Goal: Task Accomplishment & Management: Manage account settings

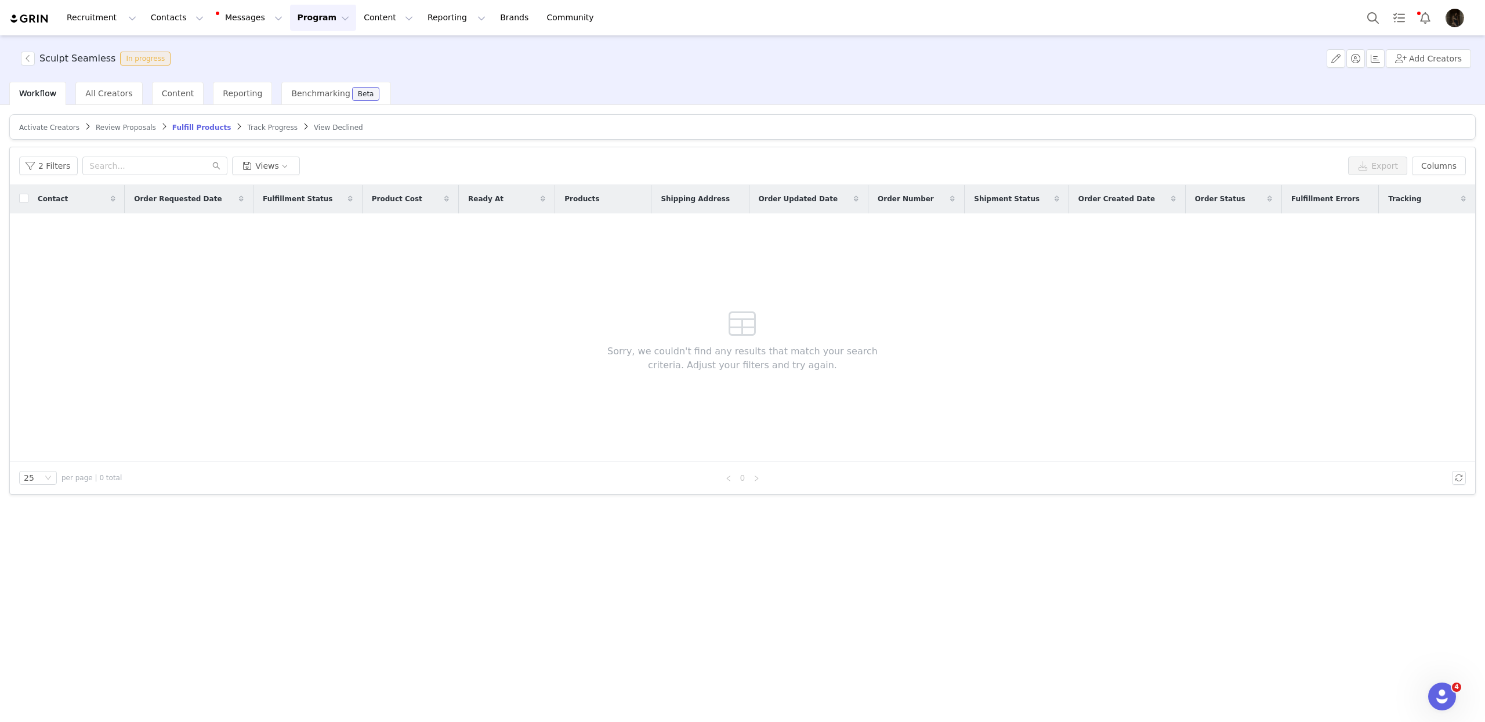
click at [1450, 15] on img "Profile" at bounding box center [1454, 18] width 19 height 19
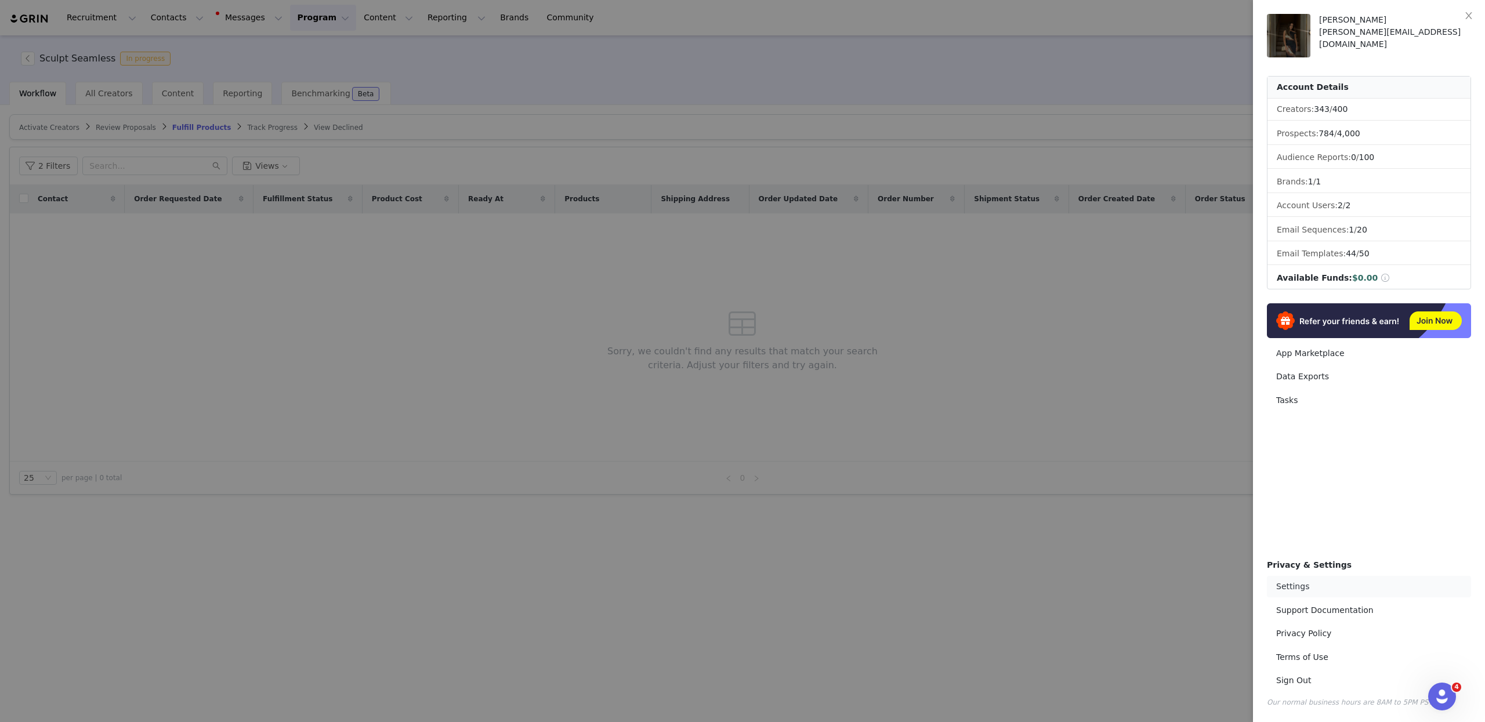
click at [1319, 590] on link "Settings" at bounding box center [1369, 586] width 204 height 21
select select "UTC"
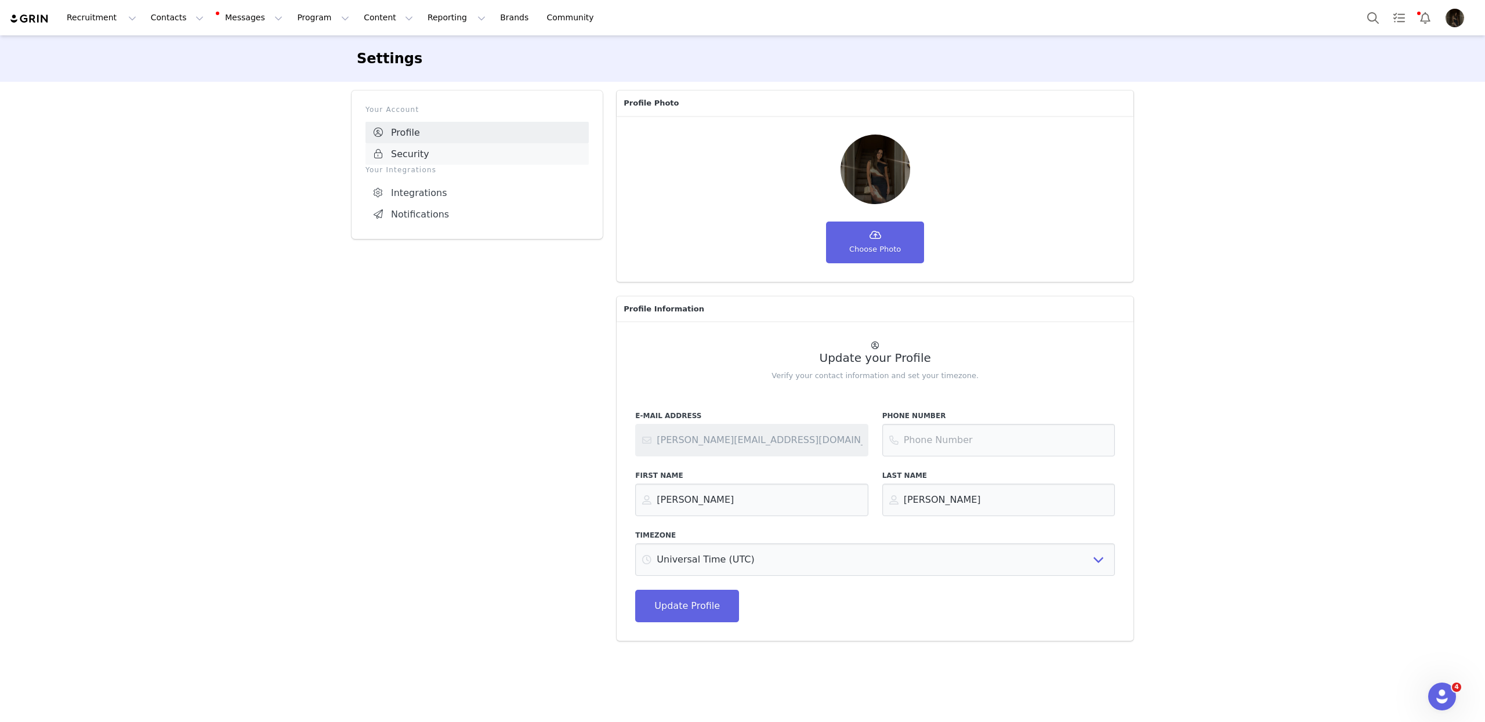
click at [462, 154] on link "Security" at bounding box center [476, 153] width 223 height 21
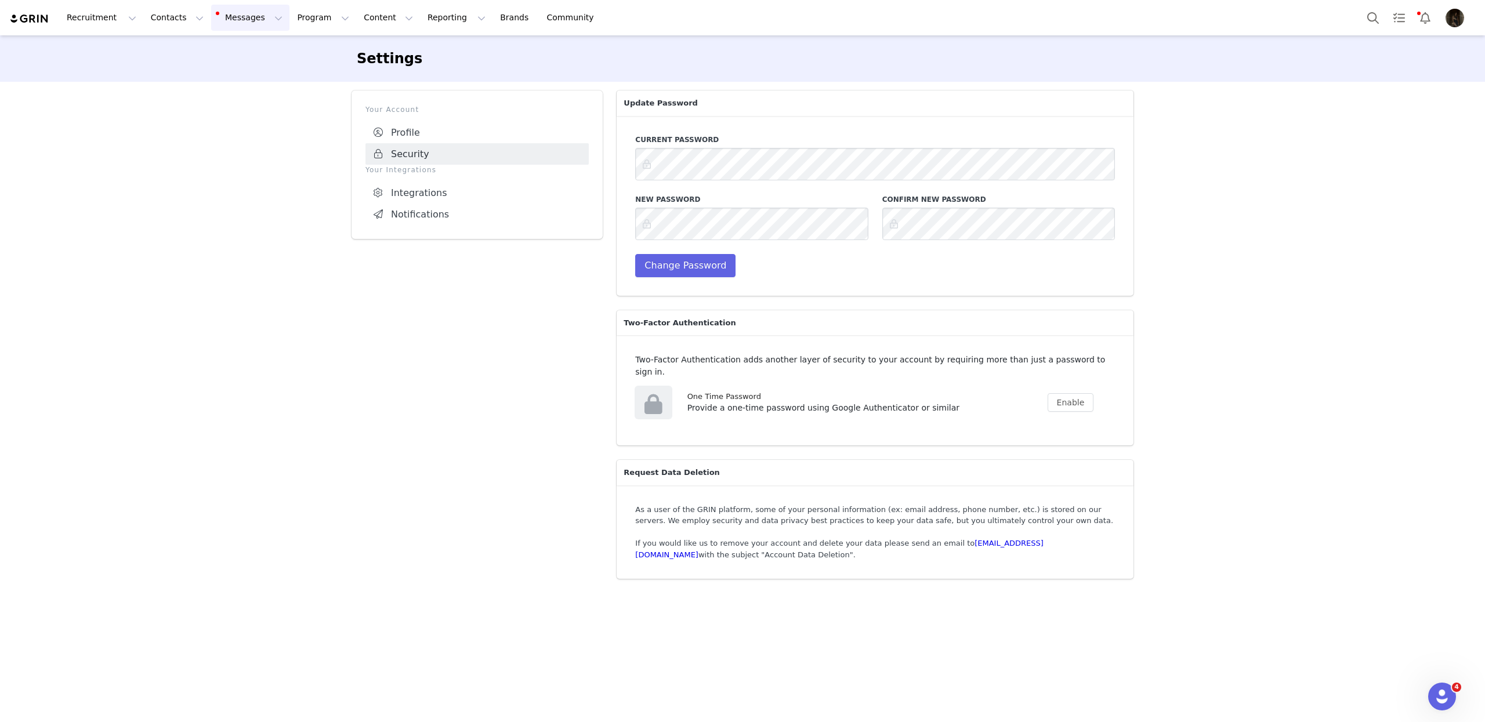
click at [242, 27] on button "Messages Messages" at bounding box center [250, 18] width 78 height 26
click at [290, 28] on button "Program Program" at bounding box center [323, 18] width 66 height 26
click at [305, 55] on p "Activations" at bounding box center [303, 51] width 45 height 12
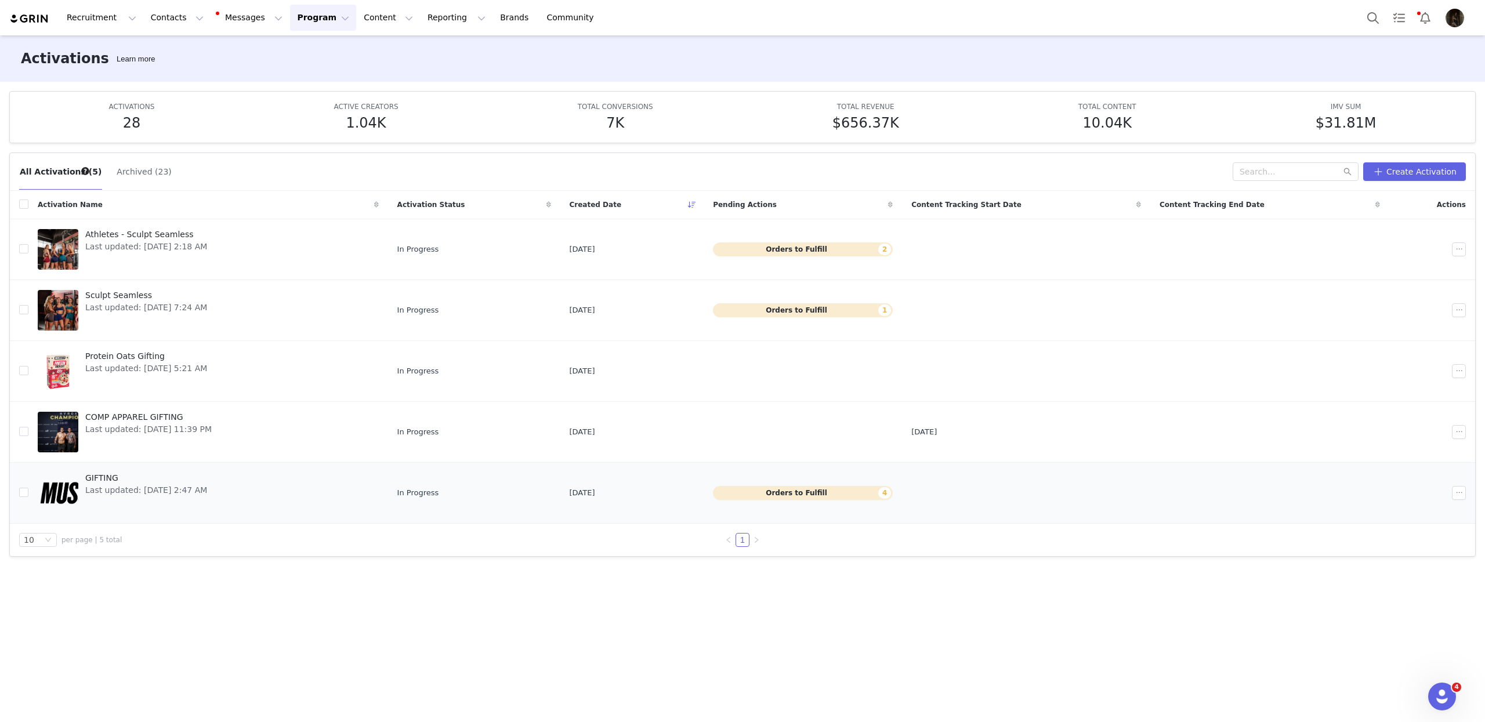
click at [206, 509] on div "GIFTING Last updated: [DATE] 2:47 AM" at bounding box center [146, 493] width 136 height 46
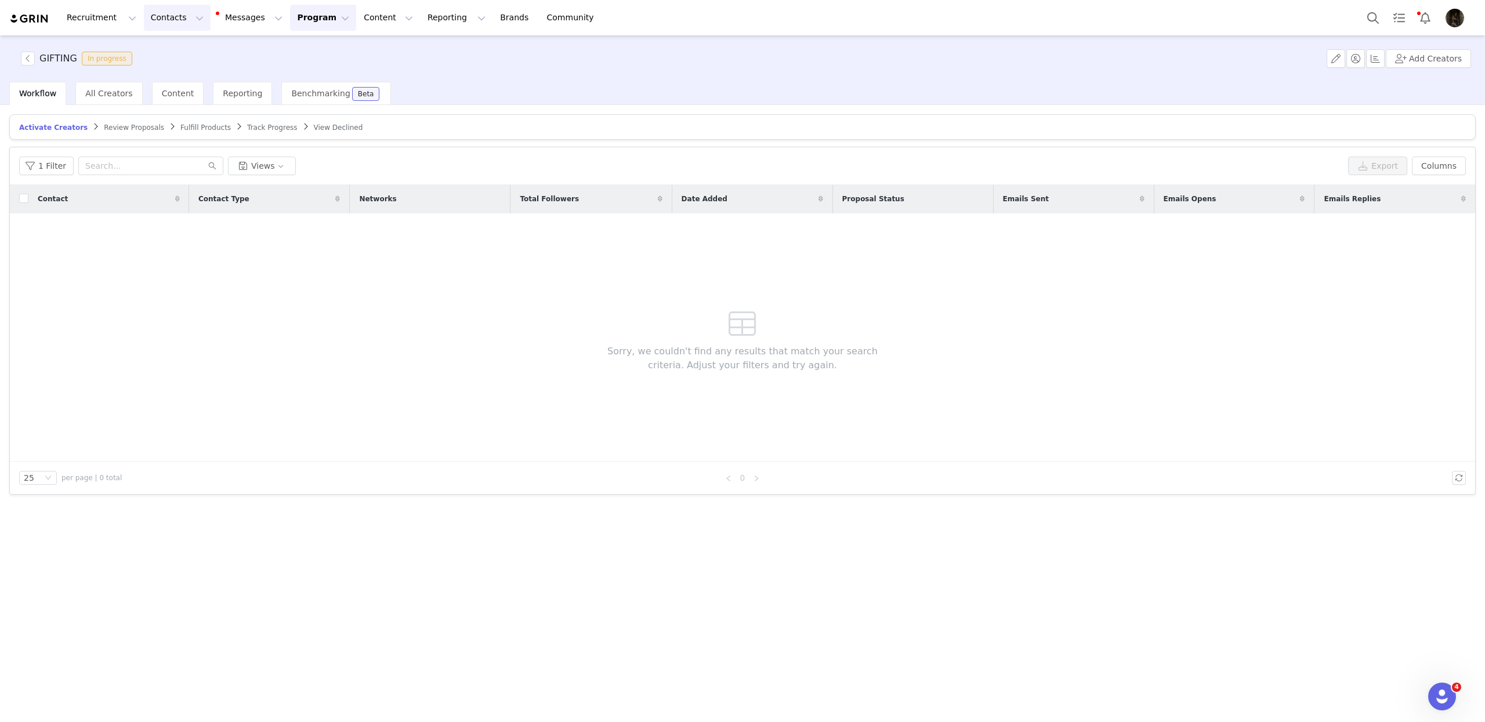
click at [168, 15] on button "Contacts Contacts" at bounding box center [177, 18] width 67 height 26
click at [185, 44] on link "Creators" at bounding box center [182, 51] width 92 height 21
click at [1468, 53] on button "Add Creators" at bounding box center [1427, 58] width 85 height 19
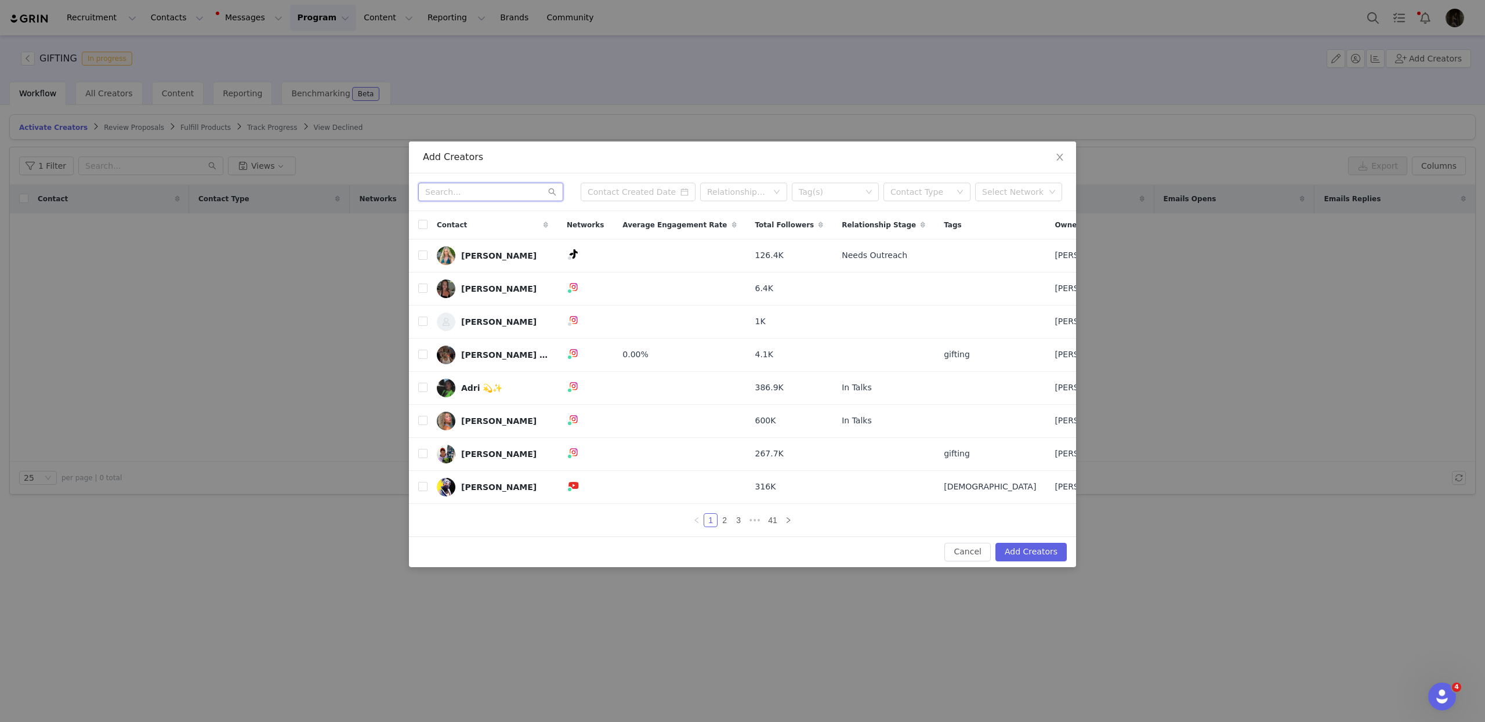
click at [512, 186] on input "text" at bounding box center [490, 192] width 145 height 19
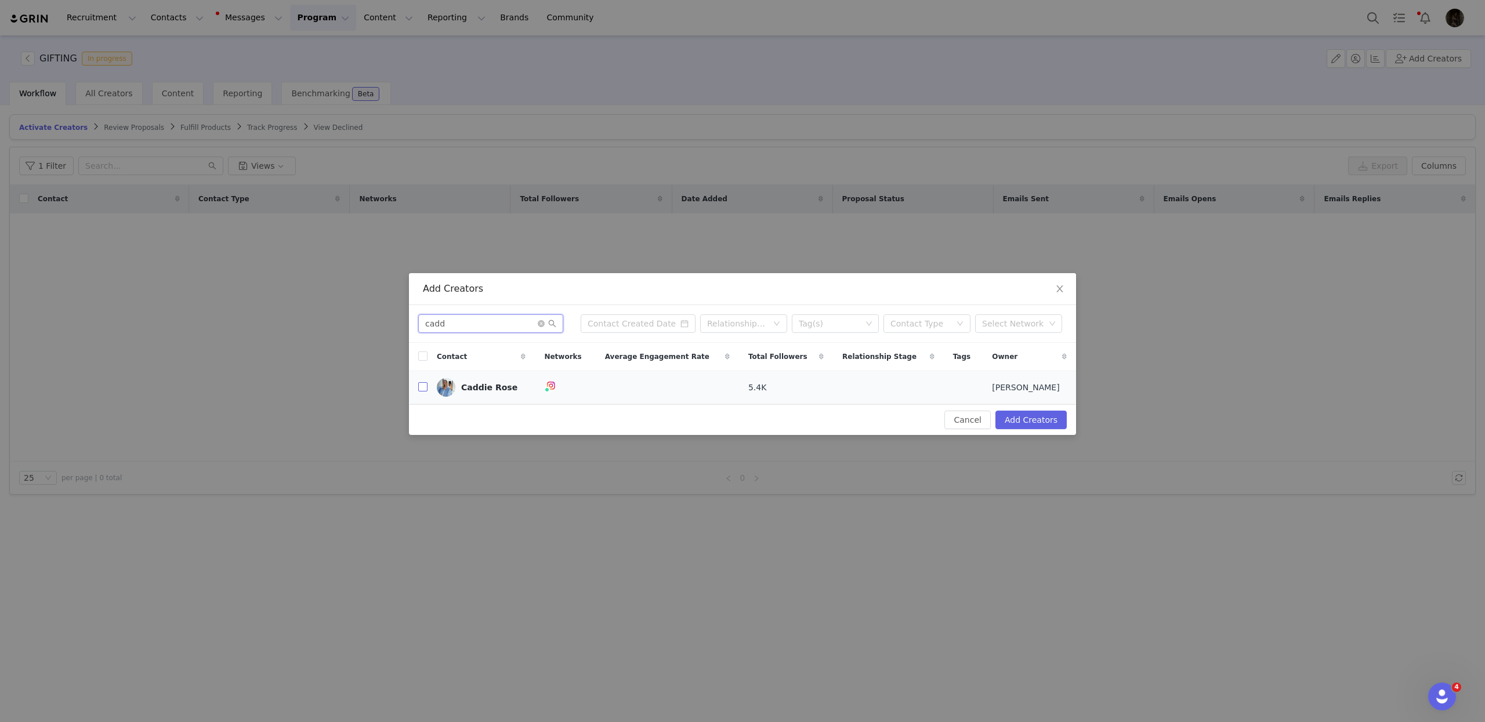
type input "cadd"
click at [418, 391] on label at bounding box center [422, 388] width 9 height 12
click at [418, 391] on input "checkbox" at bounding box center [422, 386] width 9 height 9
checkbox input "true"
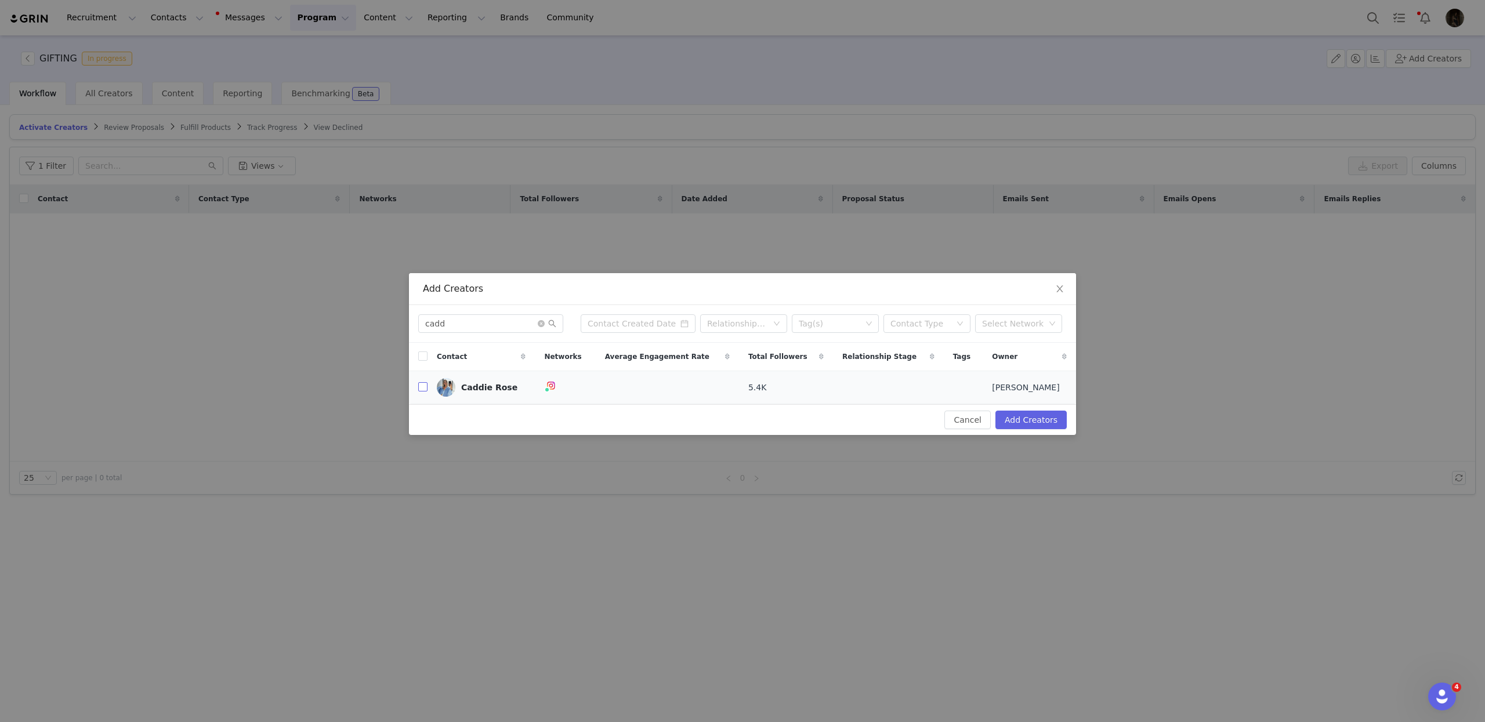
checkbox input "true"
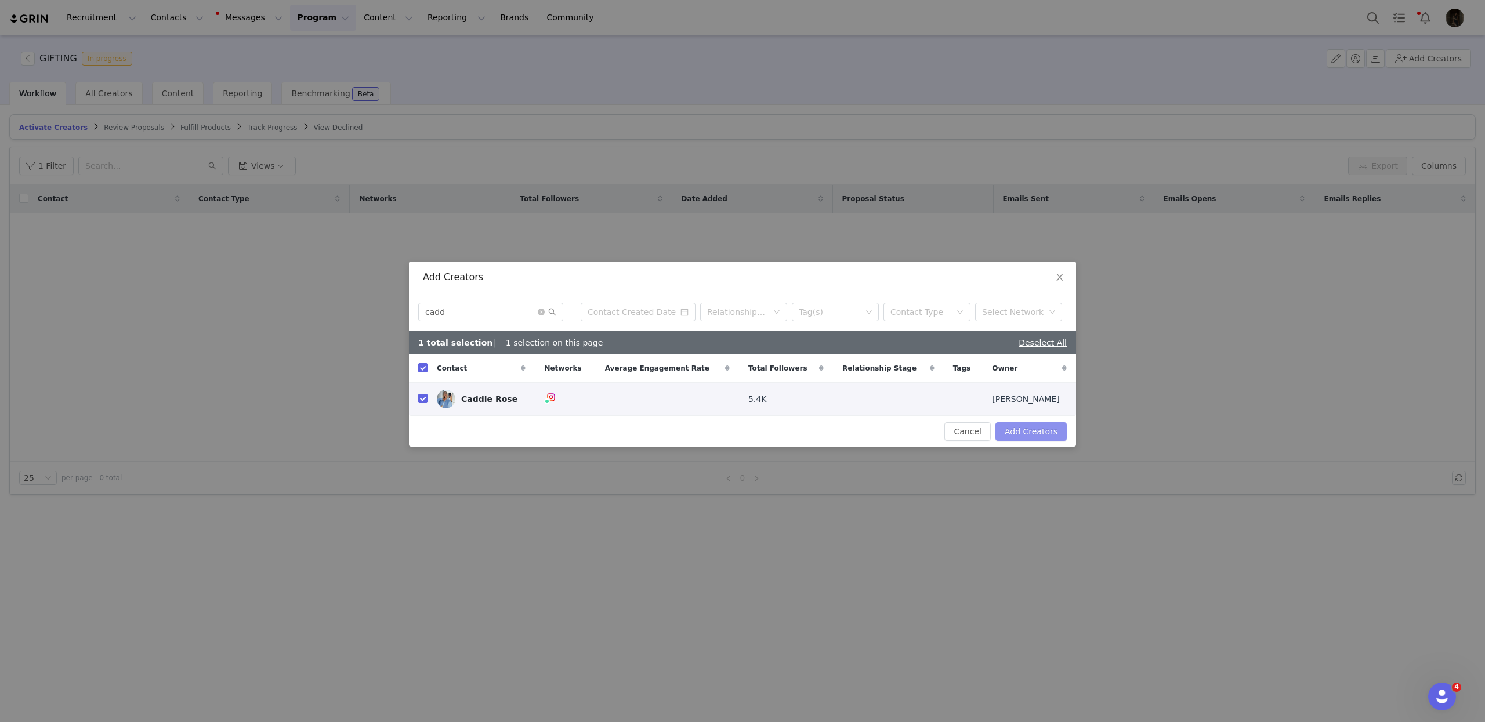
click at [1011, 438] on button "Add Creators" at bounding box center [1030, 431] width 71 height 19
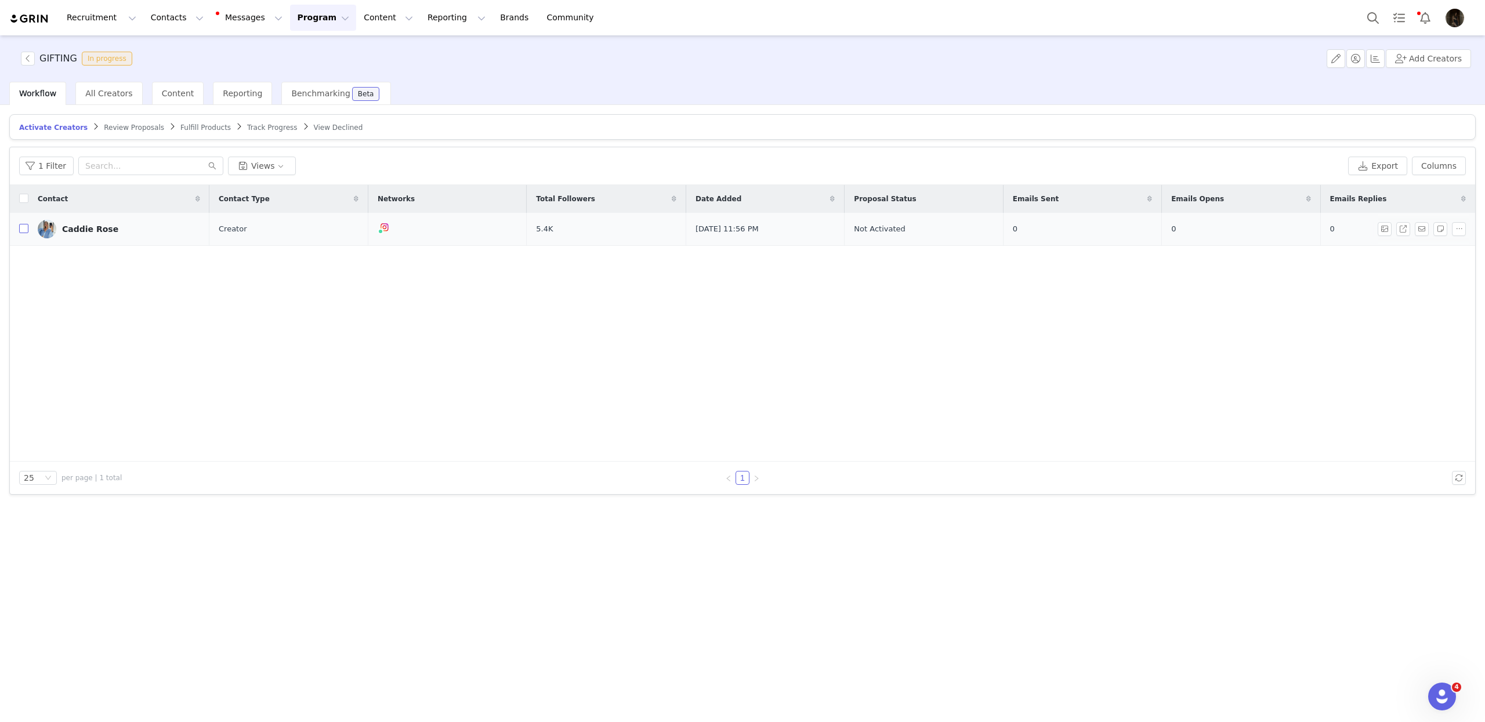
click at [20, 225] on input "checkbox" at bounding box center [23, 228] width 9 height 9
checkbox input "true"
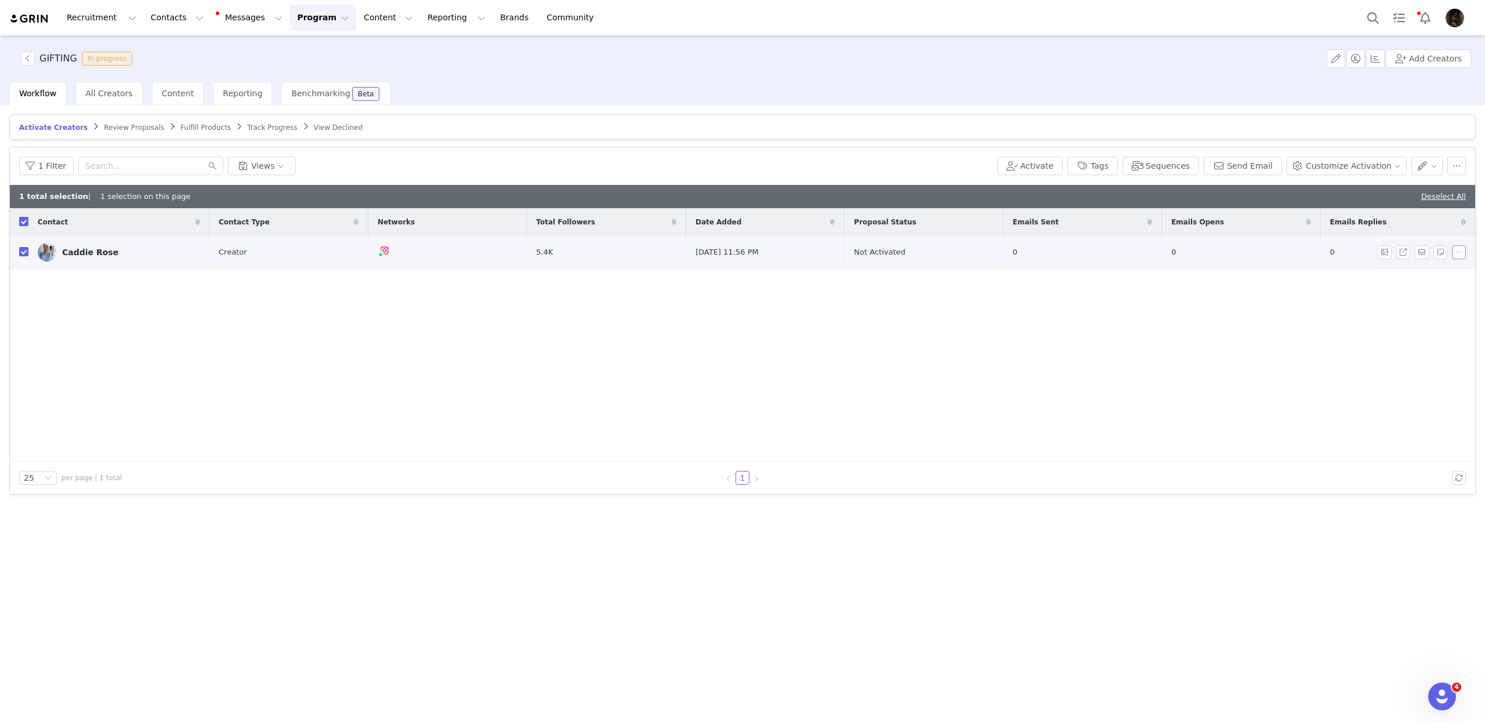
click at [1457, 249] on button "button" at bounding box center [1459, 252] width 14 height 14
click at [1422, 272] on span "Activate Creators" at bounding box center [1429, 273] width 70 height 13
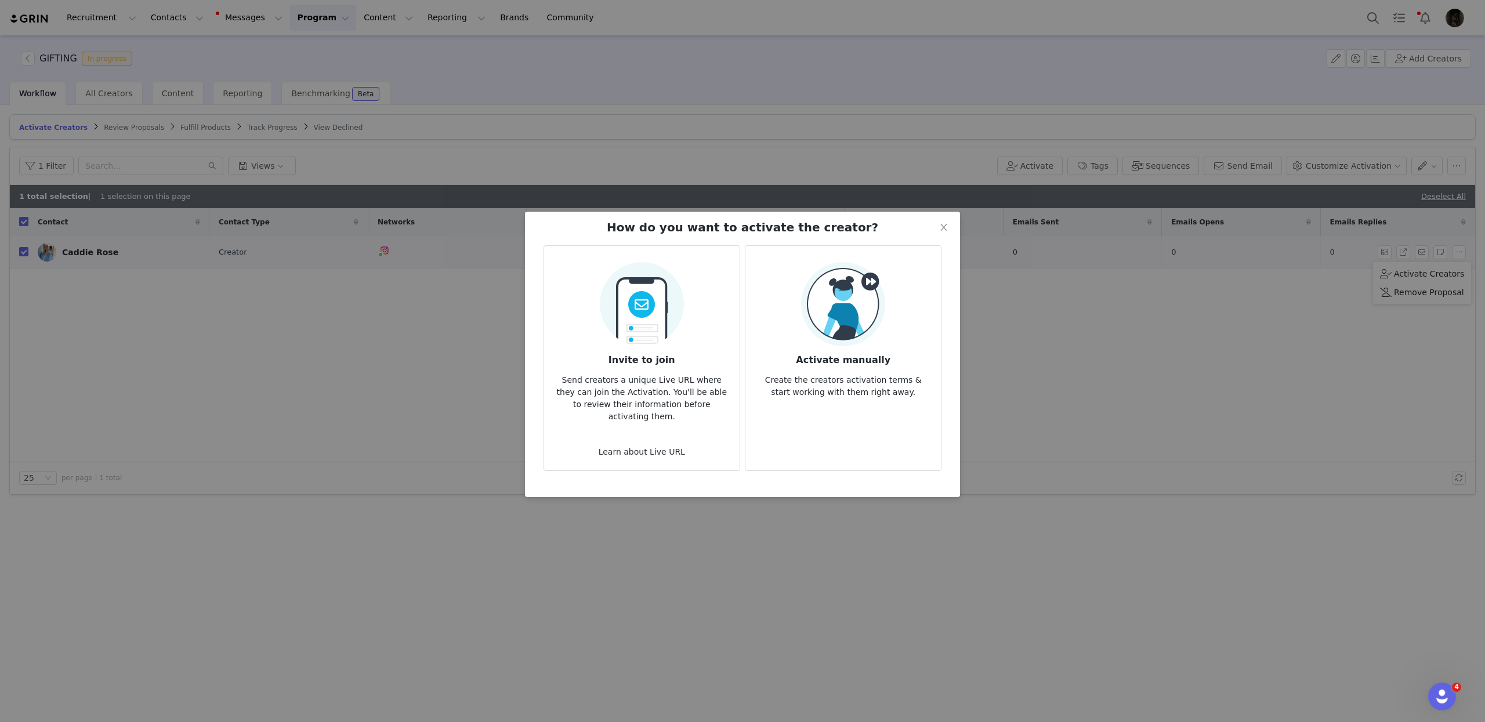
click at [891, 292] on div "Activate manually Create the creators activation terms & start working with the…" at bounding box center [842, 330] width 177 height 136
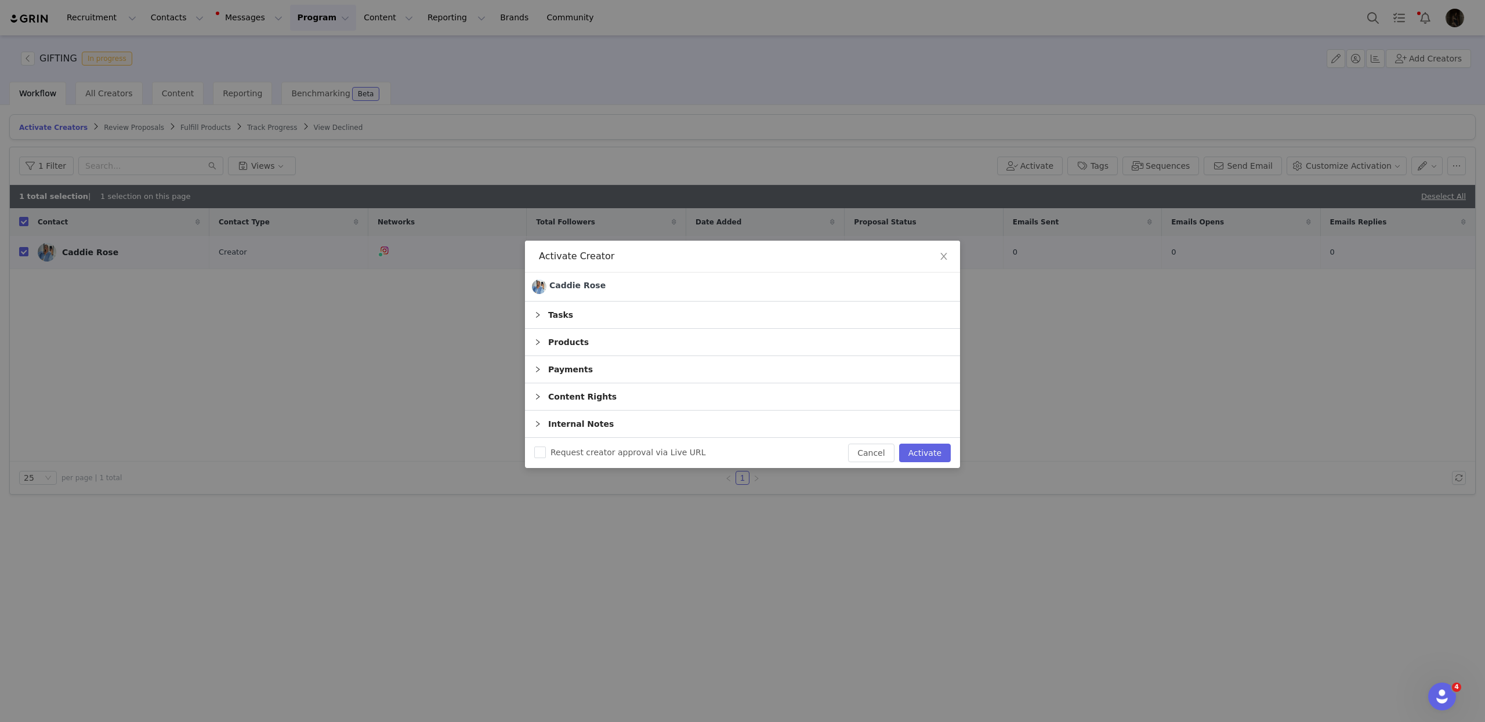
click at [662, 336] on div "Products" at bounding box center [742, 342] width 435 height 27
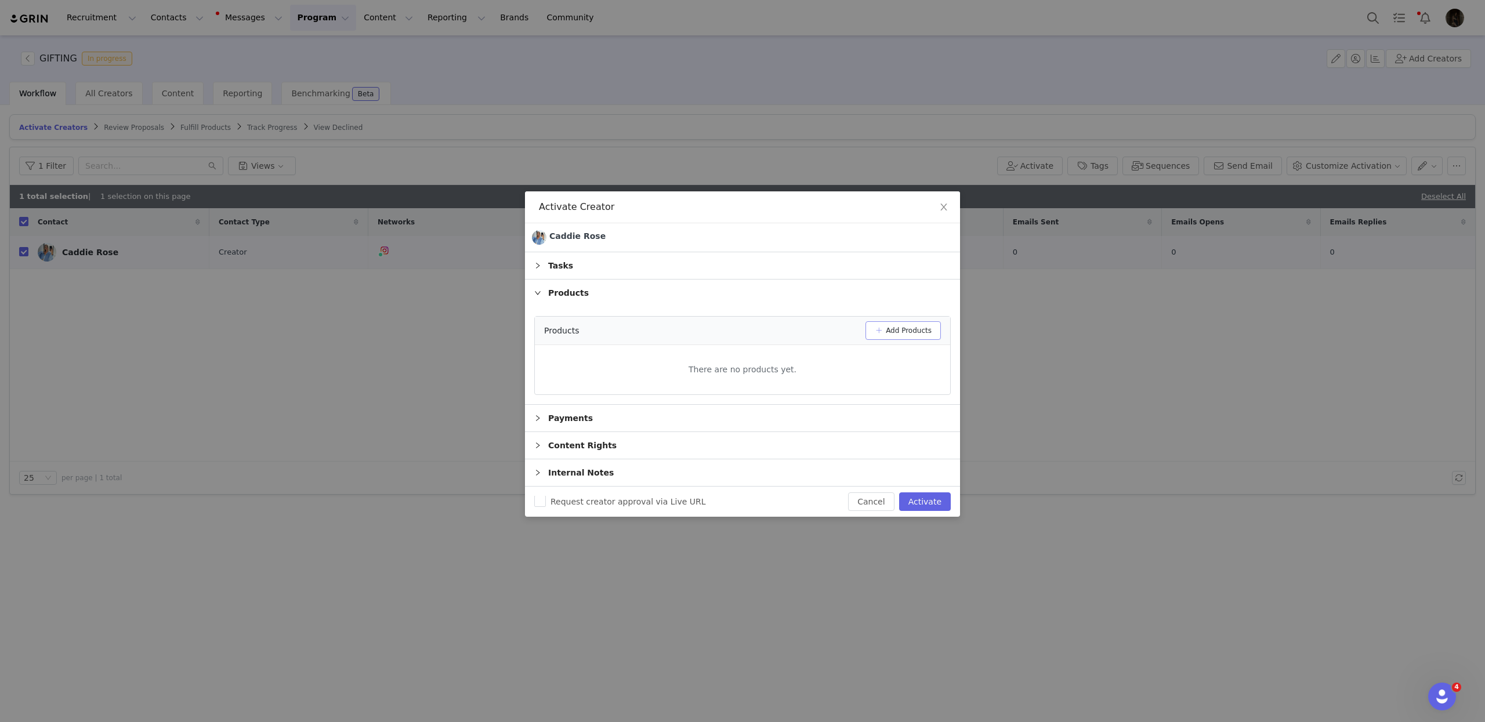
click at [899, 331] on button "Add Products" at bounding box center [902, 330] width 75 height 19
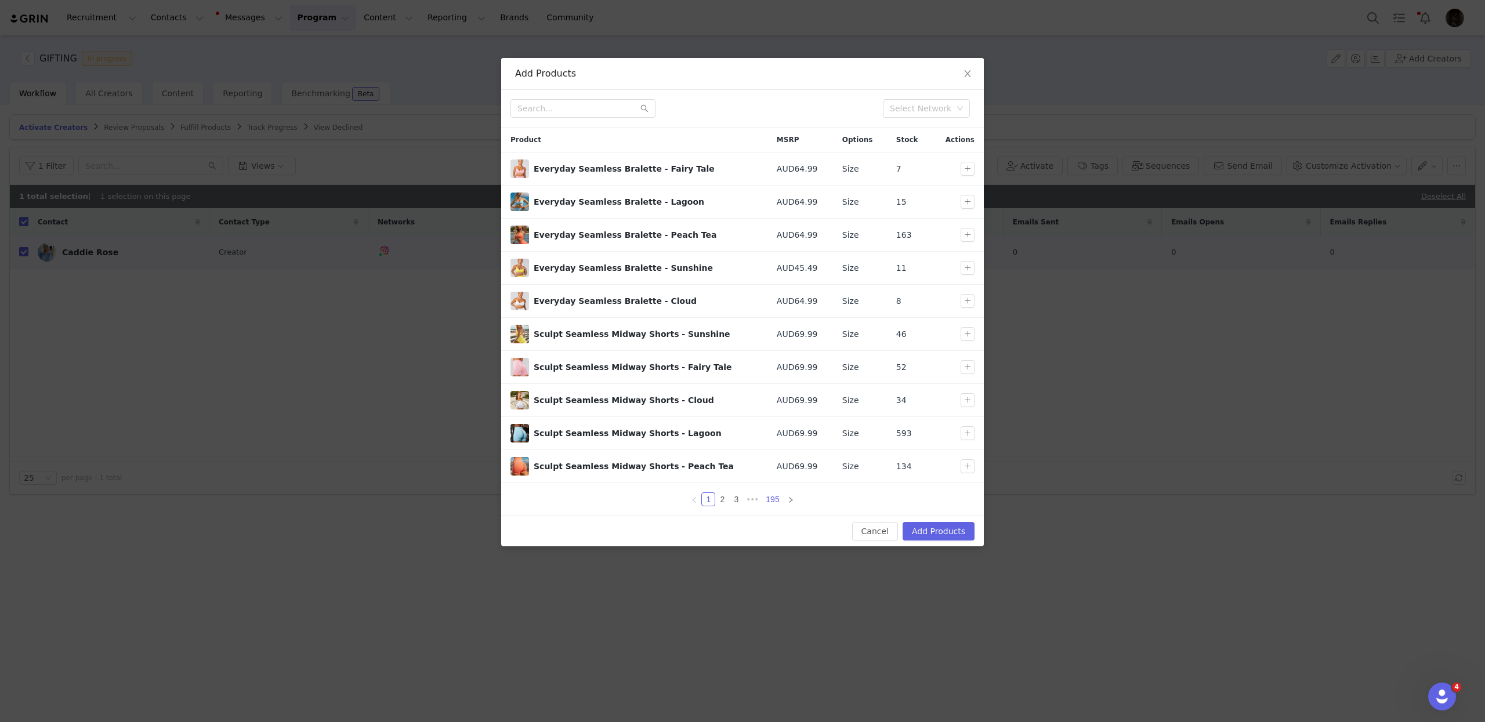
click at [776, 506] on link "195" at bounding box center [772, 499] width 20 height 13
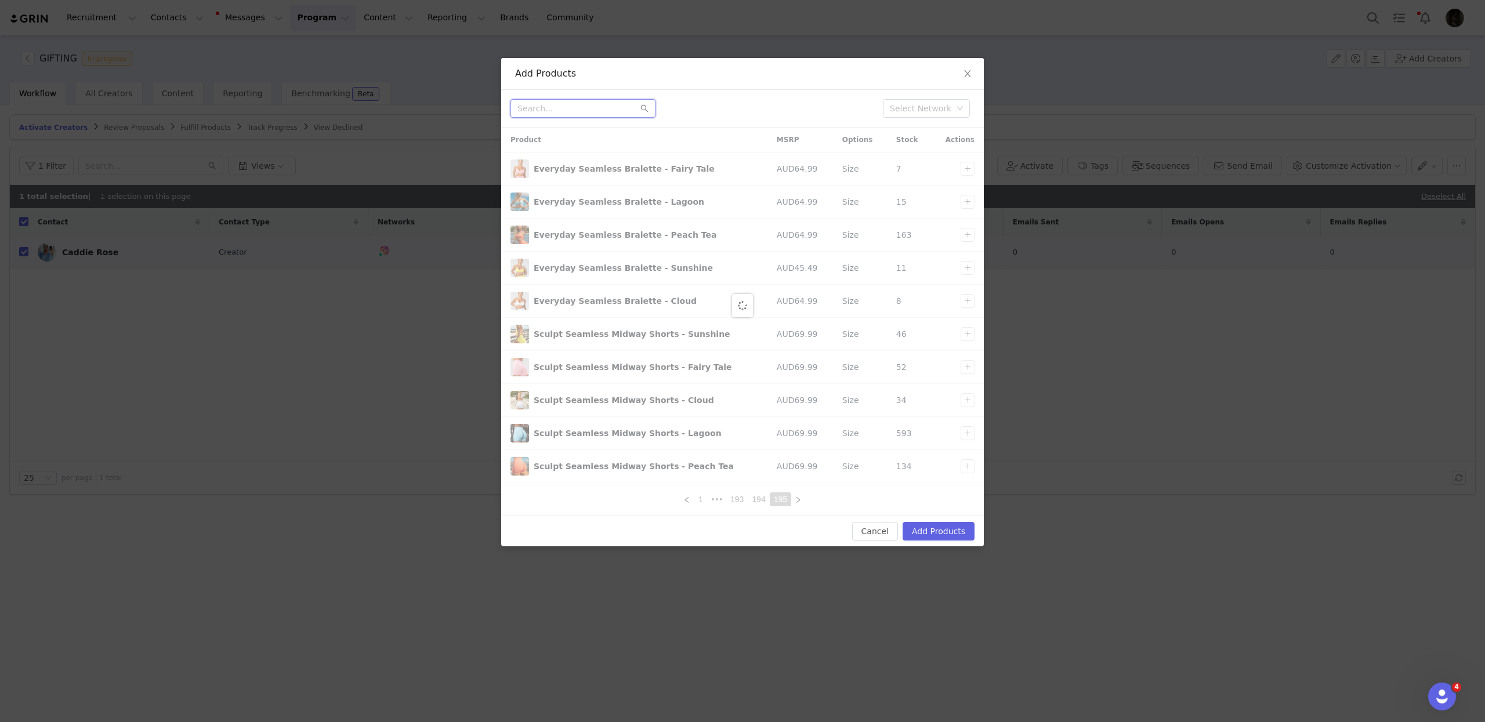
click at [573, 113] on input "text" at bounding box center [582, 108] width 145 height 19
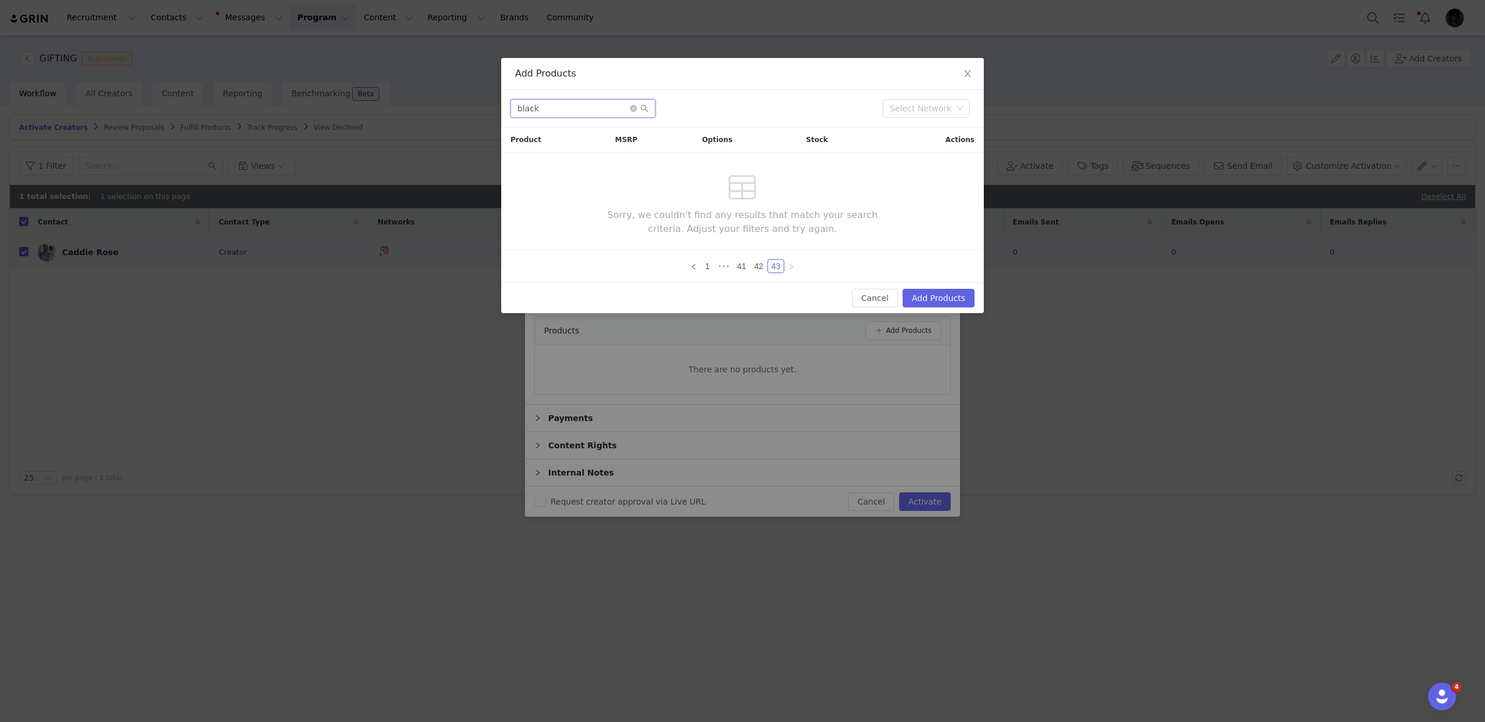
click at [592, 111] on input "black" at bounding box center [582, 108] width 145 height 19
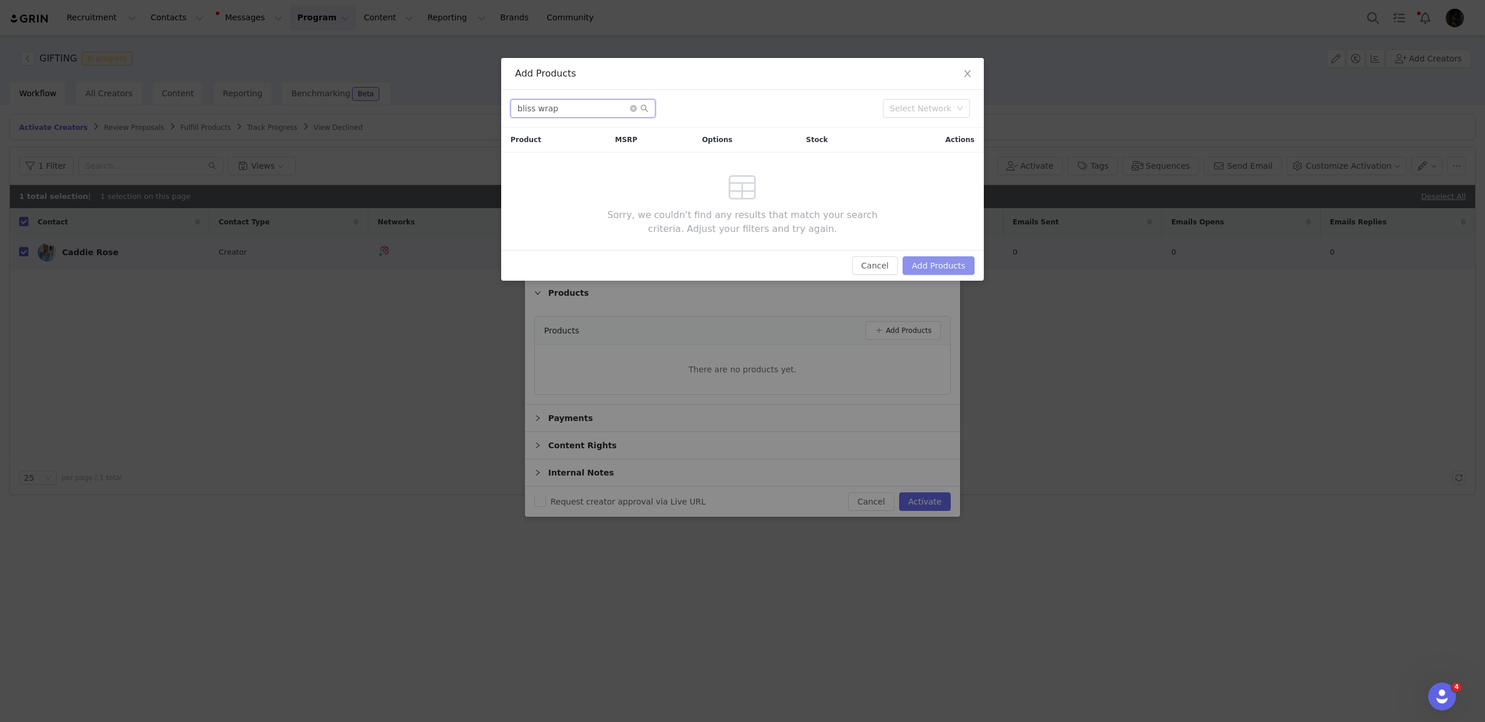
type input "bliss wrap"
click at [916, 271] on button "Add Products" at bounding box center [938, 265] width 72 height 19
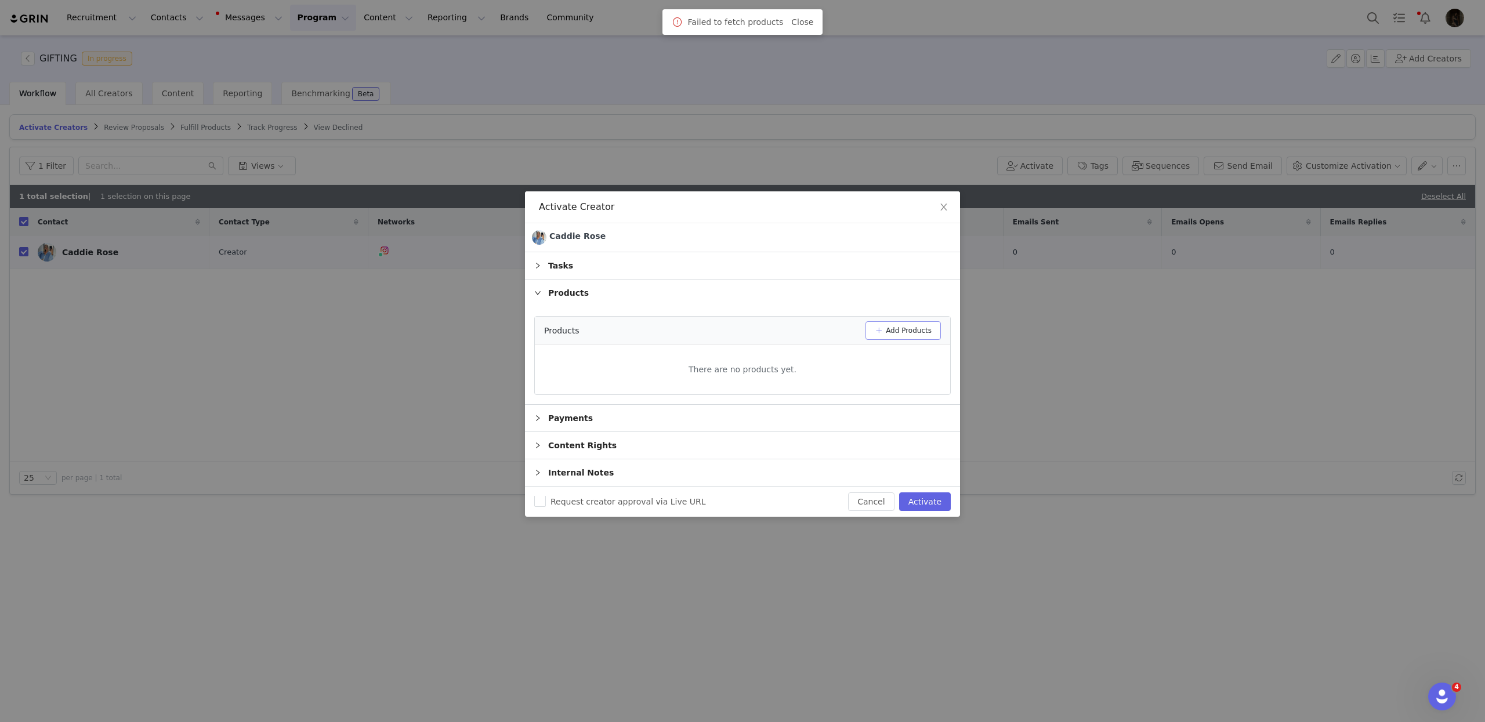
click at [901, 328] on button "Add Products" at bounding box center [902, 330] width 75 height 19
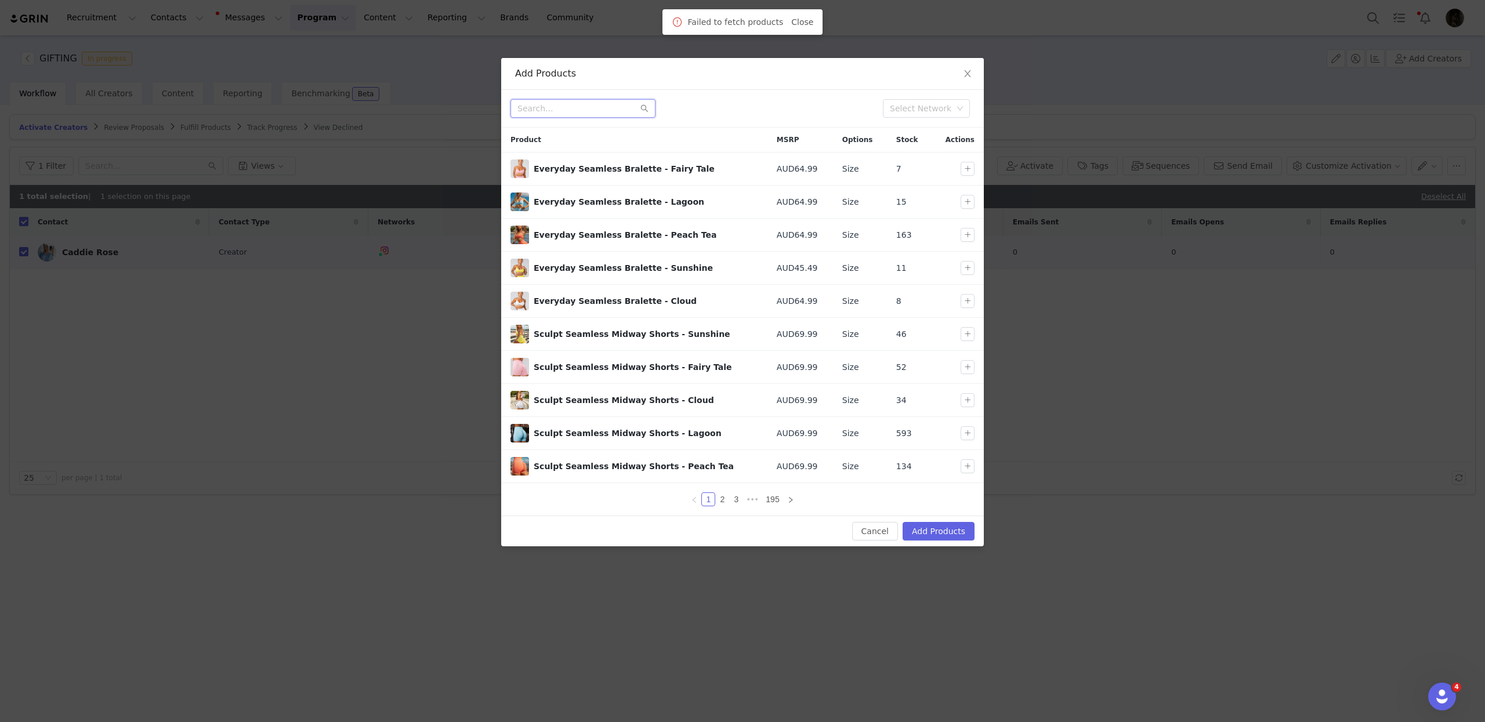
click at [590, 104] on input "text" at bounding box center [582, 108] width 145 height 19
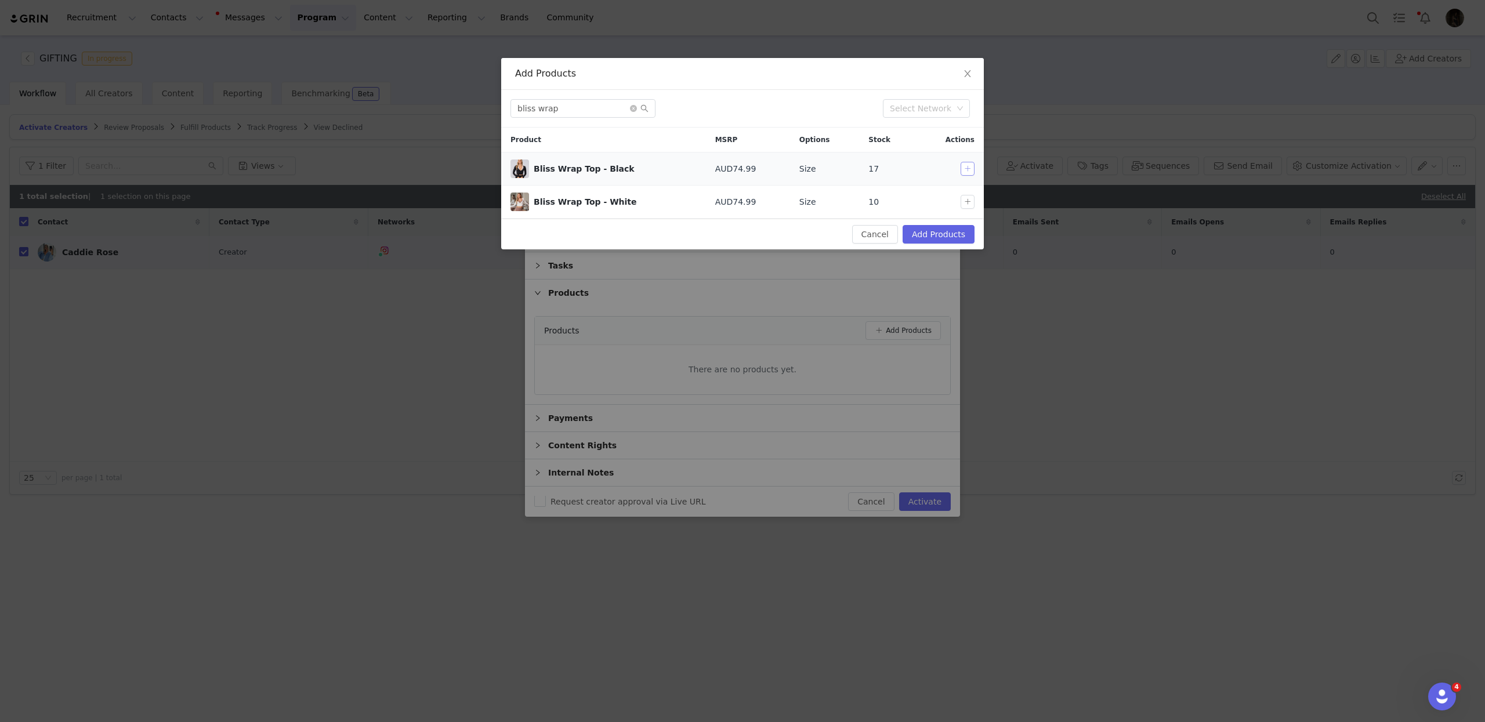
click at [969, 168] on button "button" at bounding box center [967, 169] width 14 height 14
click at [973, 209] on button "button" at bounding box center [967, 202] width 14 height 14
click at [579, 99] on input "bliss wrap" at bounding box center [582, 108] width 145 height 19
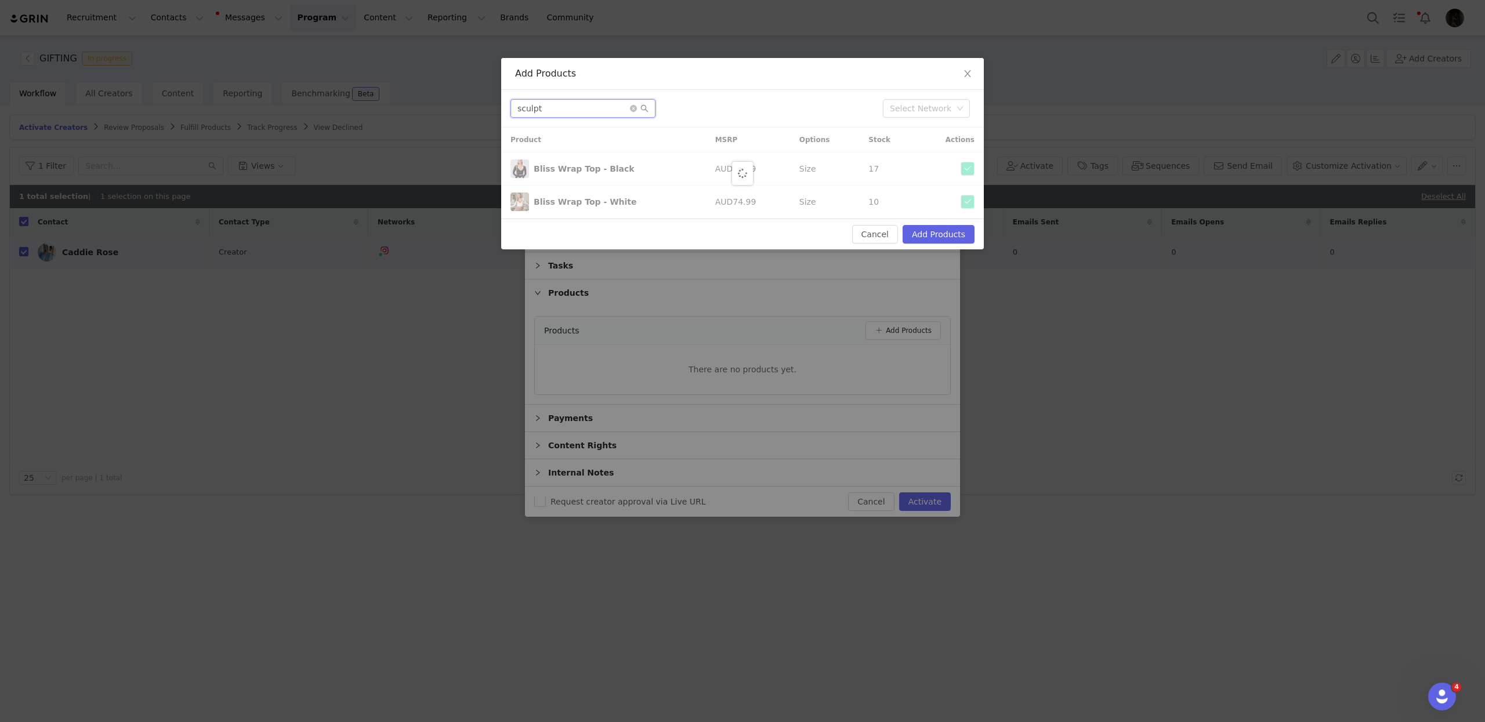
type input "sculpt"
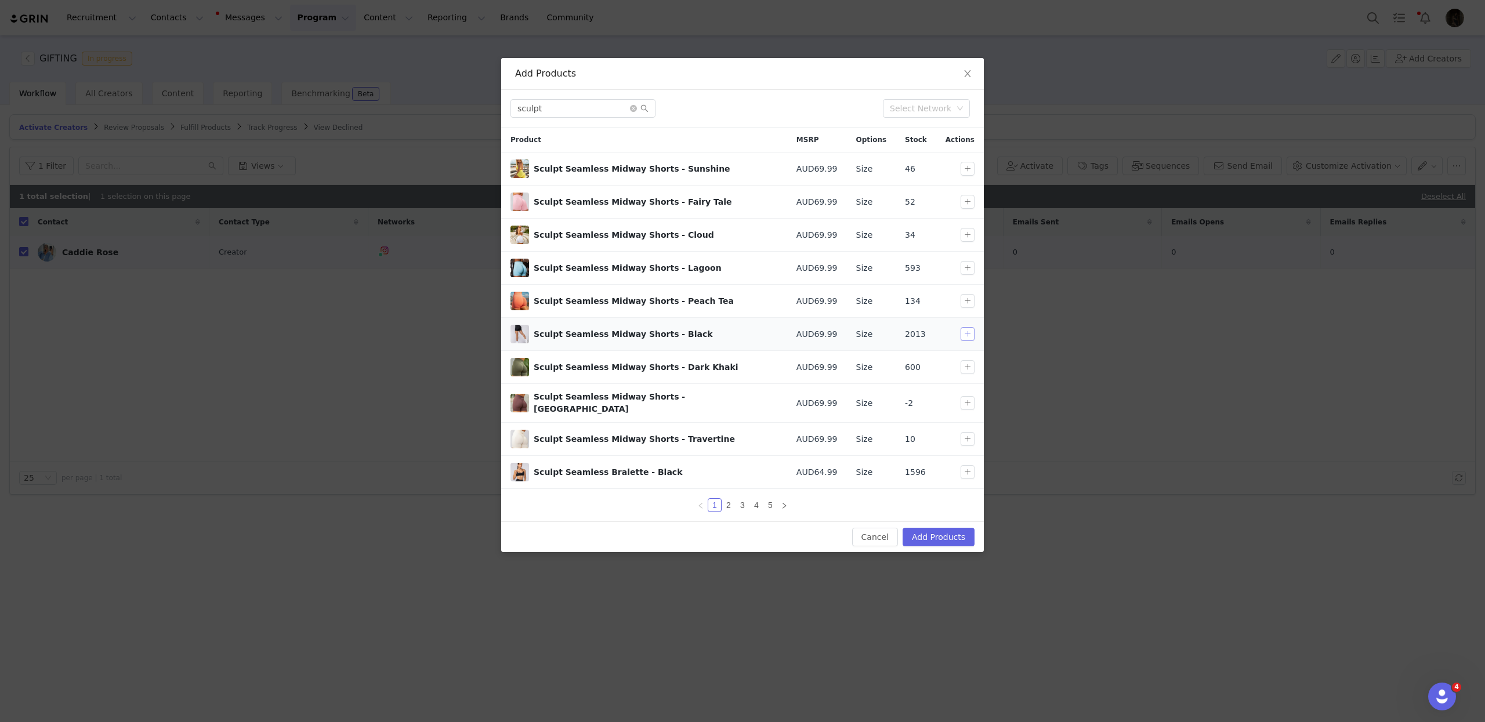
click at [963, 338] on button "button" at bounding box center [967, 334] width 14 height 14
click at [972, 465] on button "button" at bounding box center [967, 472] width 14 height 14
click at [770, 505] on link "5" at bounding box center [770, 505] width 13 height 13
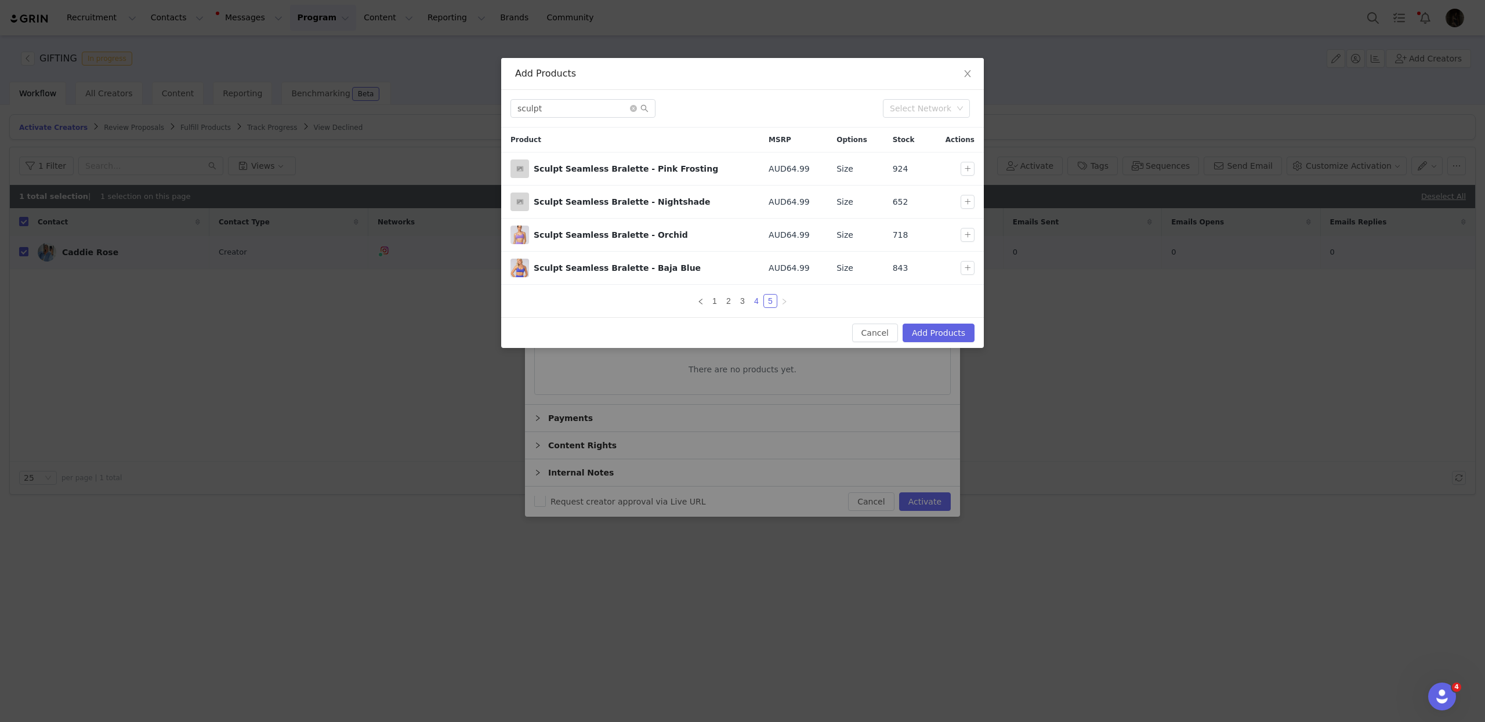
click at [760, 303] on link "4" at bounding box center [756, 301] width 13 height 13
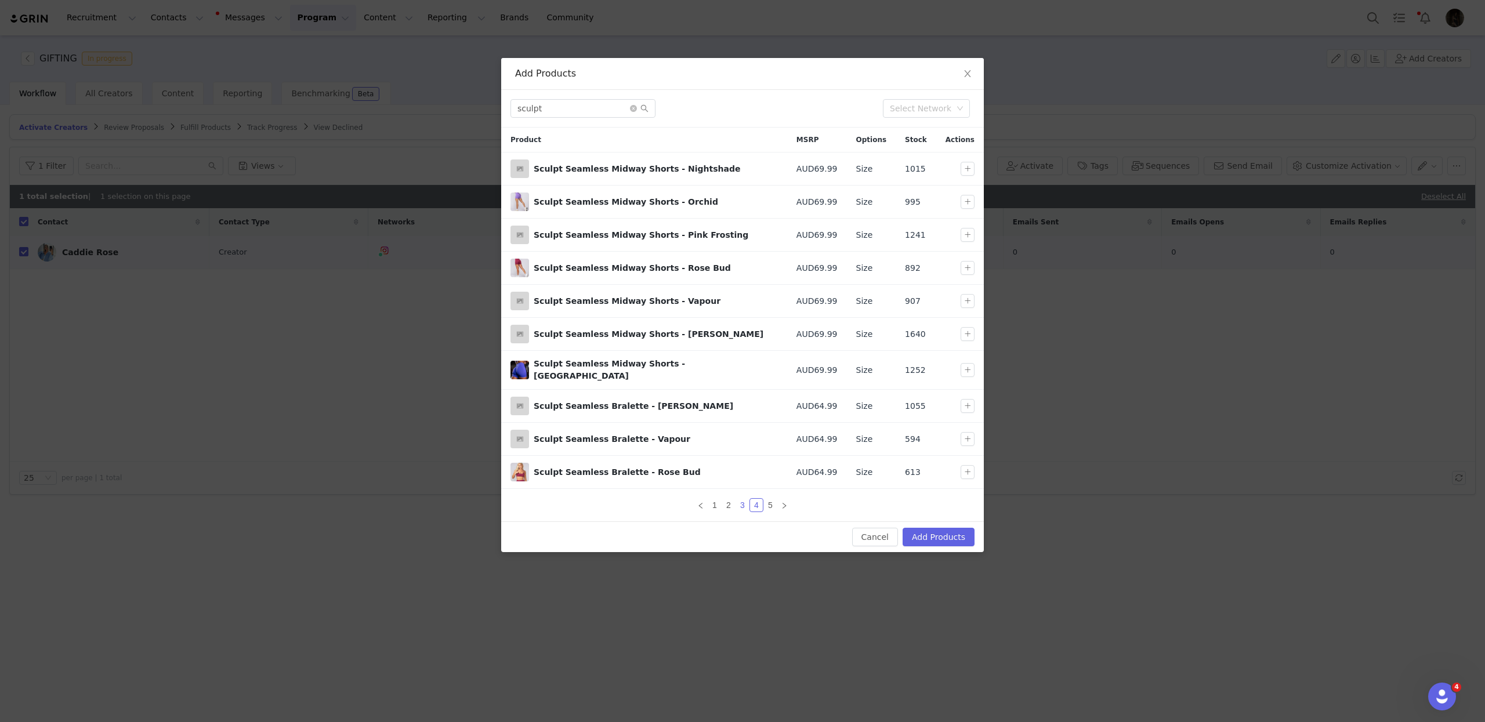
click at [739, 502] on link "3" at bounding box center [742, 505] width 13 height 13
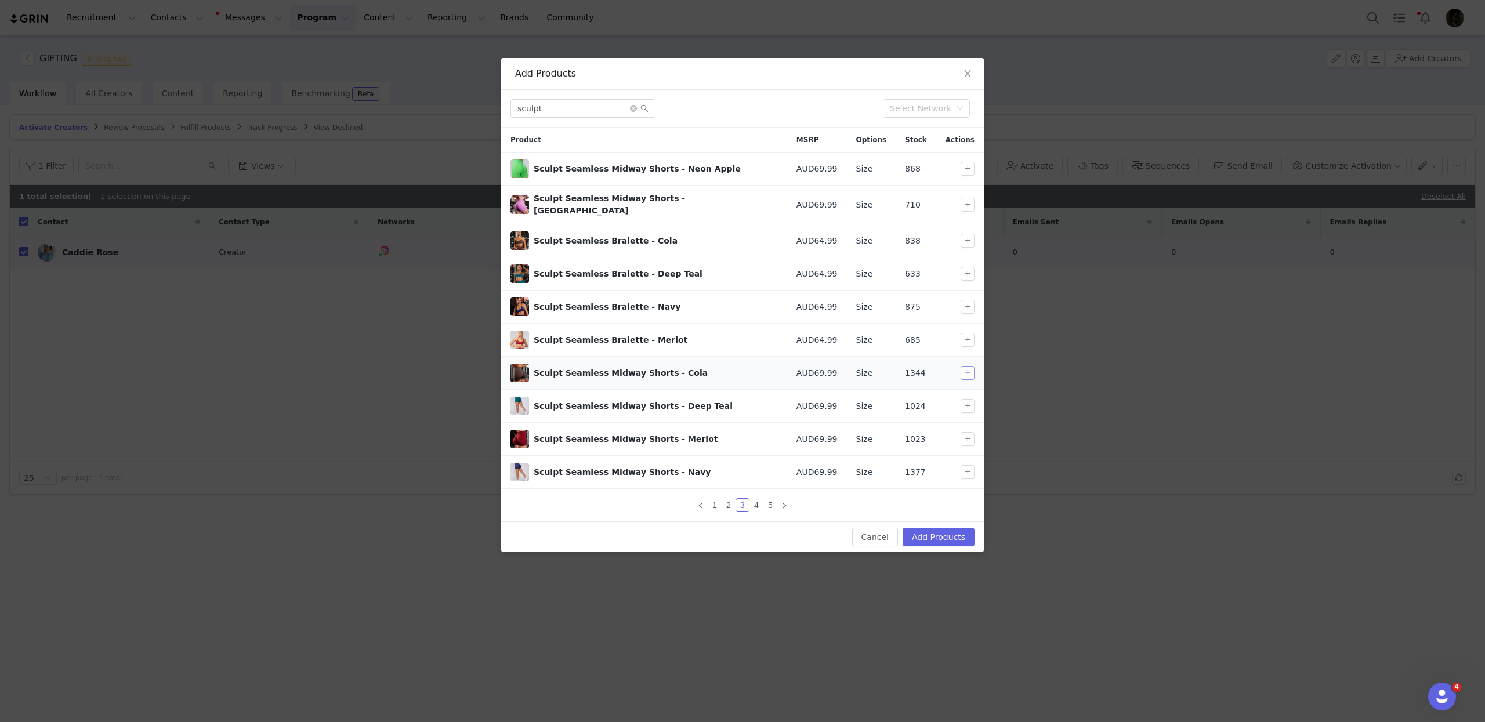
click at [968, 369] on button "button" at bounding box center [967, 373] width 14 height 14
drag, startPoint x: 965, startPoint y: 237, endPoint x: 949, endPoint y: 376, distance: 140.1
click at [965, 237] on button "button" at bounding box center [967, 241] width 14 height 14
click at [960, 540] on button "Add Products" at bounding box center [938, 537] width 72 height 19
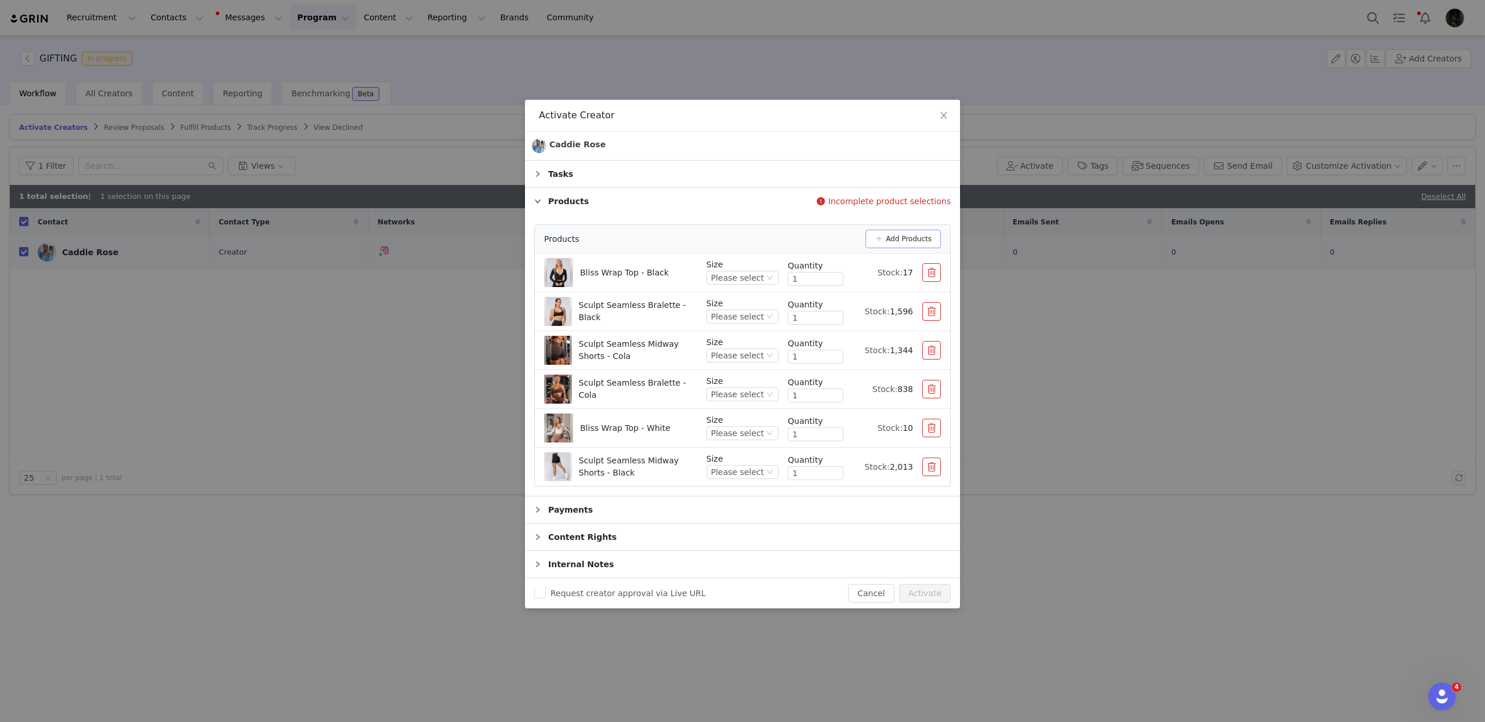
click at [887, 238] on button "Add Products" at bounding box center [902, 239] width 75 height 19
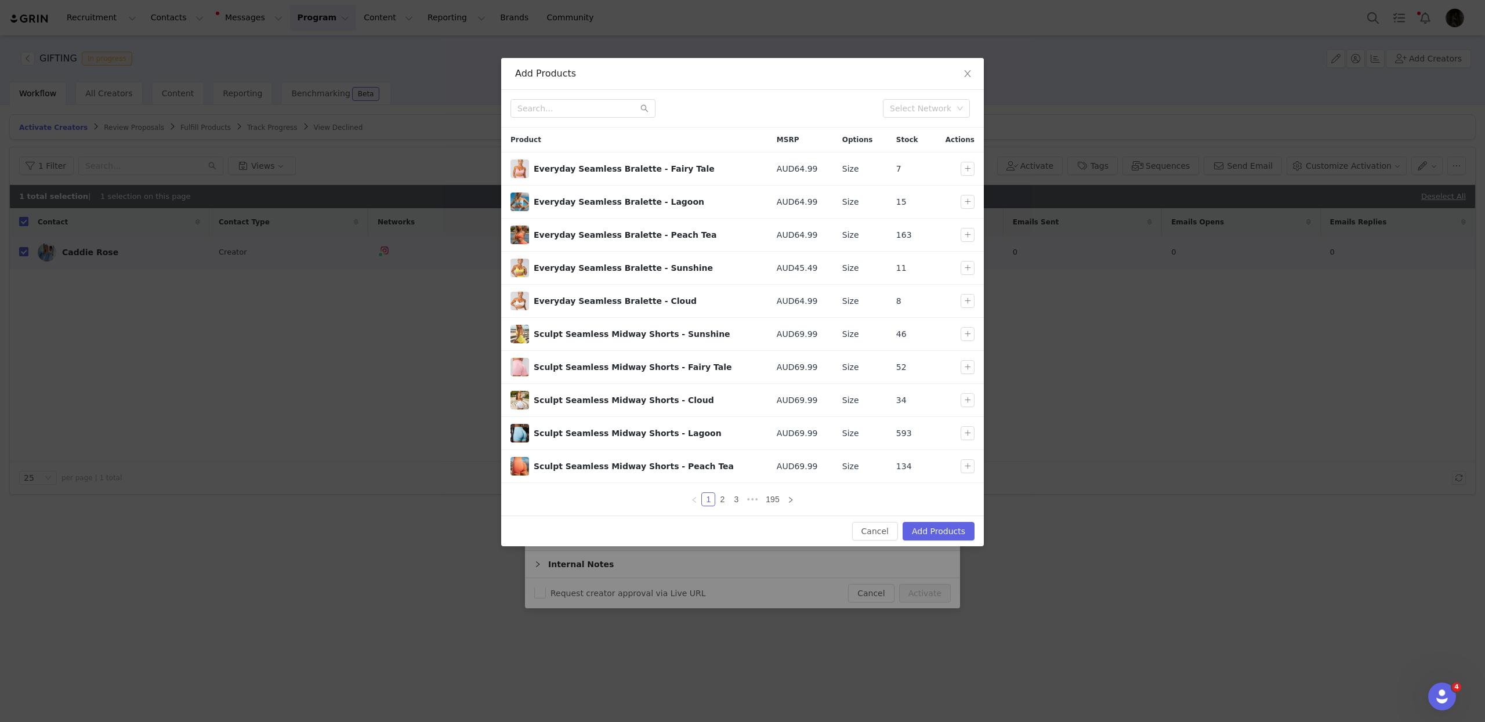
click at [604, 119] on div "Select Network" at bounding box center [742, 109] width 482 height 38
click at [604, 112] on input "text" at bounding box center [582, 108] width 145 height 19
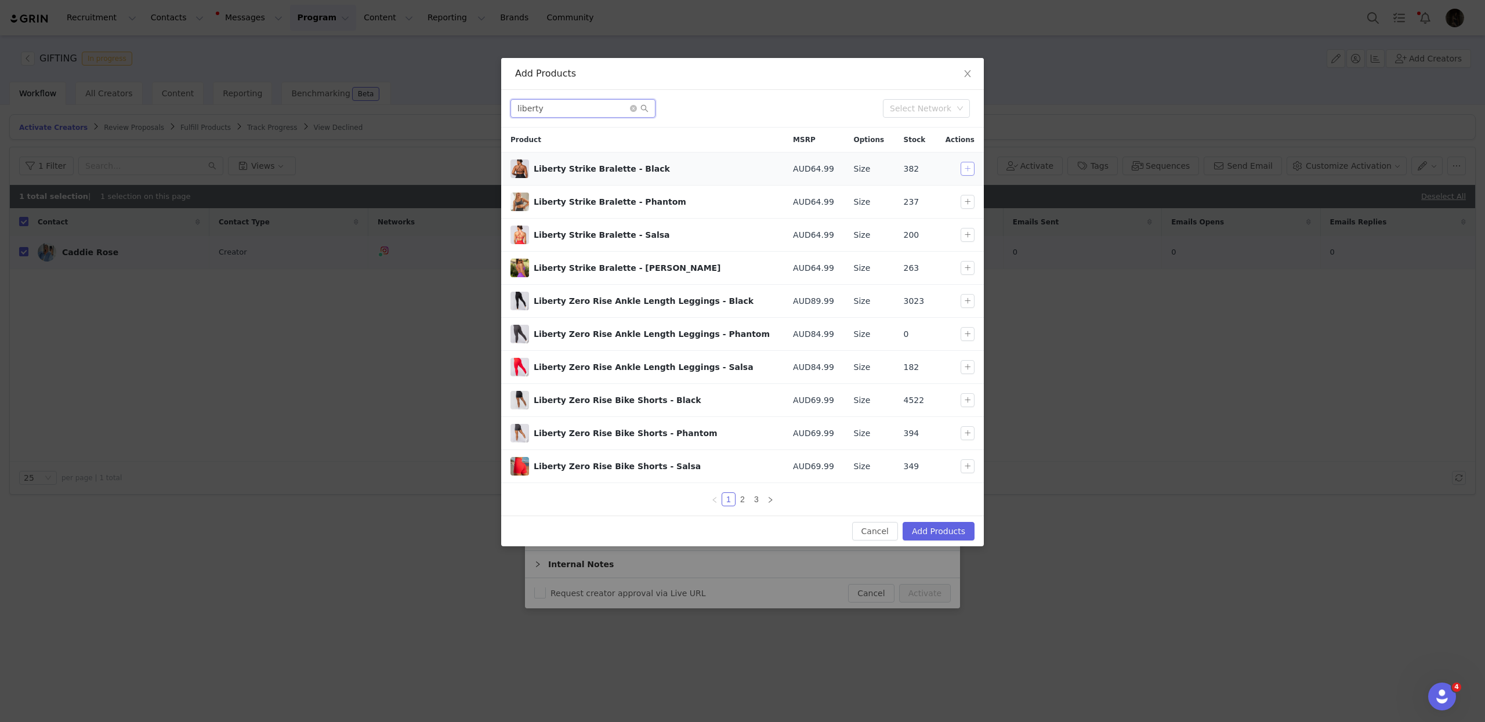
type input "liberty"
click at [964, 170] on button "button" at bounding box center [967, 169] width 14 height 14
click at [972, 404] on button "button" at bounding box center [967, 400] width 14 height 14
click at [941, 528] on button "Add Products" at bounding box center [938, 531] width 72 height 19
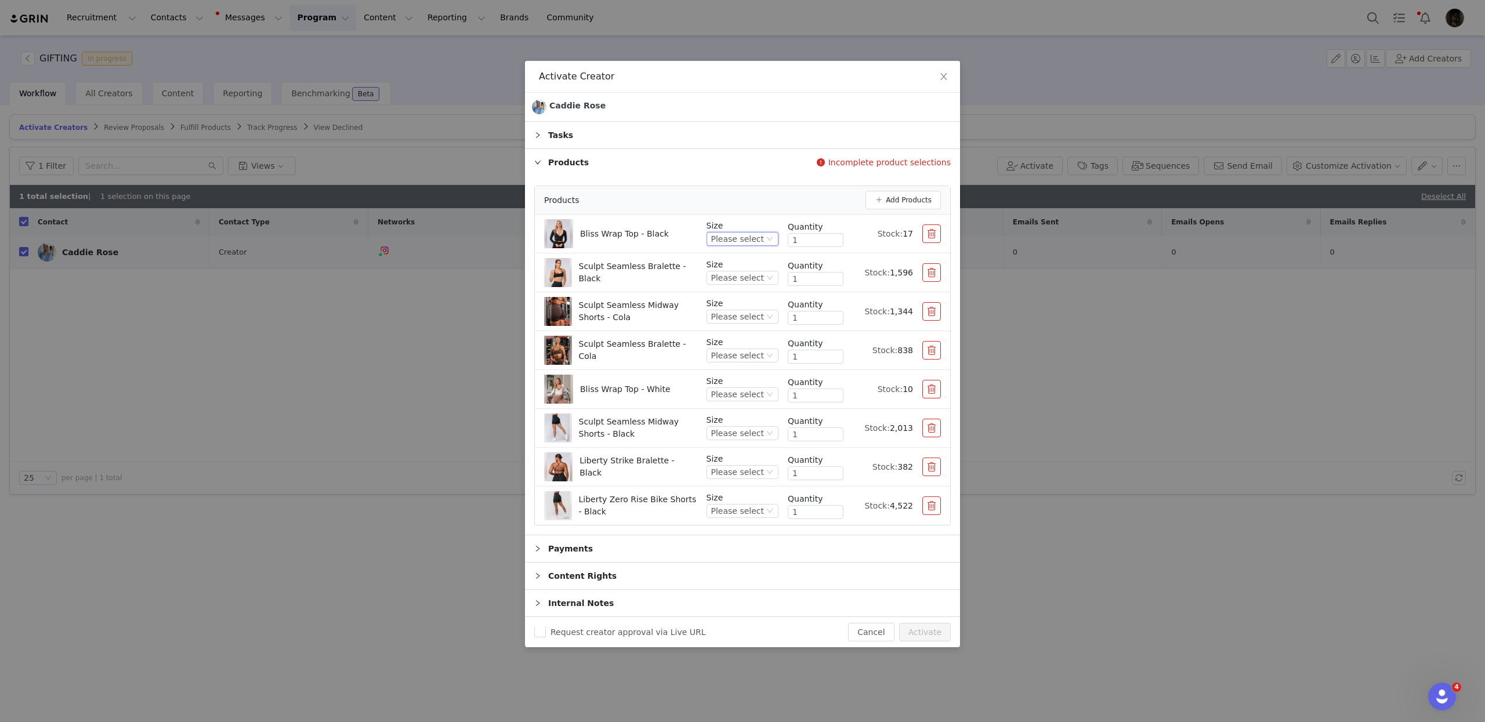
click at [752, 237] on div "Please select" at bounding box center [737, 239] width 53 height 13
click at [761, 242] on div "Please select" at bounding box center [737, 239] width 53 height 13
click at [726, 310] on li "S" at bounding box center [743, 315] width 69 height 19
click at [935, 235] on button "button" at bounding box center [931, 233] width 19 height 19
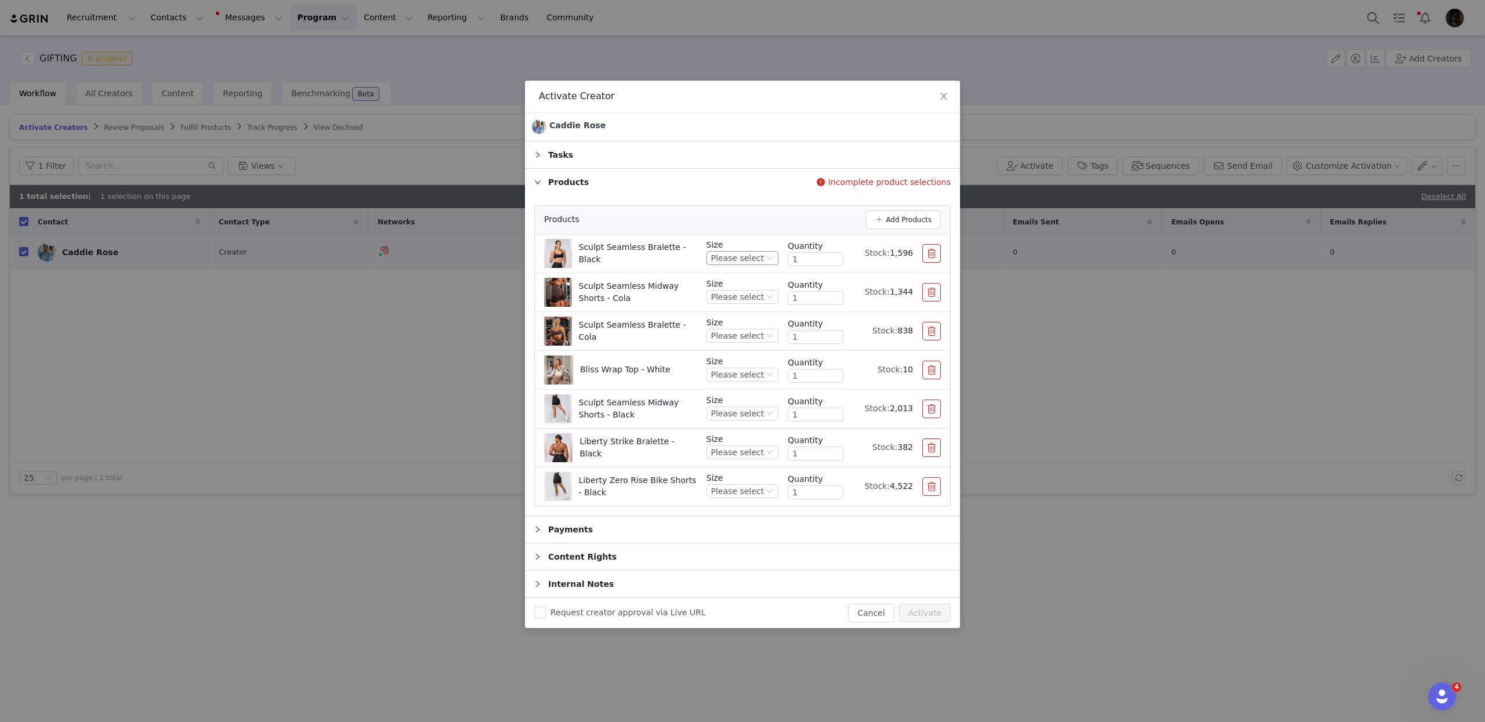
click at [724, 263] on div "Please select" at bounding box center [737, 258] width 53 height 13
click at [728, 309] on li "S" at bounding box center [743, 315] width 69 height 19
click at [746, 293] on div "Please select" at bounding box center [737, 297] width 53 height 13
click at [719, 353] on li "S" at bounding box center [743, 355] width 69 height 19
click at [764, 331] on div "Please select" at bounding box center [742, 336] width 72 height 14
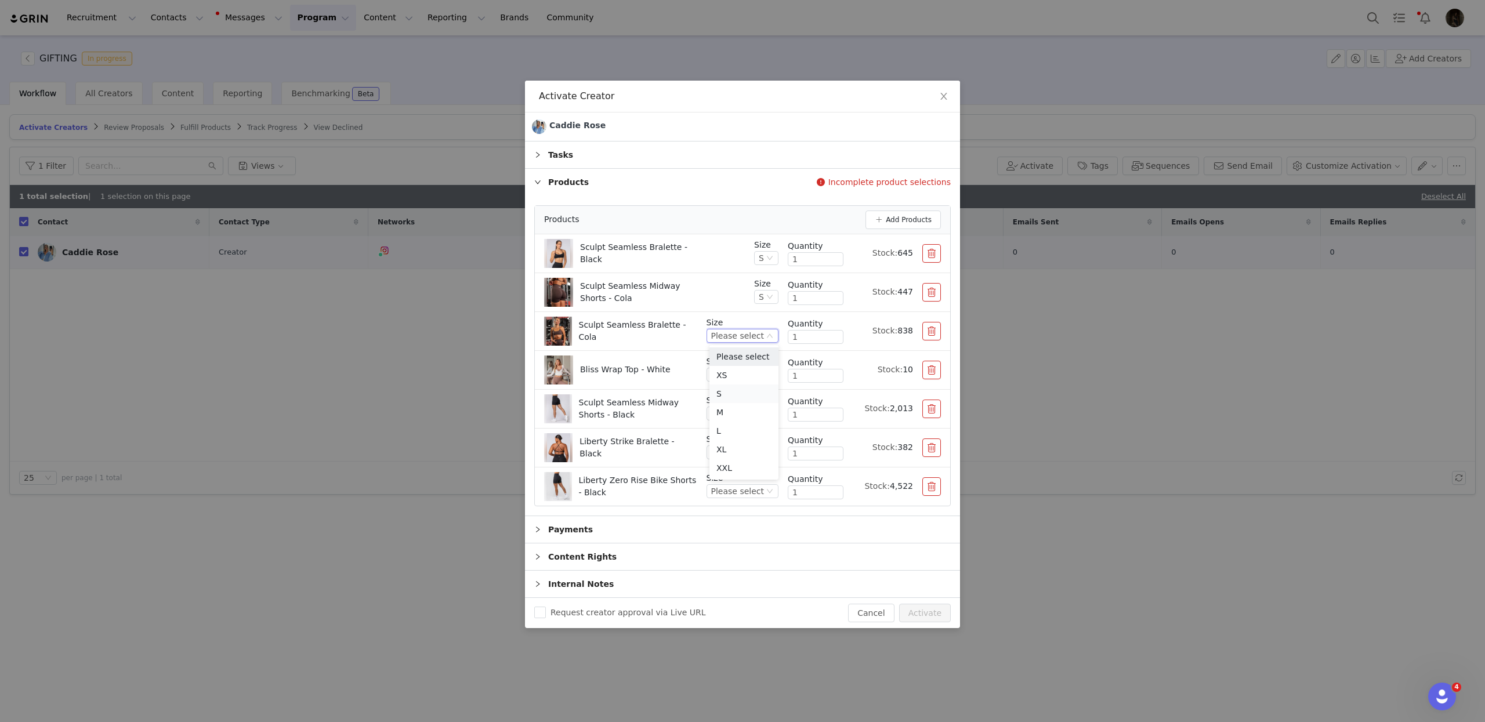
click at [725, 394] on li "S" at bounding box center [743, 393] width 69 height 19
click at [750, 362] on p "Size" at bounding box center [742, 361] width 72 height 12
click at [746, 372] on div "Please select" at bounding box center [737, 374] width 53 height 13
click at [721, 446] on li "S" at bounding box center [743, 451] width 69 height 19
click at [742, 416] on div "Please select" at bounding box center [737, 413] width 53 height 13
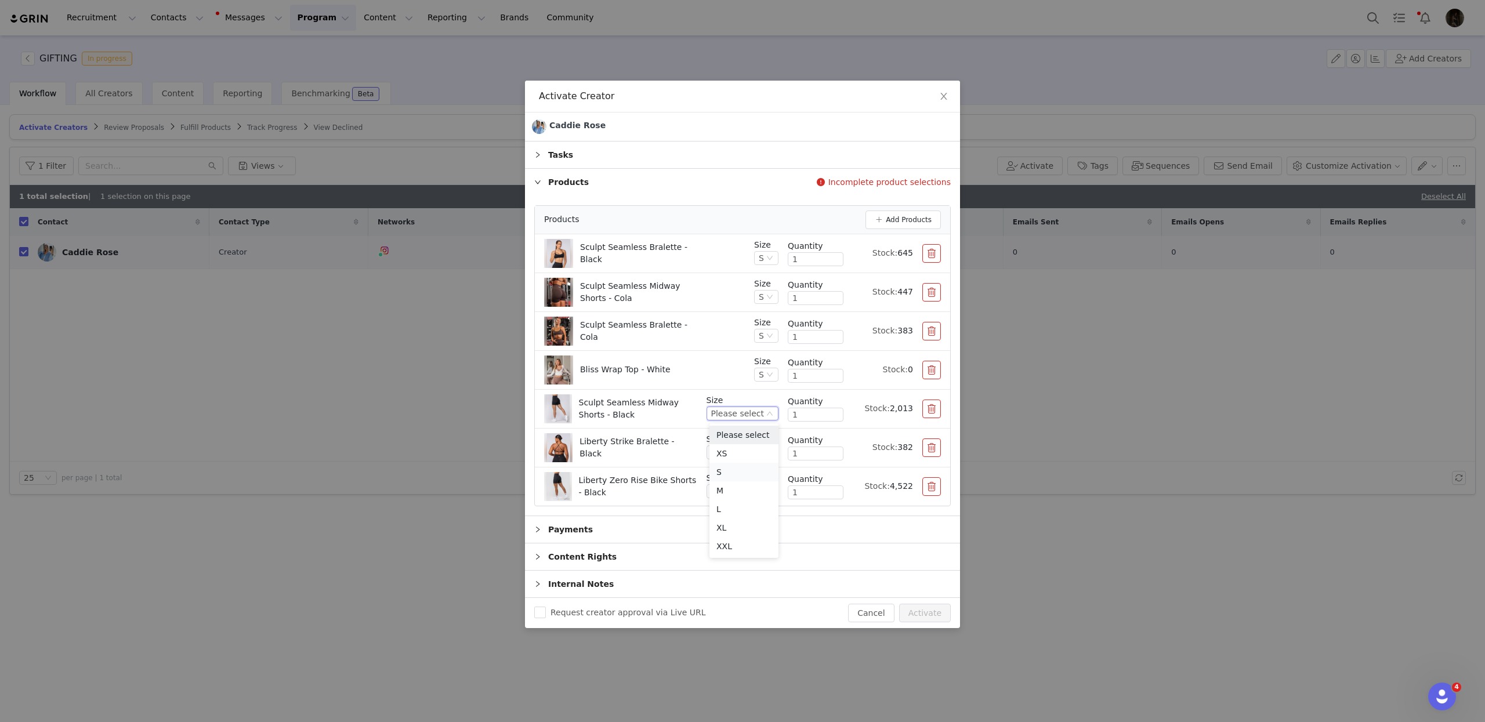
click at [735, 472] on li "S" at bounding box center [743, 472] width 69 height 19
click at [923, 373] on button "button" at bounding box center [931, 370] width 19 height 19
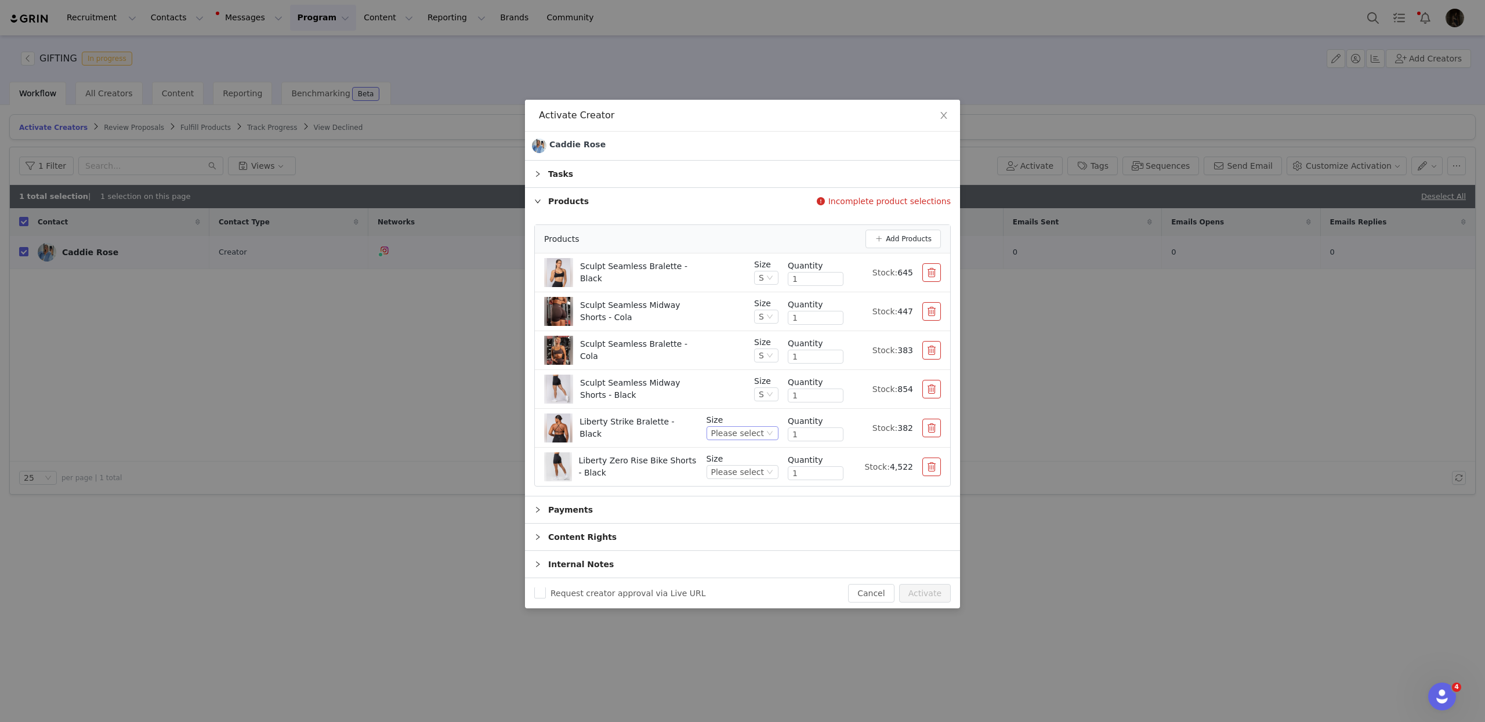
click at [754, 438] on div "Please select" at bounding box center [737, 433] width 53 height 13
drag, startPoint x: 732, startPoint y: 513, endPoint x: 745, endPoint y: 495, distance: 21.2
click at [732, 513] on li "S" at bounding box center [743, 509] width 69 height 19
click at [757, 472] on div "Please select" at bounding box center [737, 472] width 53 height 13
click at [735, 543] on li "S" at bounding box center [743, 549] width 69 height 19
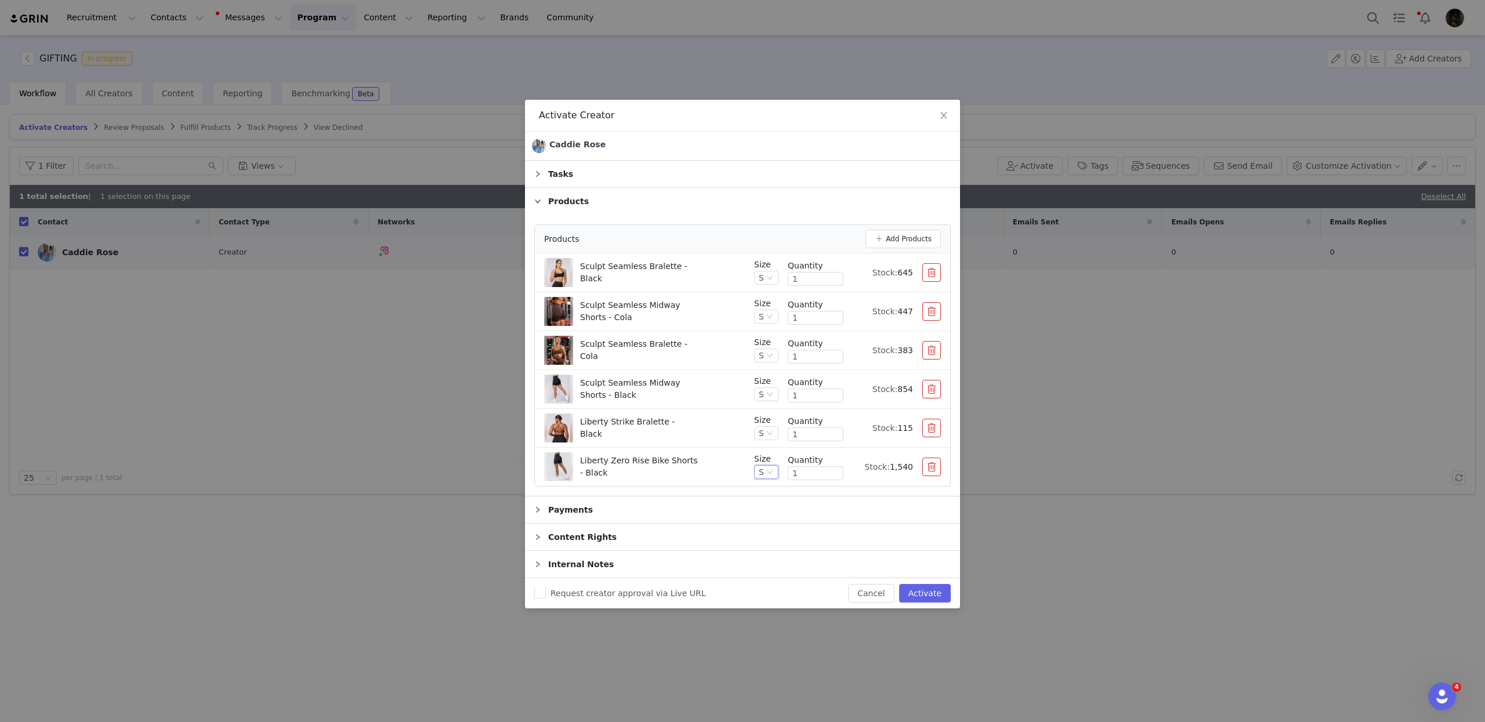
click at [717, 396] on div "Sculpt Seamless Midway Shorts - Black" at bounding box center [644, 389] width 201 height 29
click at [920, 600] on button "Activate" at bounding box center [925, 593] width 52 height 19
checkbox input "false"
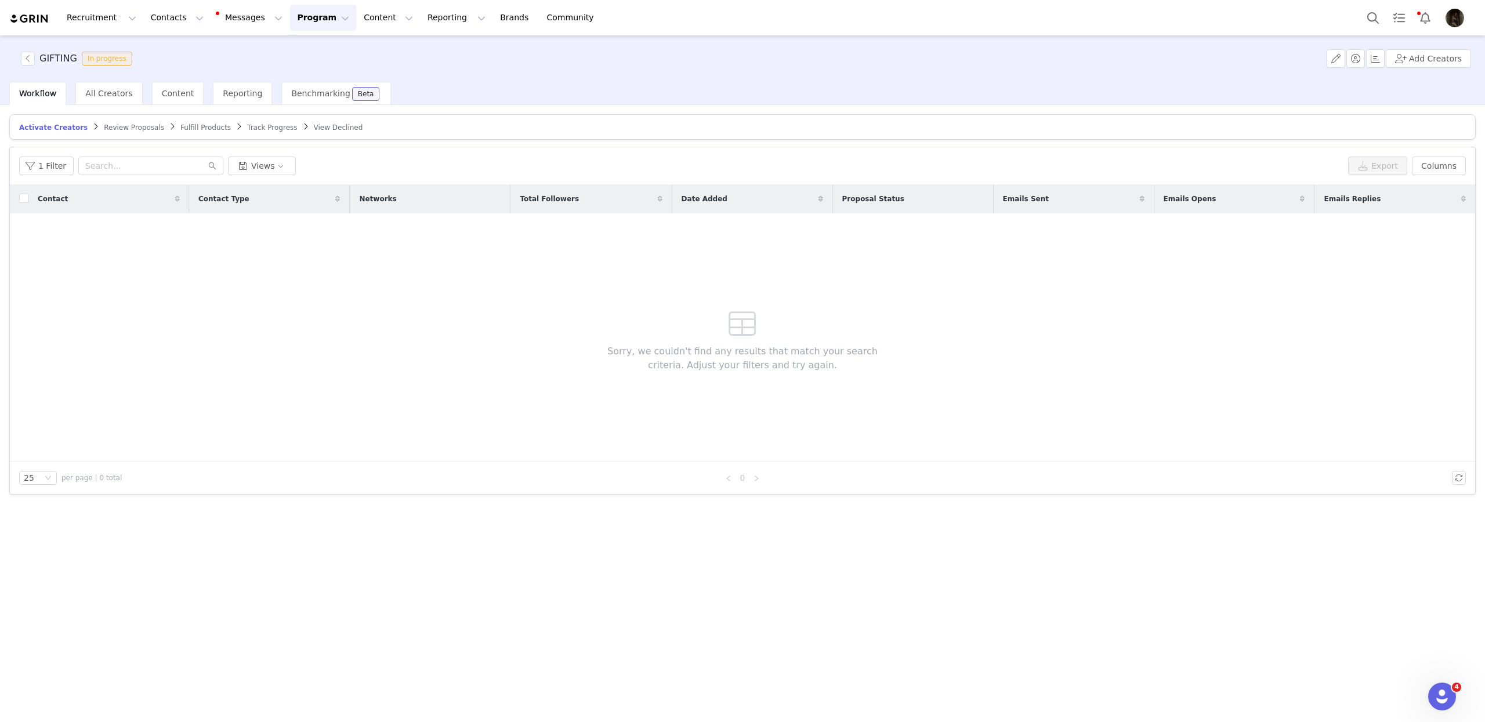
click at [180, 128] on span "Fulfill Products" at bounding box center [205, 128] width 50 height 8
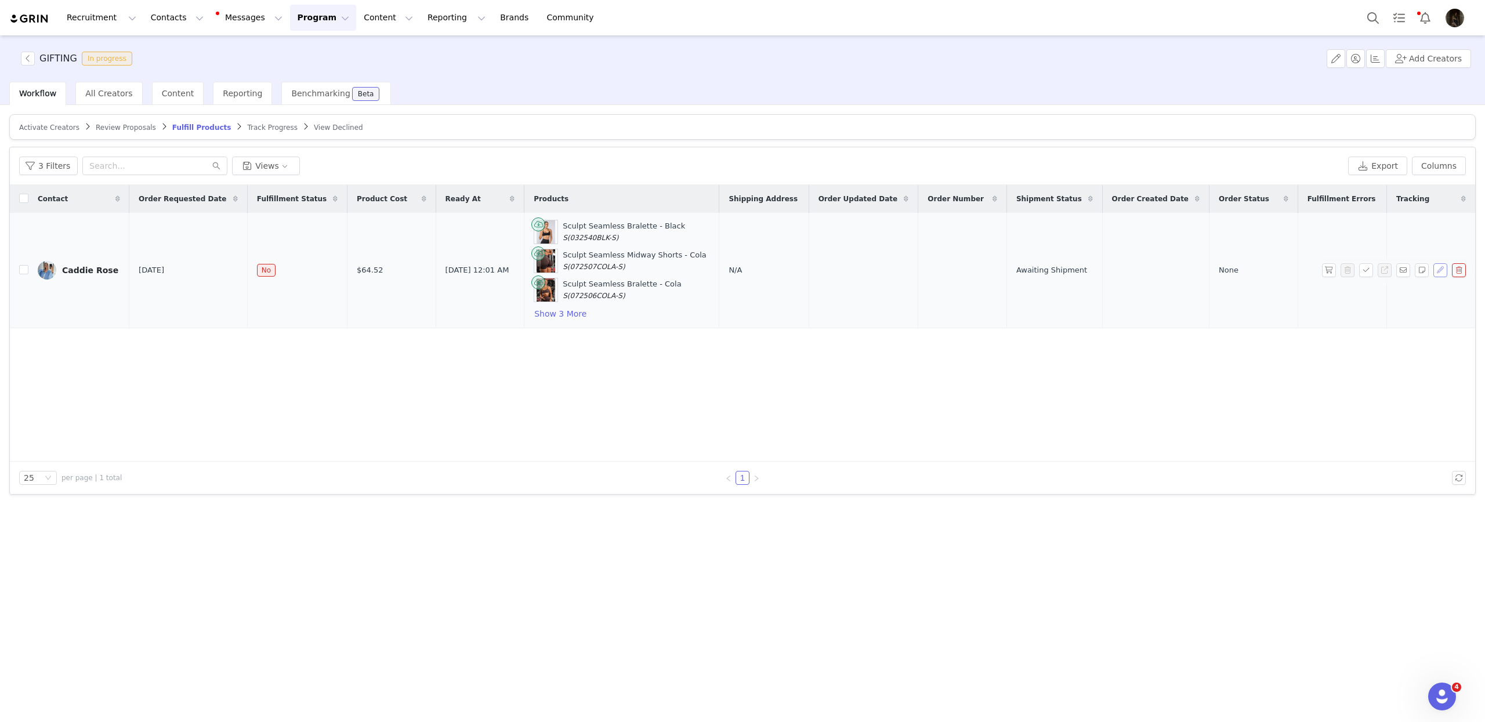
click at [1443, 271] on button "button" at bounding box center [1440, 270] width 14 height 14
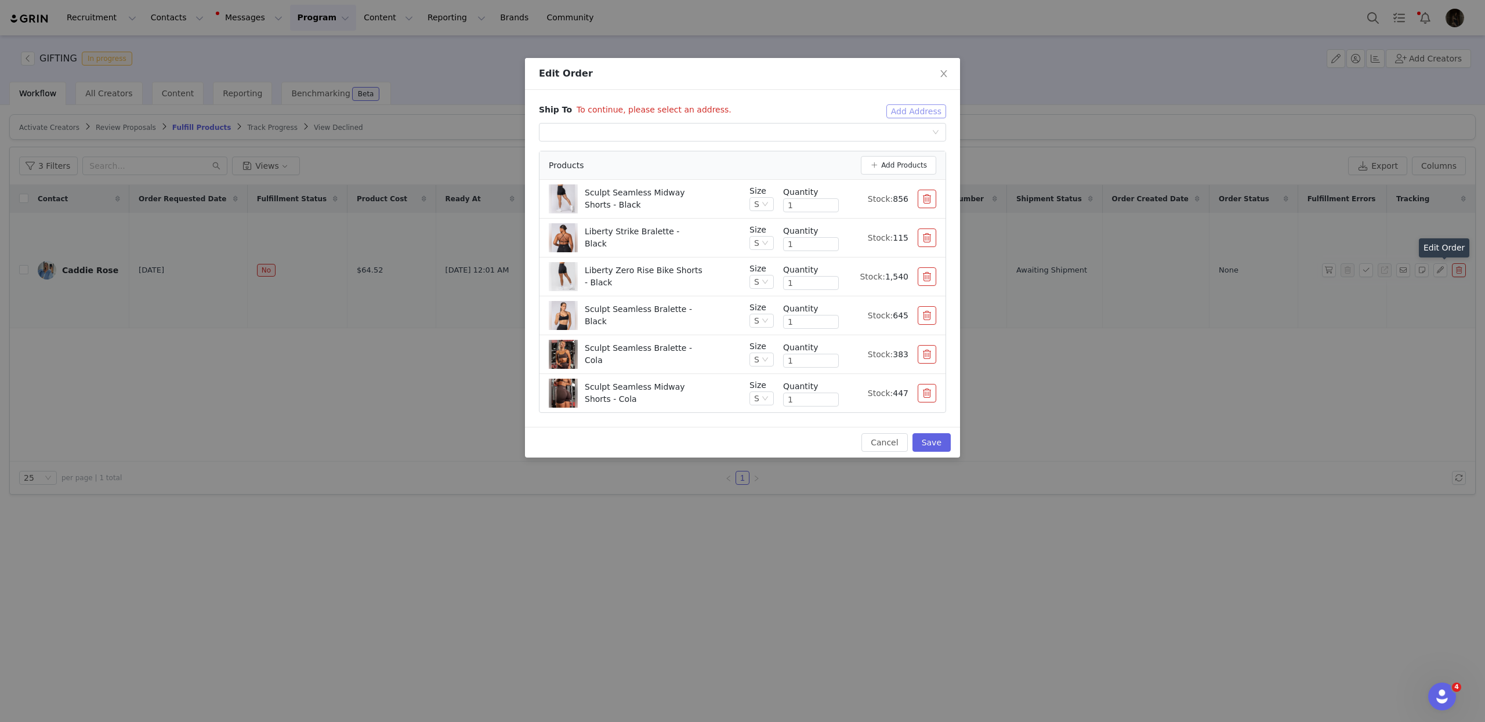
click at [894, 112] on button "Add Address" at bounding box center [916, 111] width 60 height 14
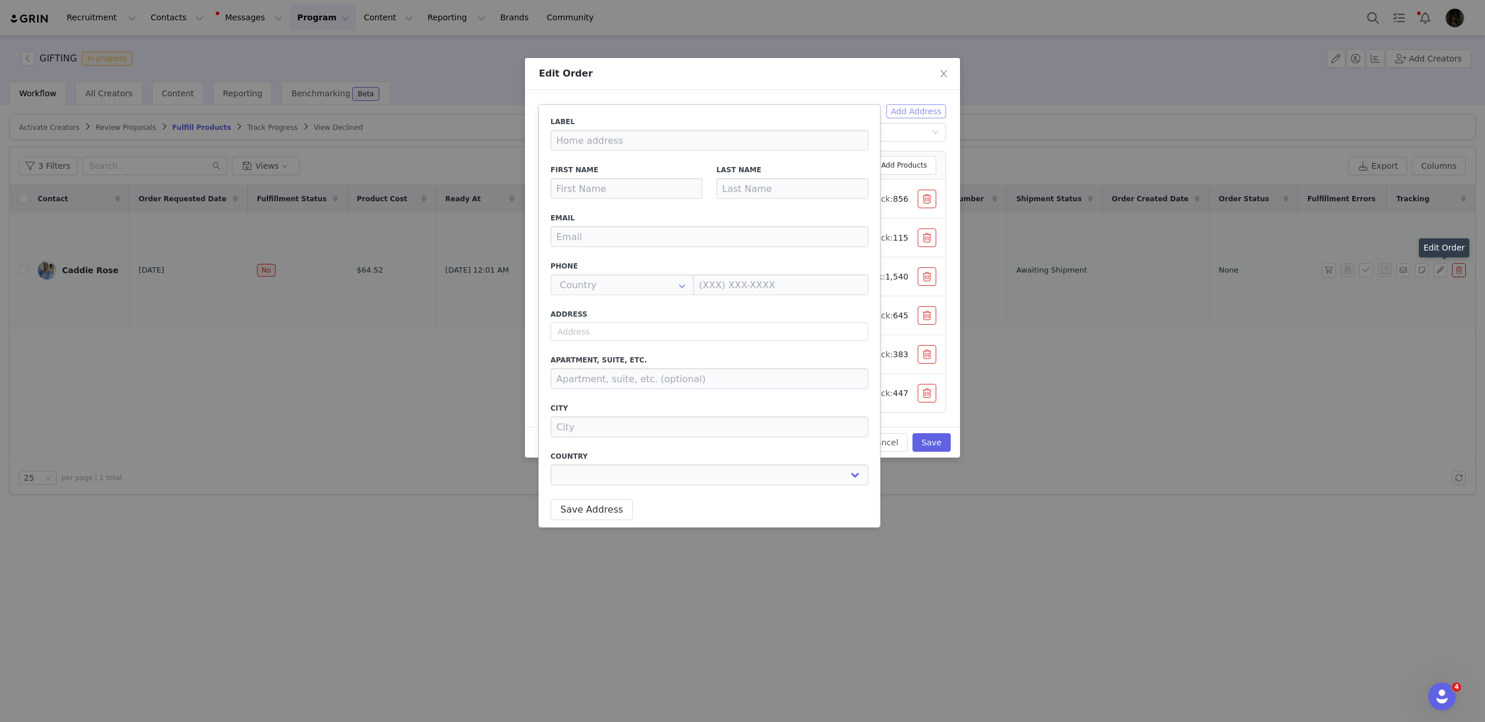
type input "Caddie"
type input "Rose"
type input "[EMAIL_ADDRESS][DOMAIN_NAME]"
type input "+1 ([GEOGRAPHIC_DATA])"
click at [606, 333] on input "text" at bounding box center [709, 331] width 318 height 19
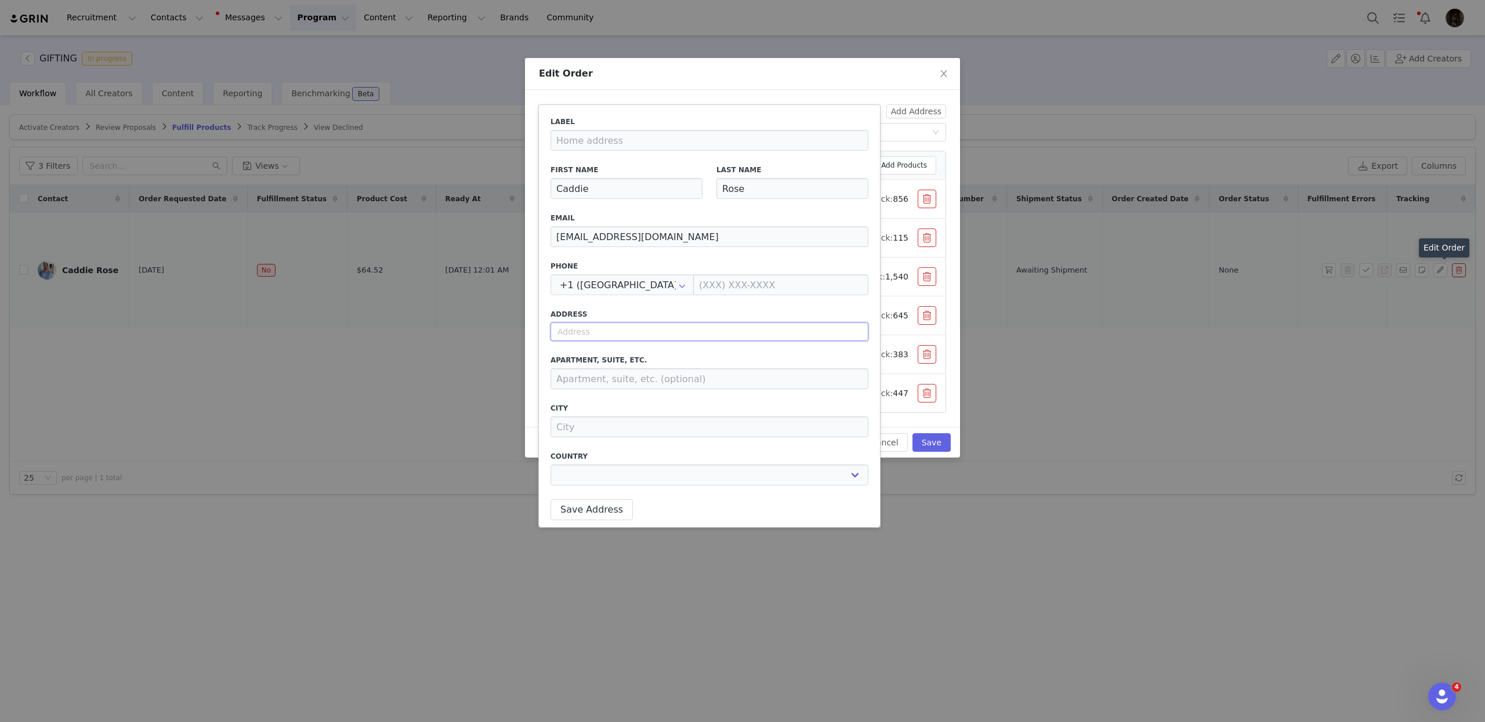
paste input "[STREET_ADDRESS]"
select select
type input "[STREET_ADDRESS]"
drag, startPoint x: 575, startPoint y: 336, endPoint x: 541, endPoint y: 332, distance: 34.5
click at [541, 332] on div "Label First Name Caddie Last Name [PERSON_NAME] Email [EMAIL_ADDRESS][DOMAIN_NA…" at bounding box center [709, 316] width 341 height 422
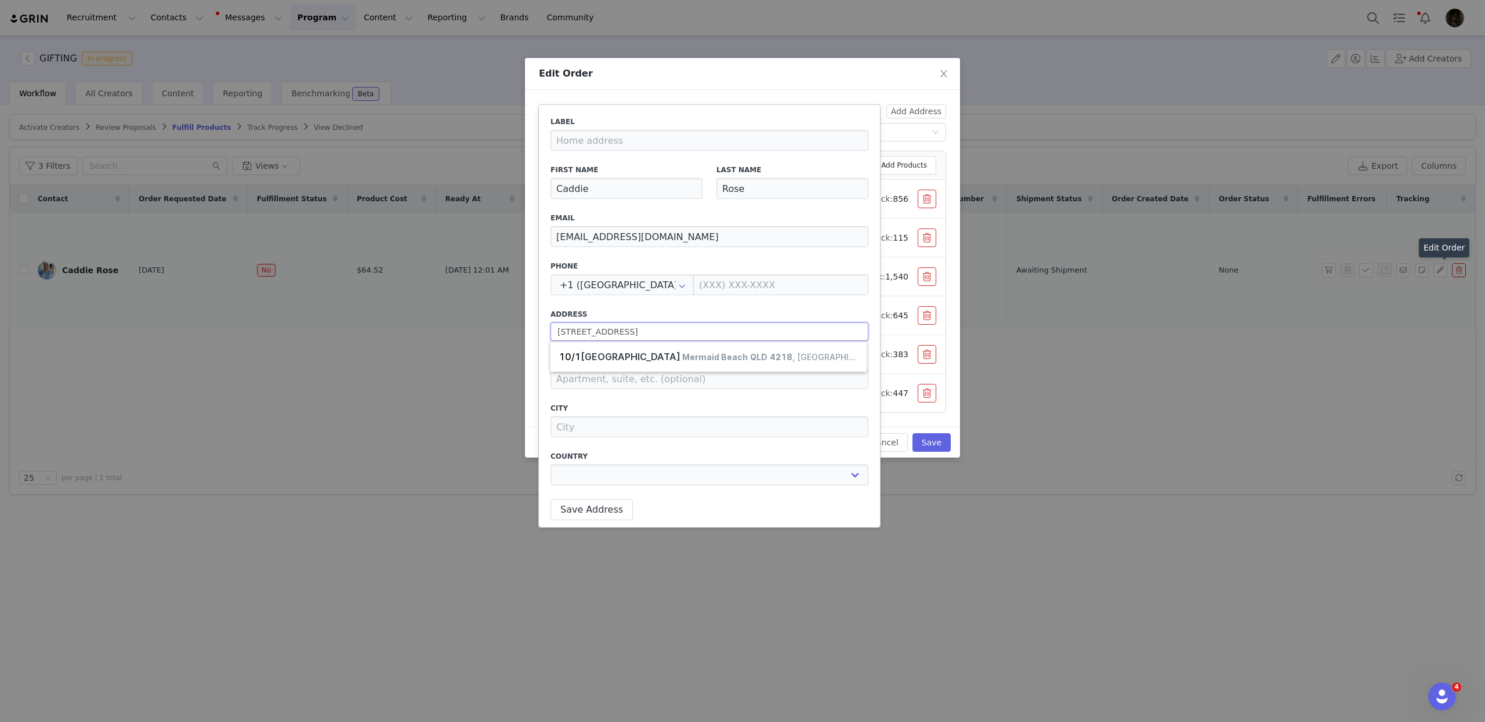
click at [553, 332] on input "[STREET_ADDRESS]" at bounding box center [709, 331] width 318 height 19
drag, startPoint x: 574, startPoint y: 334, endPoint x: 525, endPoint y: 331, distance: 48.8
click at [511, 329] on body "Recruitment Recruitment Creator Search Curated Lists Landing Pages Web Extensio…" at bounding box center [742, 361] width 1485 height 722
select select
type input "[STREET_ADDRESS]"
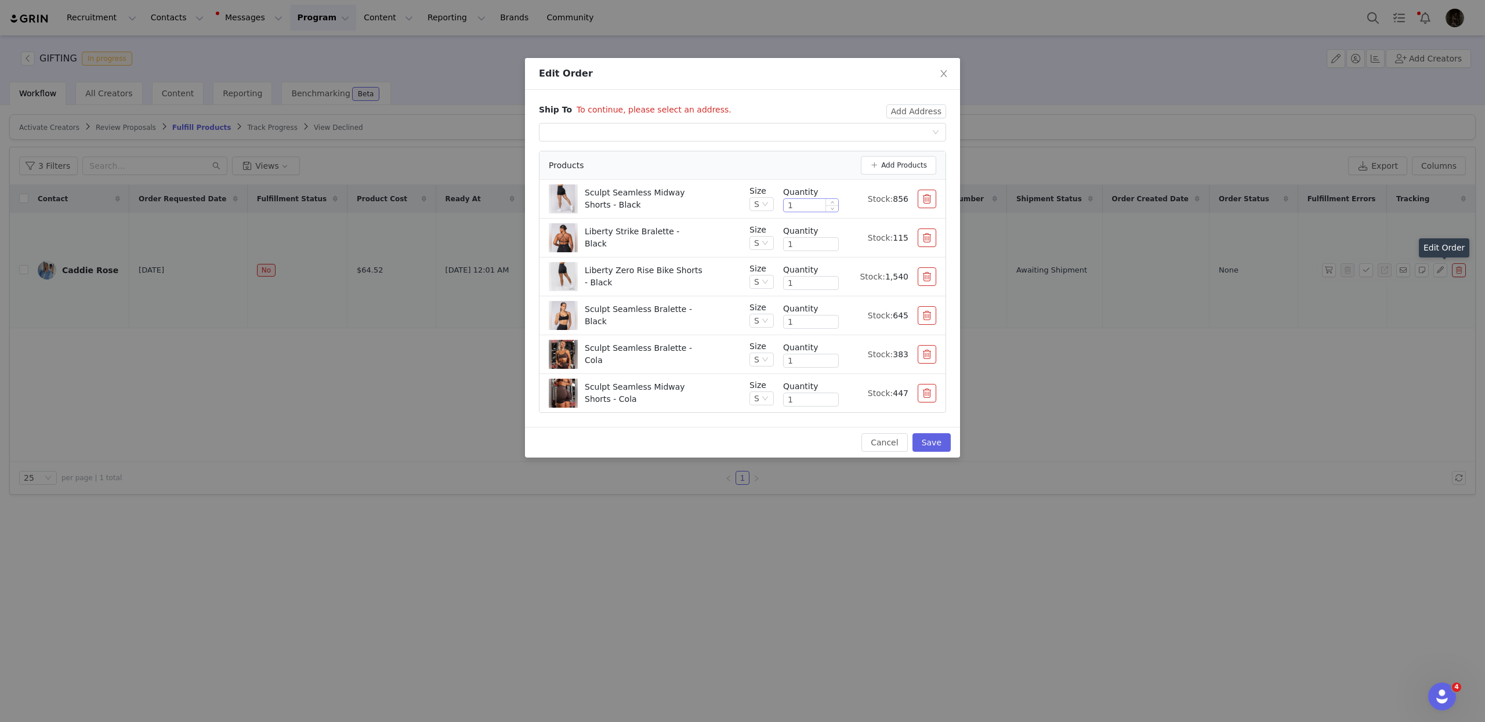
type input "Mermaid Beach"
select select "[object Object]"
type input "[STREET_ADDRESS]"
select select "[object Object]"
click at [886, 113] on div "Ship To To continue, please select an address." at bounding box center [712, 113] width 347 height 19
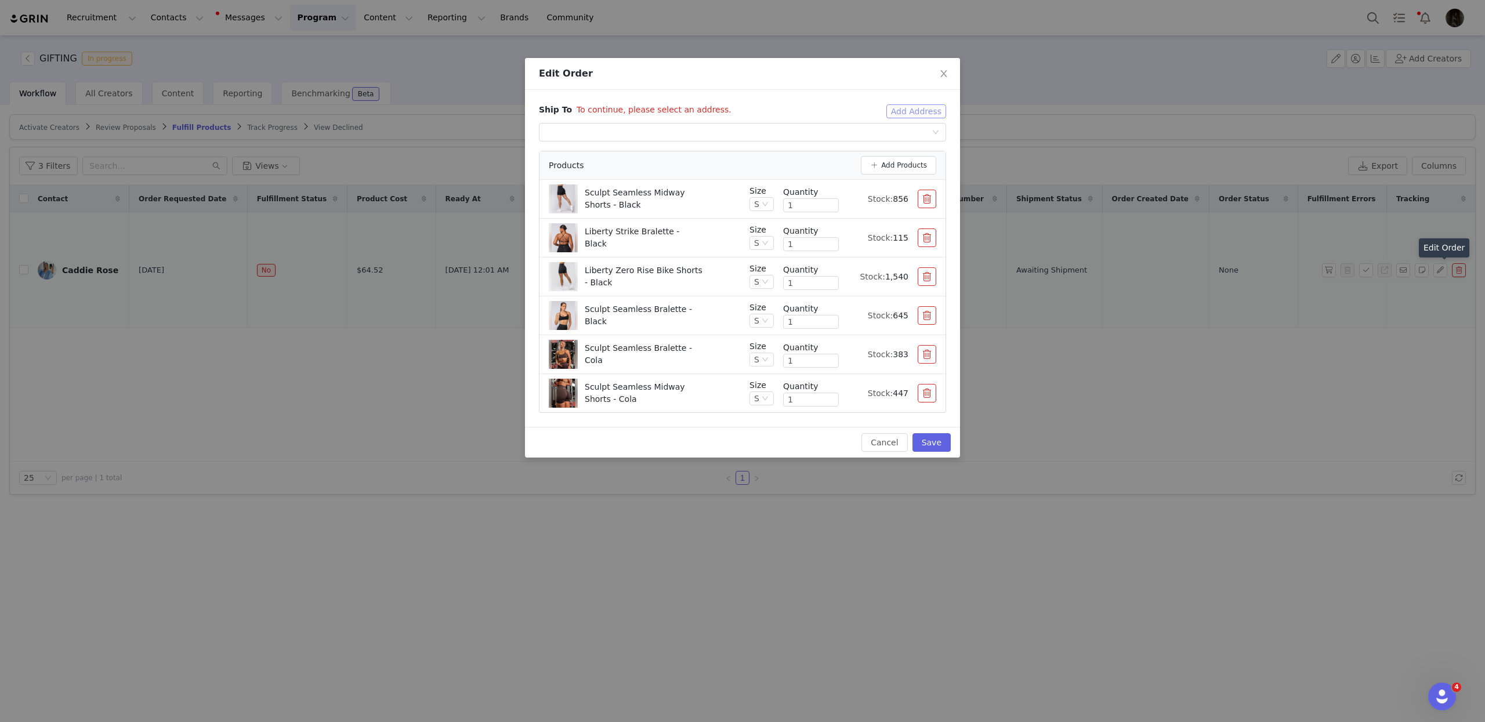
click at [888, 113] on button "Add Address" at bounding box center [916, 111] width 60 height 14
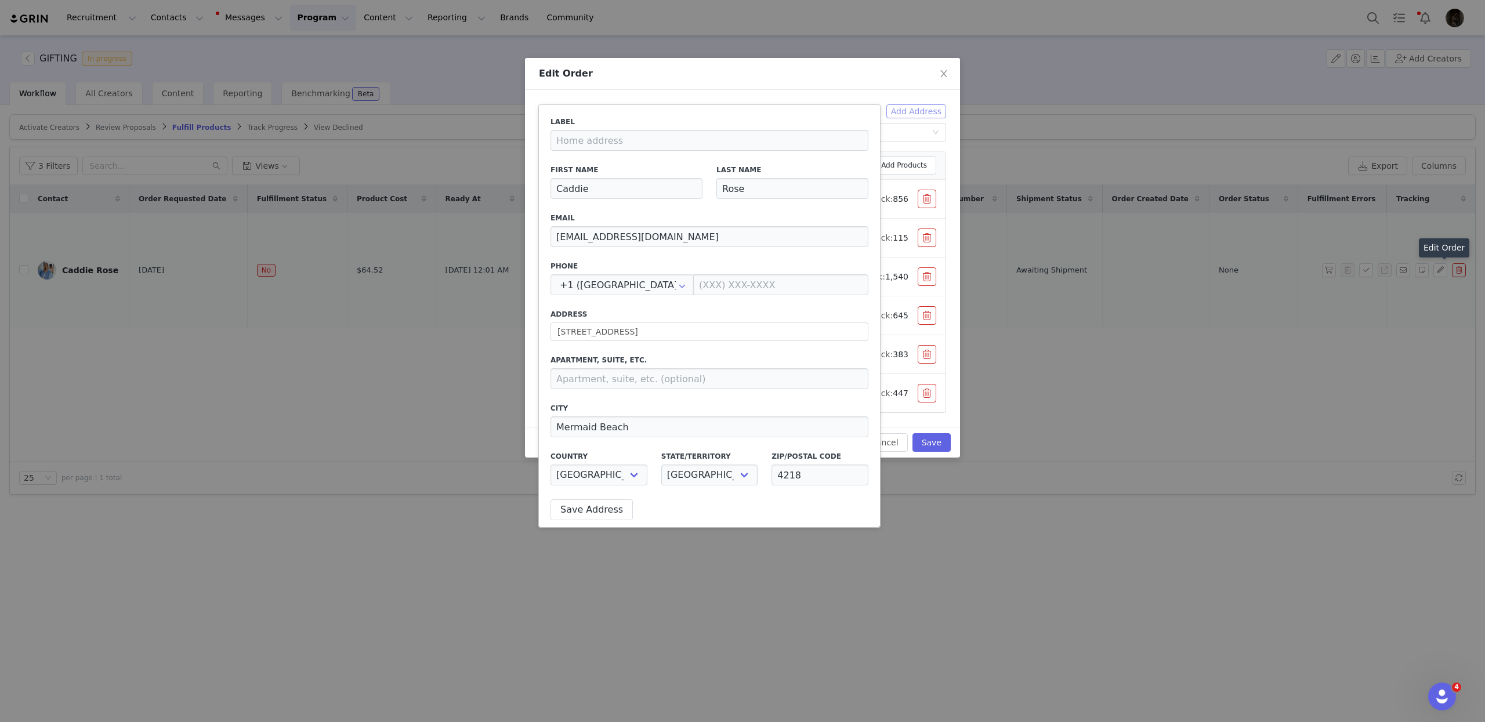
type button "true"
click at [604, 398] on div "Label First Name Caddie Last Name [PERSON_NAME] Email [EMAIL_ADDRESS][DOMAIN_NA…" at bounding box center [709, 305] width 318 height 376
click at [615, 387] on input at bounding box center [709, 378] width 318 height 21
paste input "10/"
type input "10"
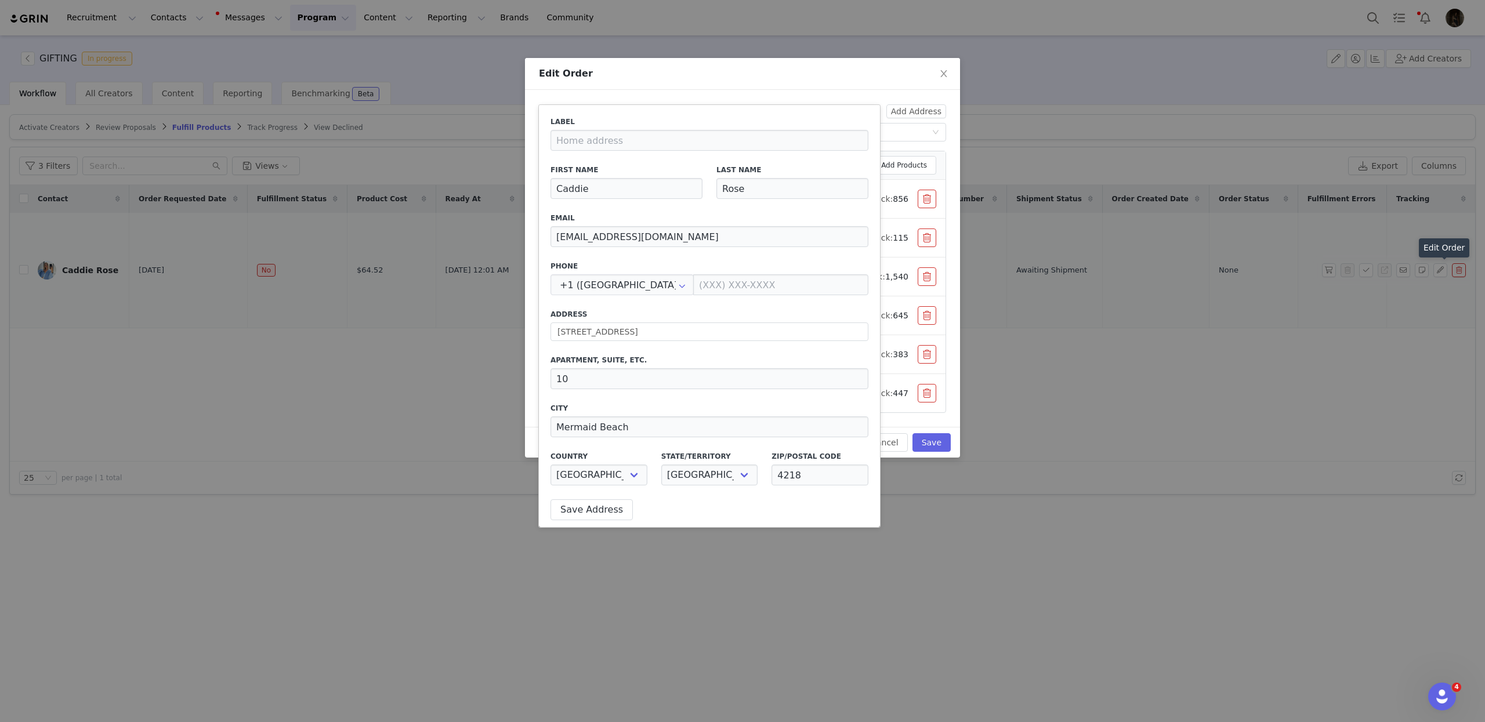
click at [650, 355] on label "Apartment, suite, etc." at bounding box center [709, 360] width 318 height 10
click at [611, 282] on input "text" at bounding box center [621, 284] width 143 height 21
click at [605, 309] on li "+61 ([GEOGRAPHIC_DATA])" at bounding box center [618, 316] width 135 height 20
type input "+61 ([GEOGRAPHIC_DATA])"
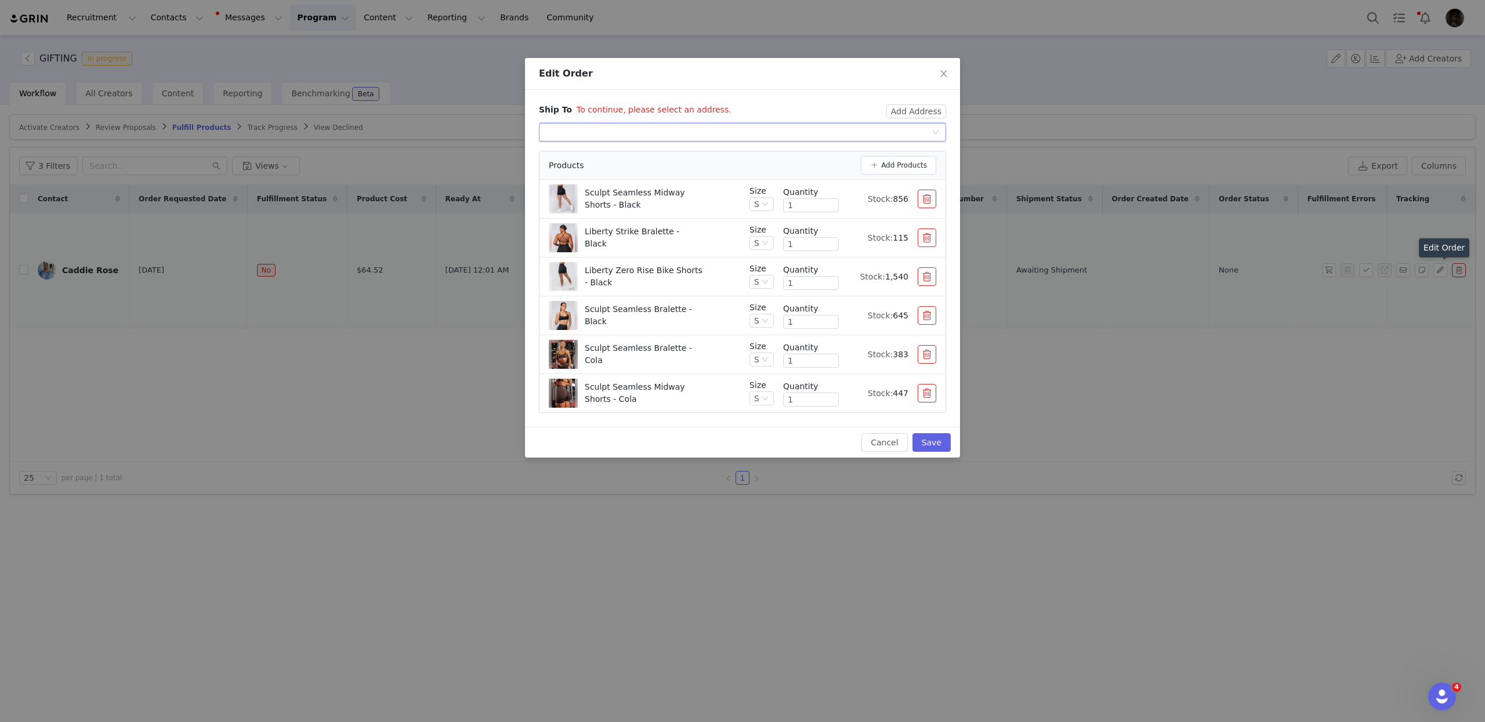
click at [896, 124] on div "Select shipping address" at bounding box center [739, 132] width 386 height 17
click at [905, 113] on button "Add Address" at bounding box center [916, 111] width 60 height 14
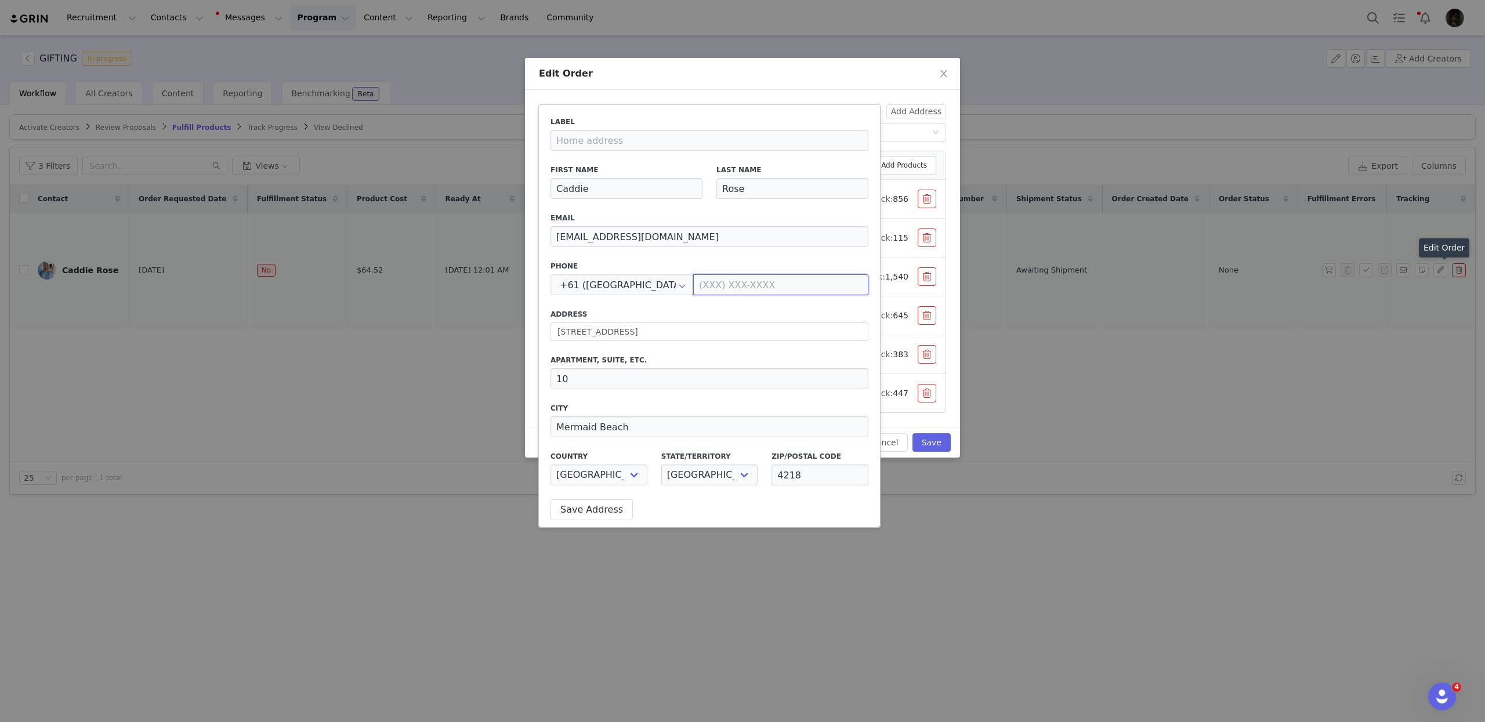
click at [730, 284] on input at bounding box center [780, 284] width 175 height 21
paste input "0438 849 974"
type input "0438 849 974"
click at [594, 506] on button "Save Address" at bounding box center [591, 509] width 82 height 21
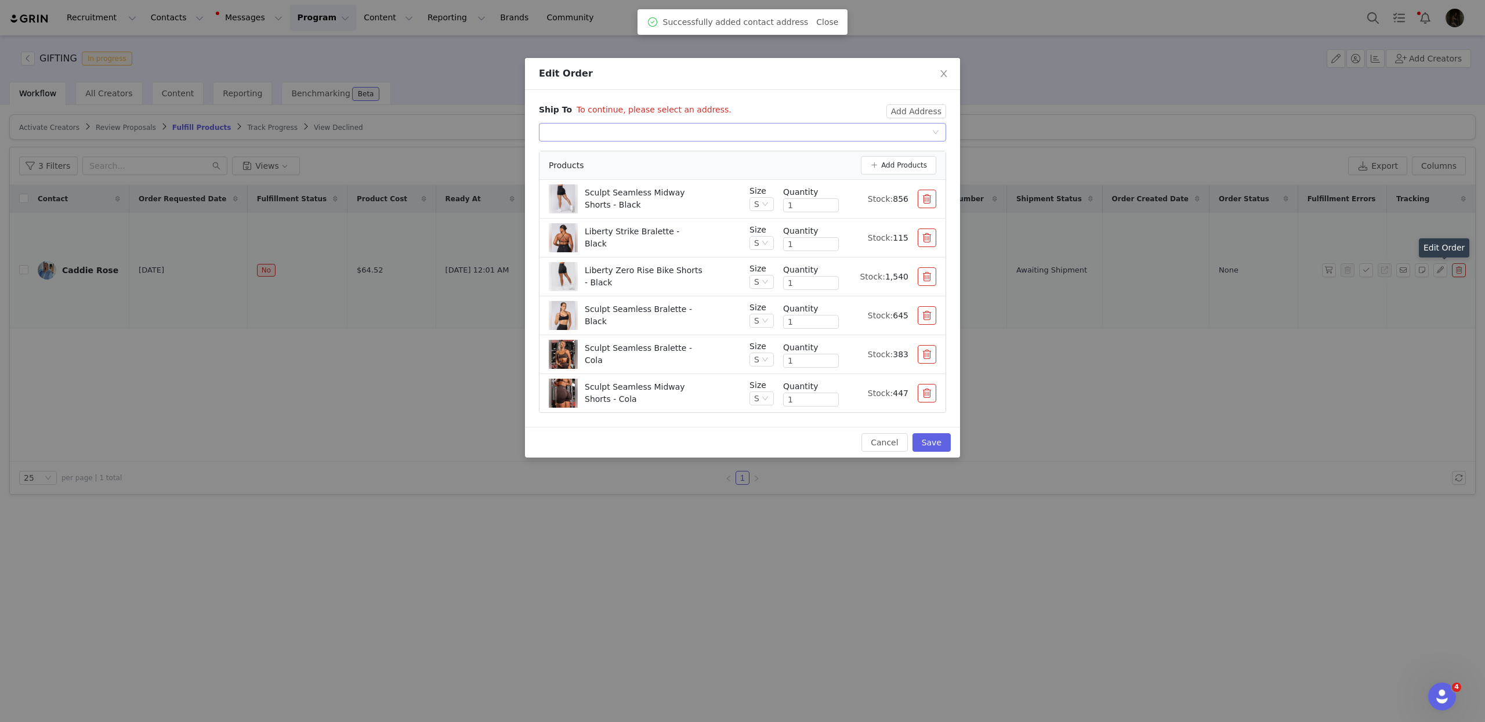
click at [891, 140] on div "Select shipping address" at bounding box center [739, 132] width 386 height 17
click at [877, 158] on li "Caddie Rose, [STREET_ADDRESS]" at bounding box center [742, 155] width 407 height 19
click at [928, 448] on button "Save" at bounding box center [931, 442] width 38 height 19
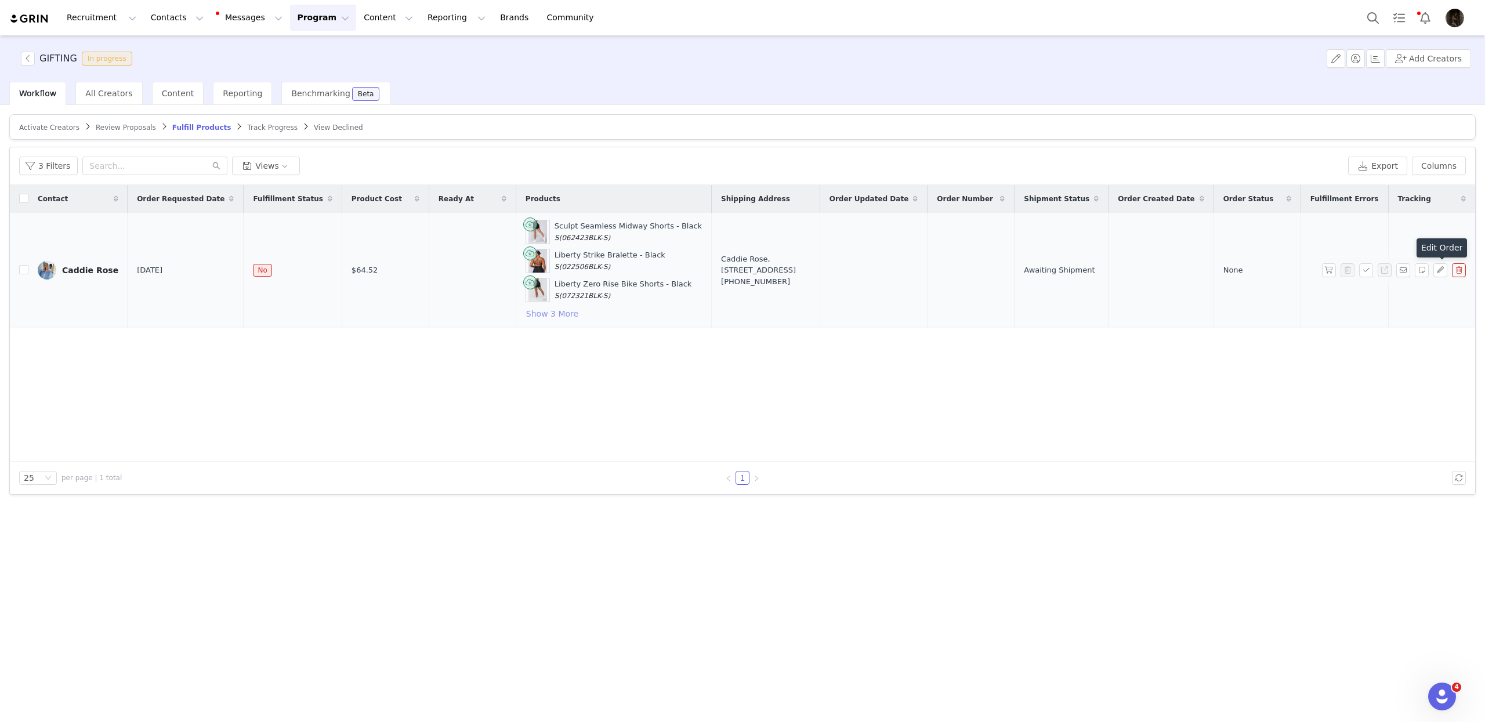
click at [551, 319] on button "Show 3 More" at bounding box center [551, 314] width 53 height 14
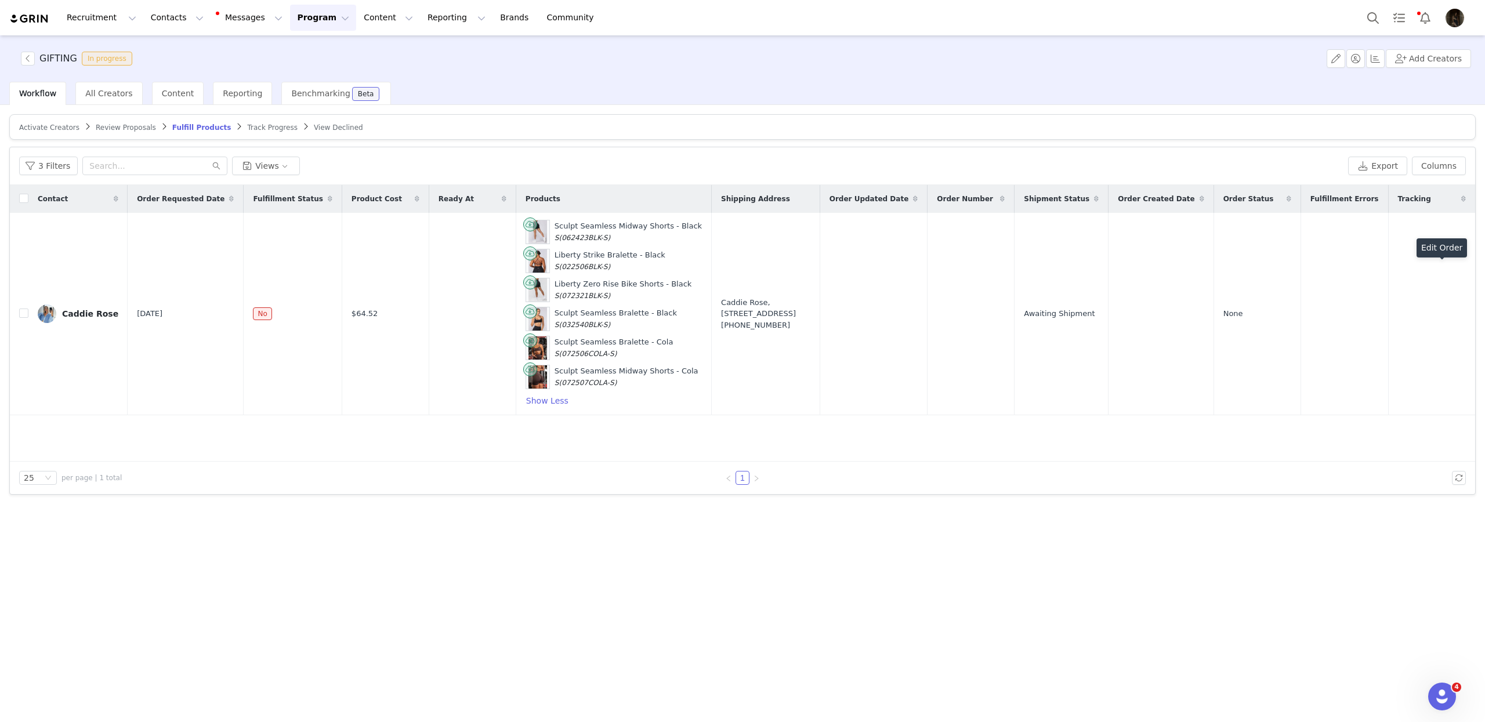
click at [290, 28] on button "Program Program" at bounding box center [323, 18] width 66 height 26
click at [288, 50] on p "Activations" at bounding box center [303, 51] width 45 height 12
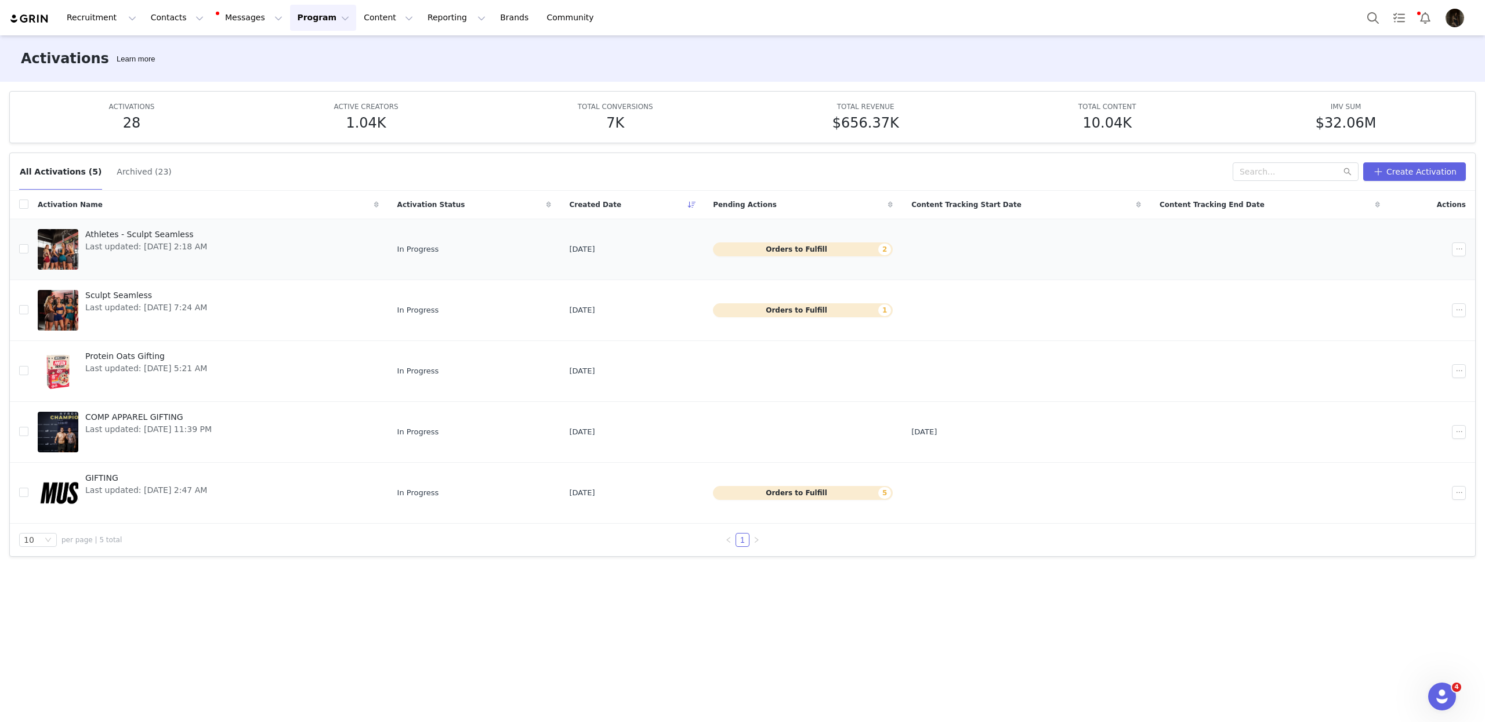
click at [204, 262] on div "Athletes - Sculpt Seamless Last updated: [DATE] 2:18 AM" at bounding box center [146, 249] width 136 height 46
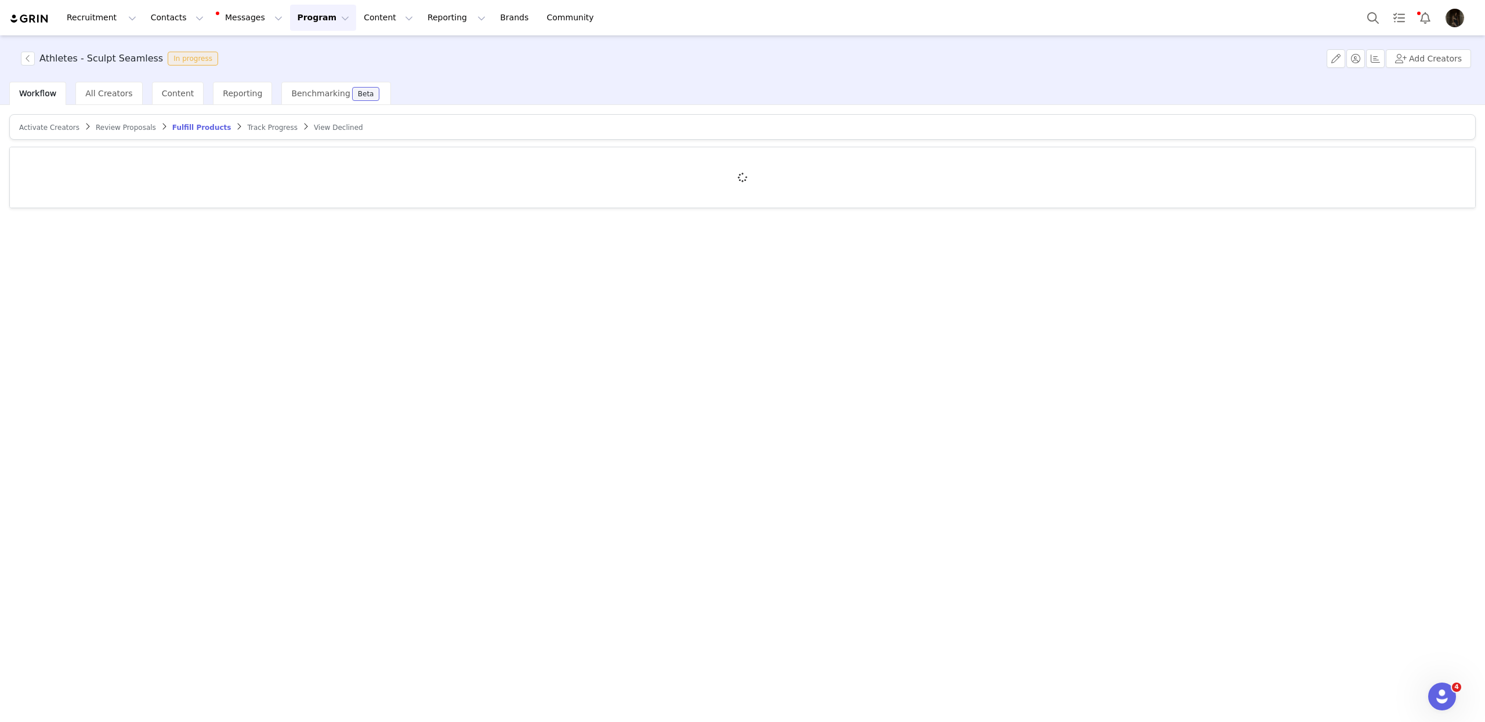
click at [72, 130] on span "Activate Creators" at bounding box center [49, 128] width 60 height 8
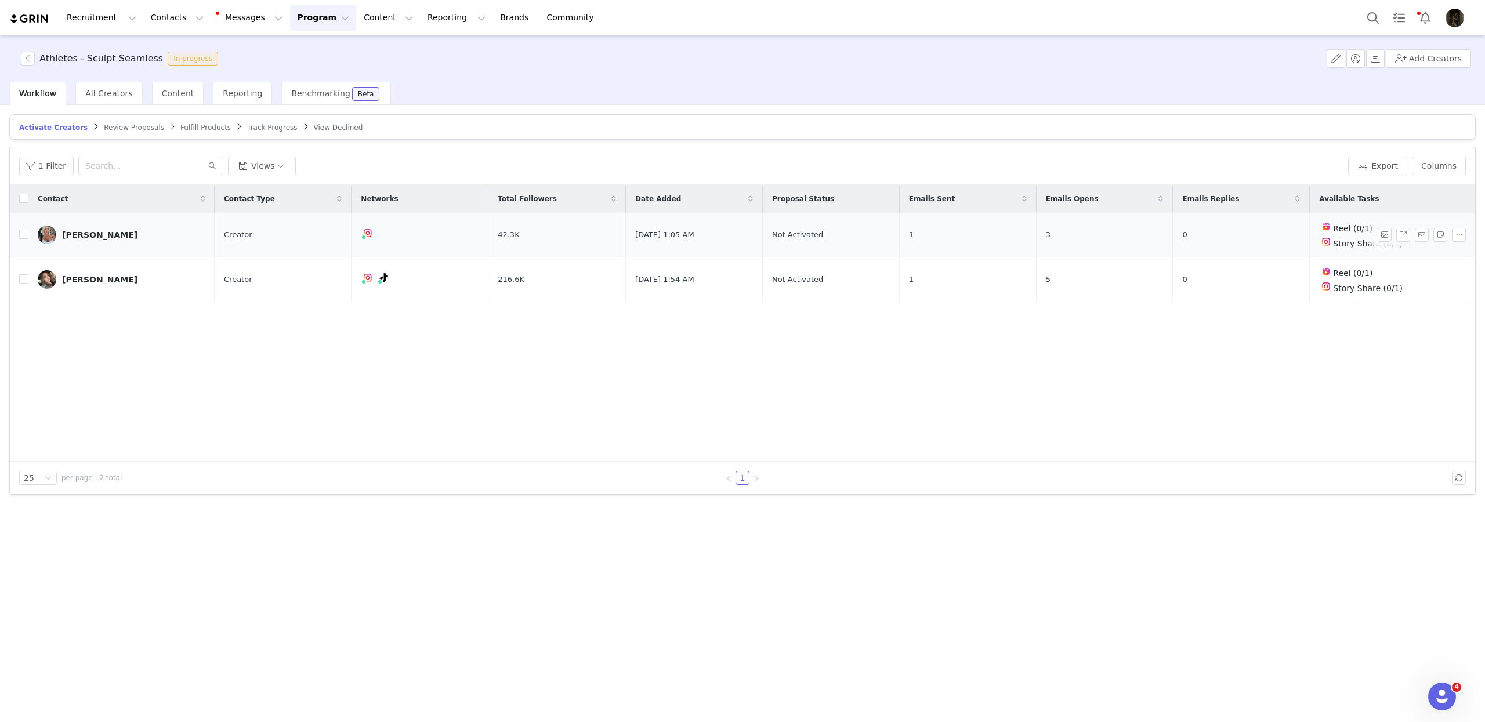
click at [92, 242] on link "[PERSON_NAME]" at bounding box center [122, 235] width 168 height 19
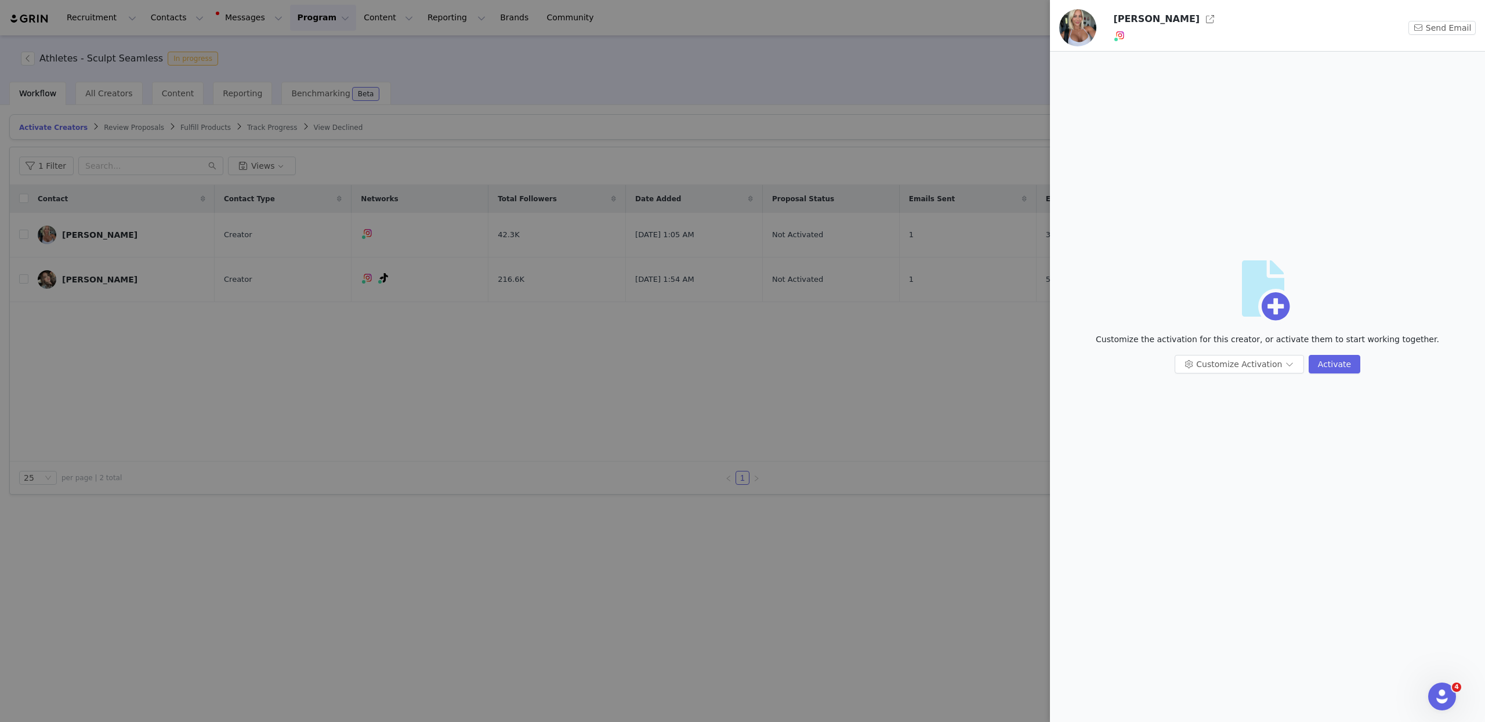
click at [1142, 23] on h3 "[PERSON_NAME]" at bounding box center [1156, 19] width 86 height 14
click at [1200, 20] on button "button" at bounding box center [1209, 19] width 19 height 19
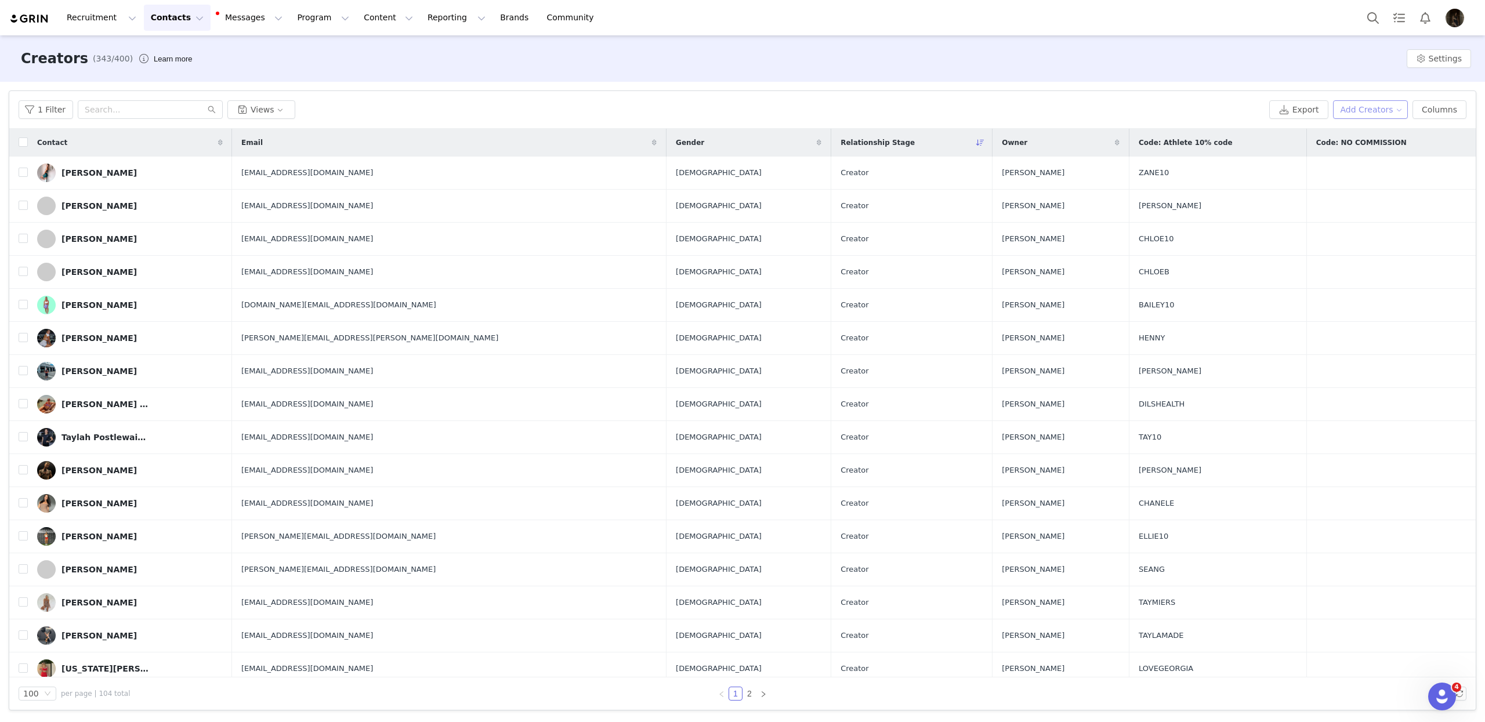
click at [1388, 110] on button "Add Creators" at bounding box center [1370, 109] width 75 height 19
drag, startPoint x: 1385, startPoint y: 114, endPoint x: 1382, endPoint y: 119, distance: 6.0
click at [1385, 114] on button "Add Creators" at bounding box center [1370, 109] width 75 height 19
click at [1370, 130] on span "Add a Creator" at bounding box center [1372, 132] width 56 height 13
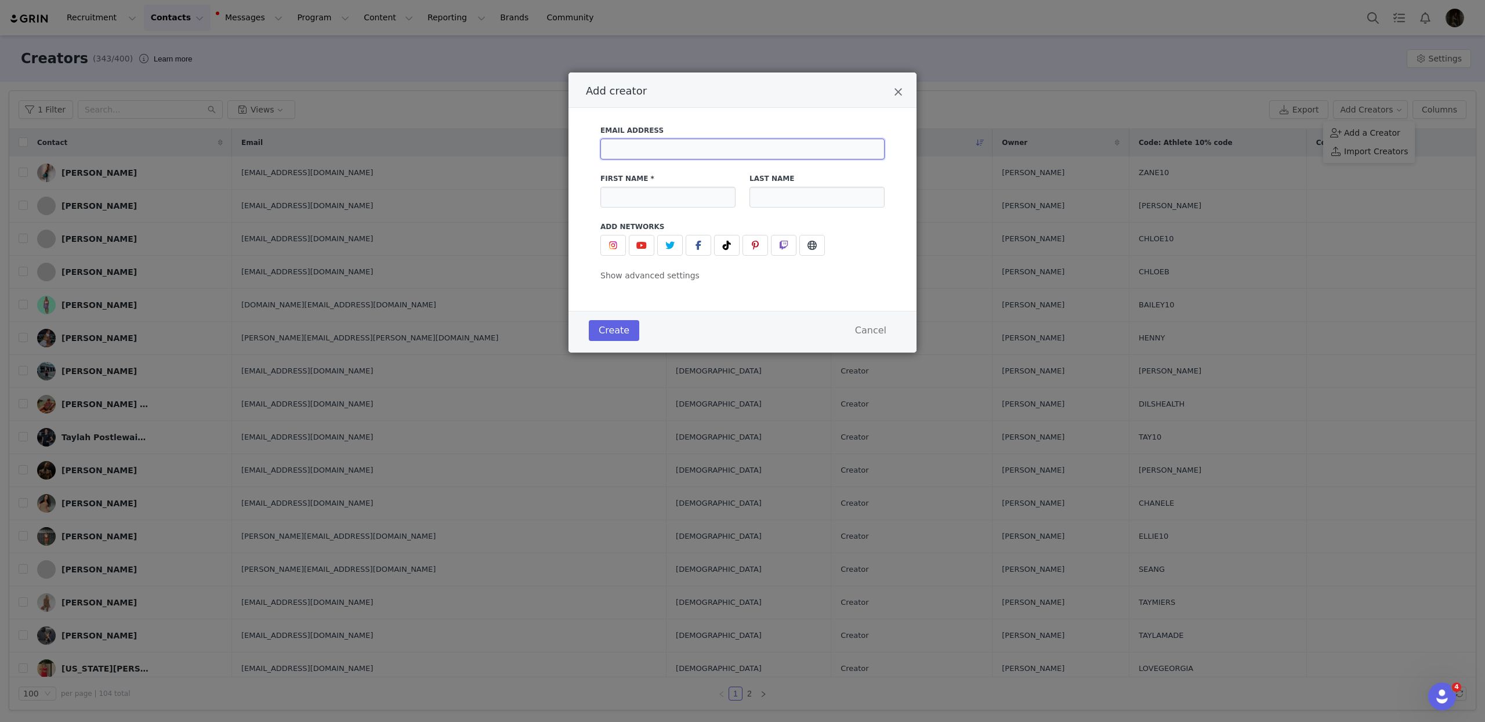
click at [665, 146] on input "Add creator" at bounding box center [742, 149] width 284 height 21
paste input "[EMAIL_ADDRESS][DOMAIN_NAME]"
type input "[EMAIL_ADDRESS][DOMAIN_NAME]"
click at [642, 197] on input "Add creator" at bounding box center [667, 197] width 135 height 21
type input "Caddie"
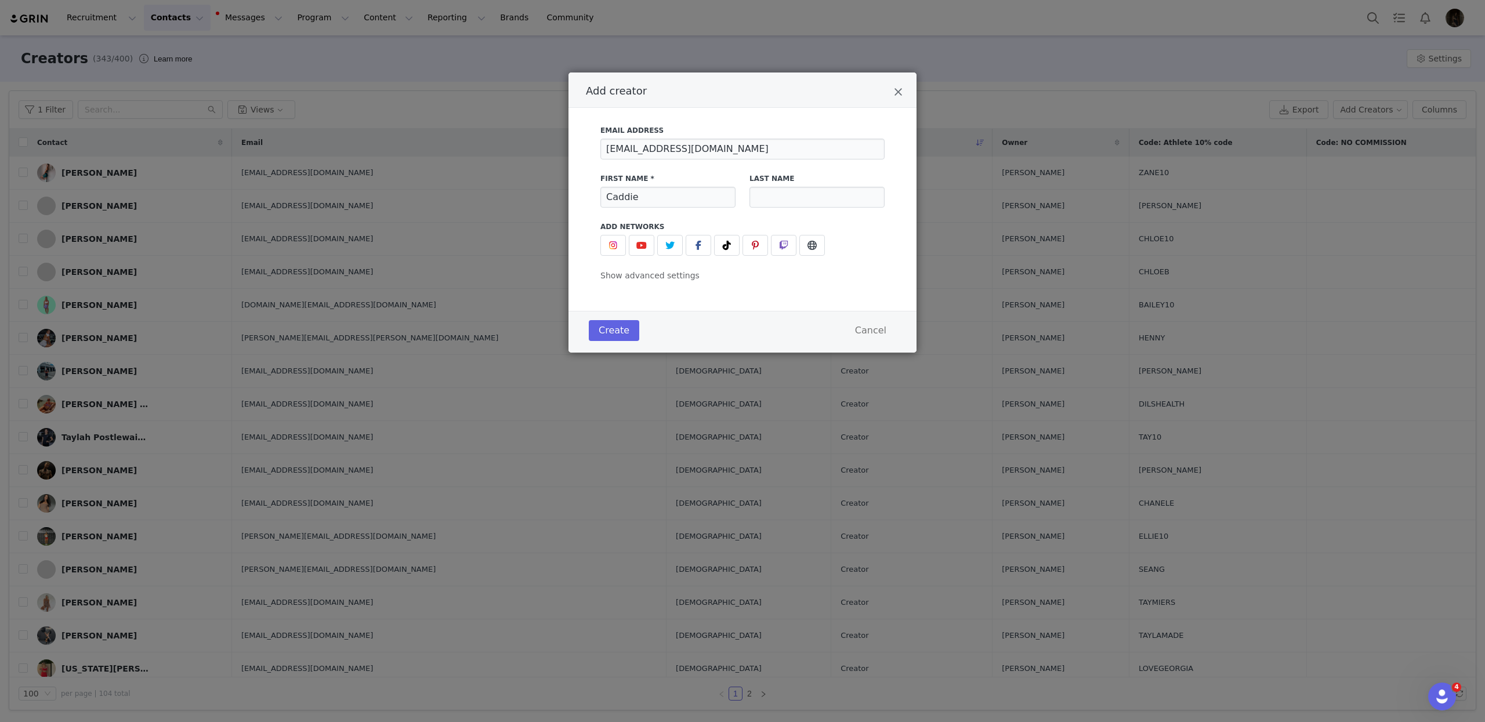
click at [793, 159] on div "Email Address caddielia@outlook.com" at bounding box center [742, 142] width 298 height 48
click at [789, 197] on input "Add creator" at bounding box center [816, 197] width 135 height 21
type input "Rose"
click at [606, 249] on span "Add creator" at bounding box center [613, 245] width 14 height 14
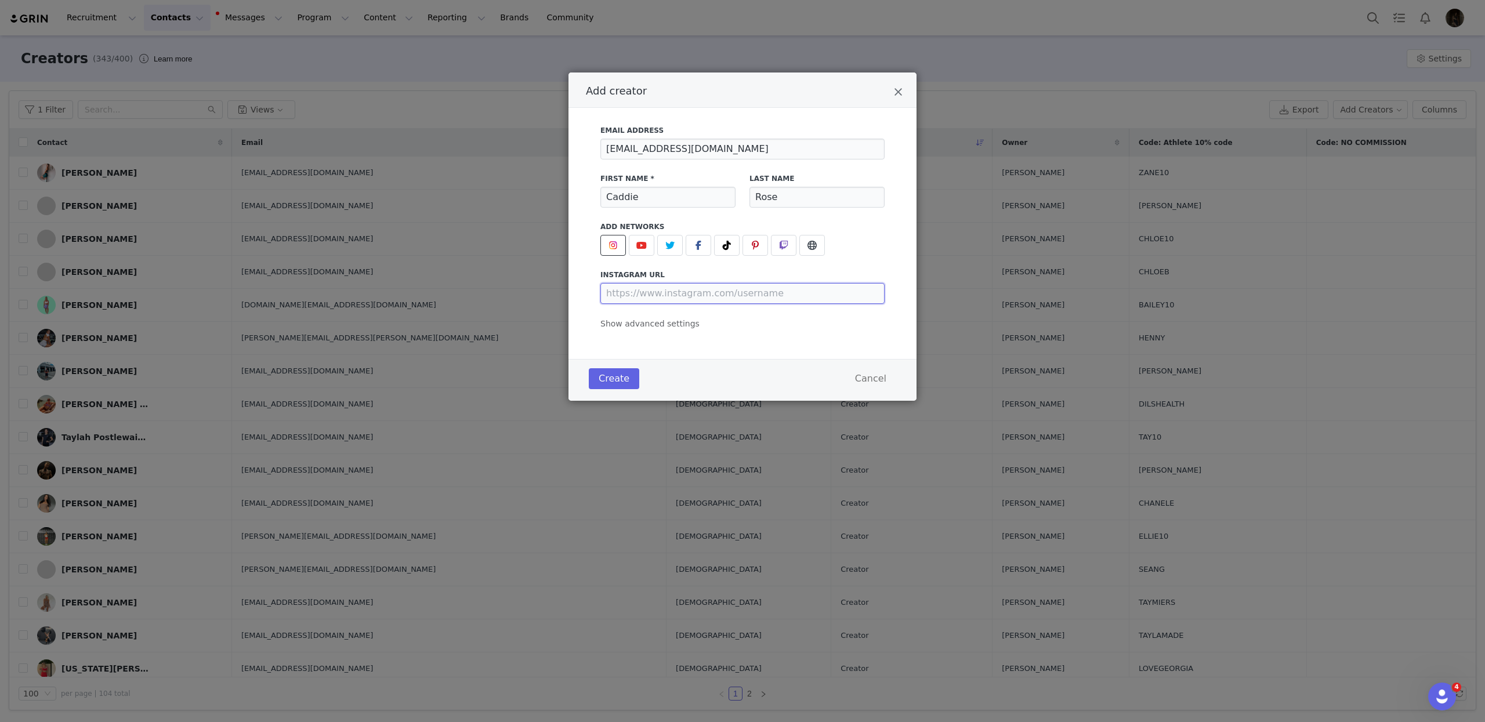
click at [638, 296] on input "Add creator" at bounding box center [742, 293] width 284 height 21
paste input "https://www.instagram.com/caddielia/"
type input "https://www.instagram.com/caddielia/"
click at [603, 391] on div "Create Cancel" at bounding box center [742, 378] width 313 height 27
click at [607, 387] on button "Create" at bounding box center [614, 378] width 50 height 21
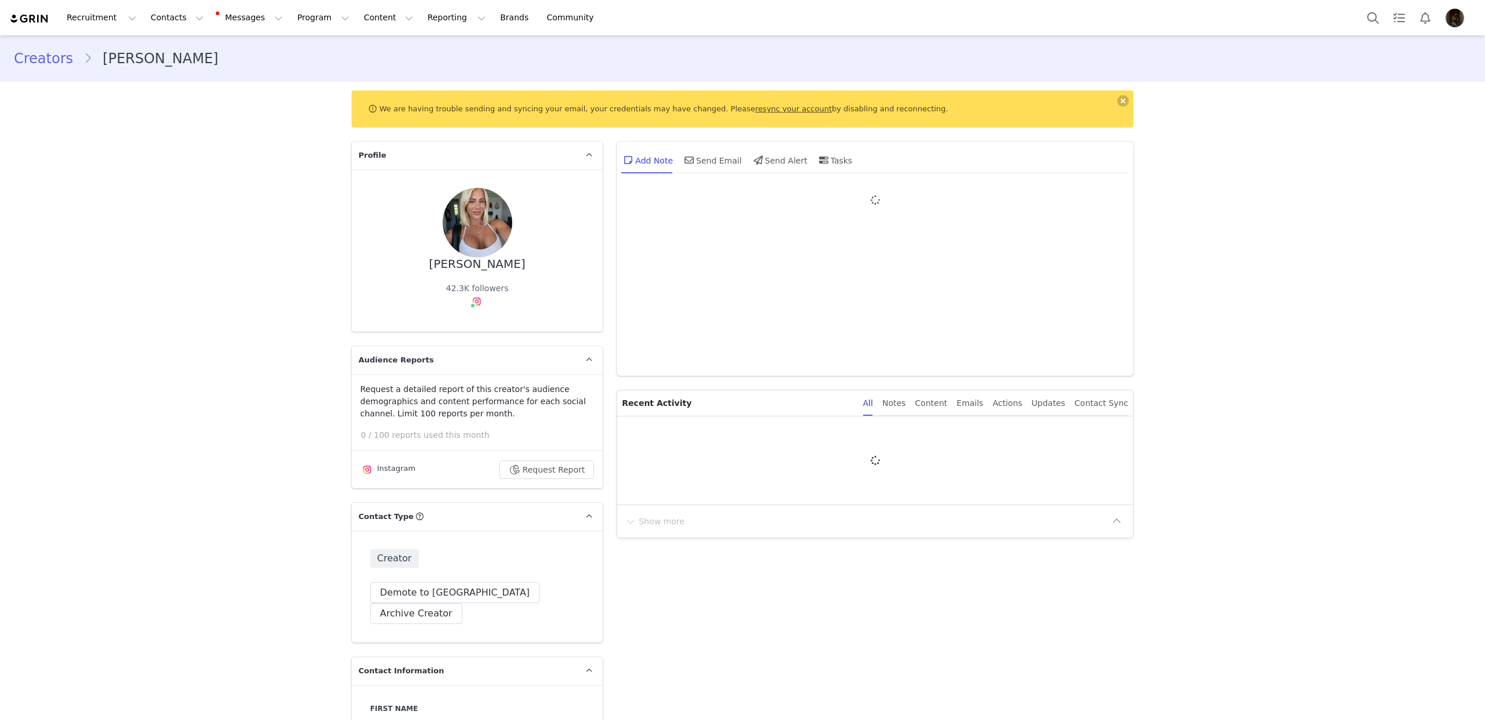
type input "+1 ([GEOGRAPHIC_DATA])"
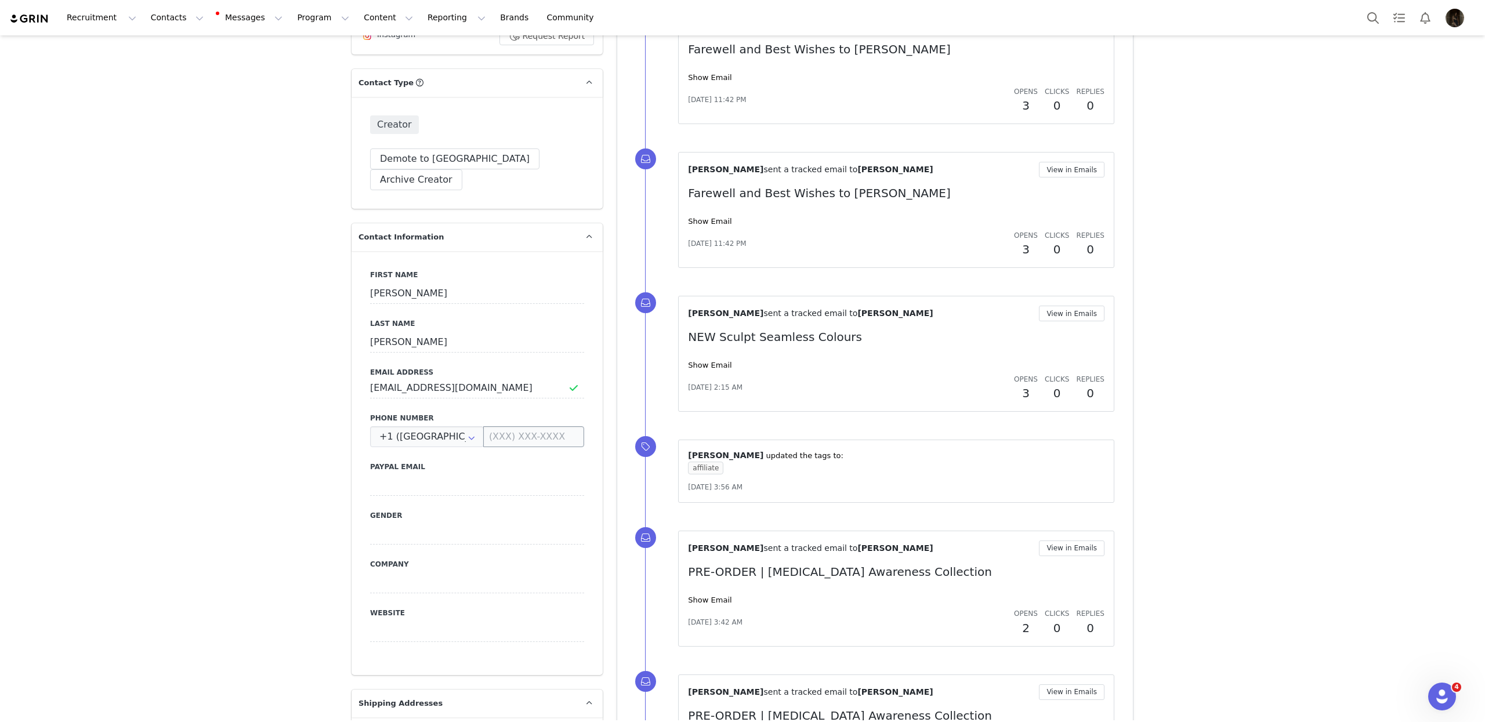
scroll to position [460, 0]
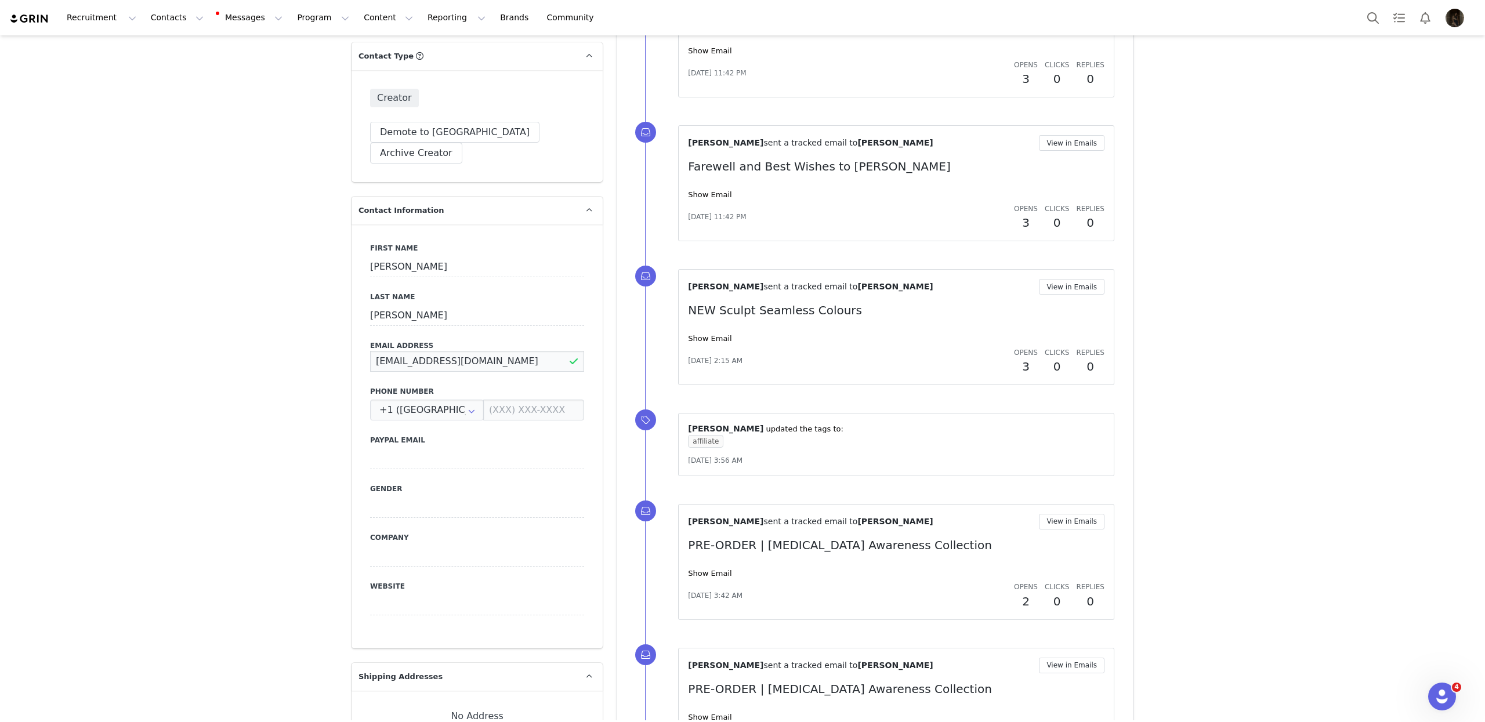
drag, startPoint x: 476, startPoint y: 337, endPoint x: 329, endPoint y: 343, distance: 146.3
click at [520, 351] on input "sars.boyd04@gmail.com" at bounding box center [477, 361] width 214 height 21
drag, startPoint x: 440, startPoint y: 339, endPoint x: 366, endPoint y: 339, distance: 73.7
click at [366, 339] on div "First Name Sara Last Name Boyd Email Address sars.boyd04@gmail.com Phone Number…" at bounding box center [476, 436] width 251 height 424
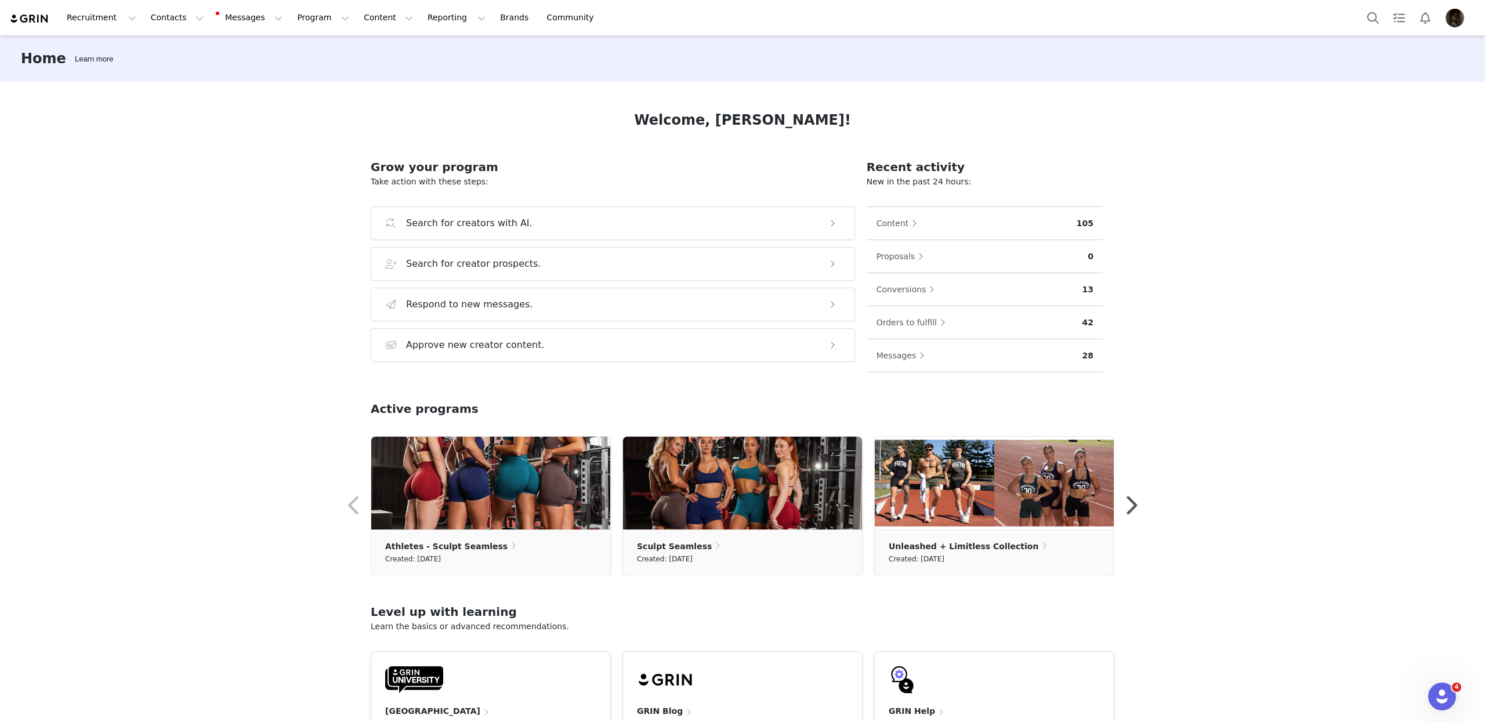
click at [306, 204] on div "Home Learn more Welcome, Elissa! Grow your program Take action with these steps…" at bounding box center [742, 377] width 1485 height 685
click at [184, 24] on button "Contacts Contacts" at bounding box center [177, 18] width 67 height 26
click at [188, 48] on div "Creators" at bounding box center [182, 51] width 78 height 12
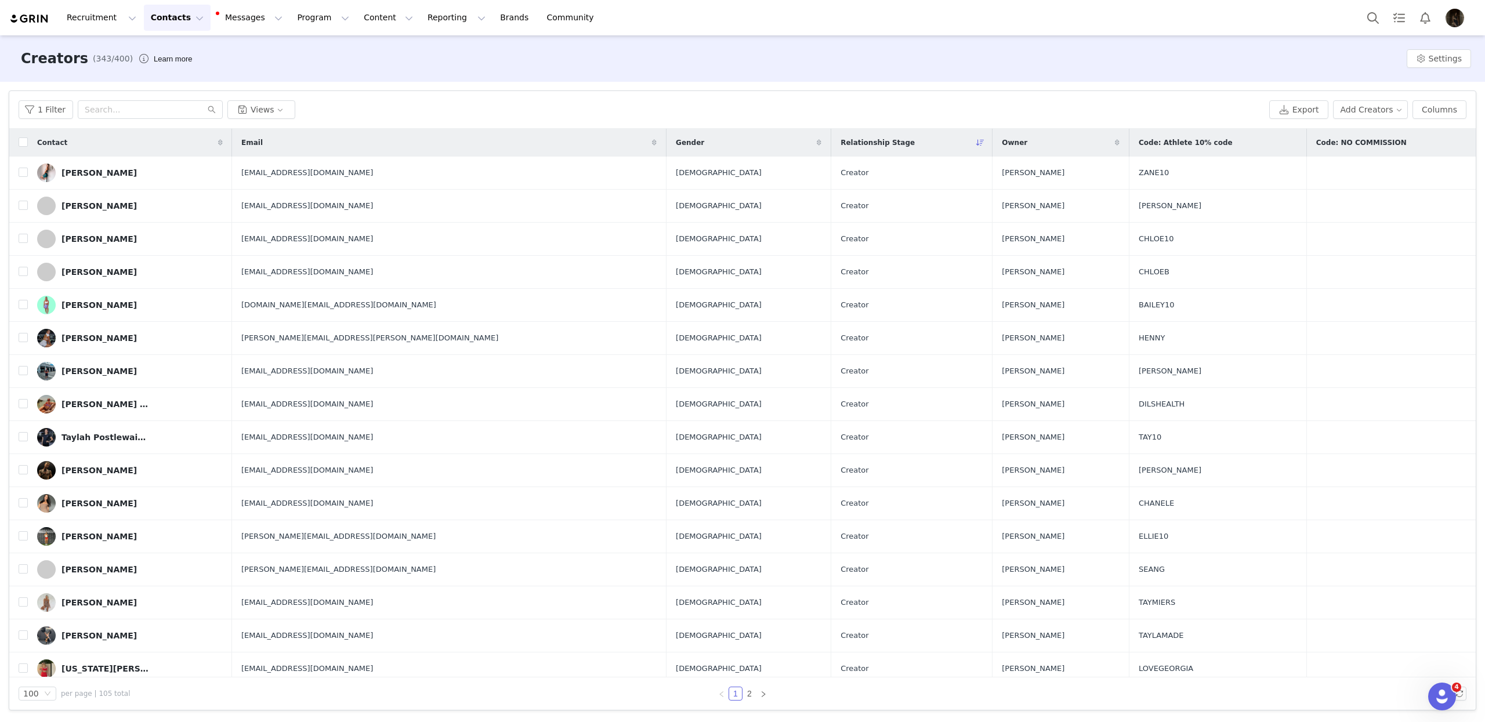
click at [456, 108] on div "1 Filter Views" at bounding box center [642, 109] width 1246 height 19
